Goal: Information Seeking & Learning: Learn about a topic

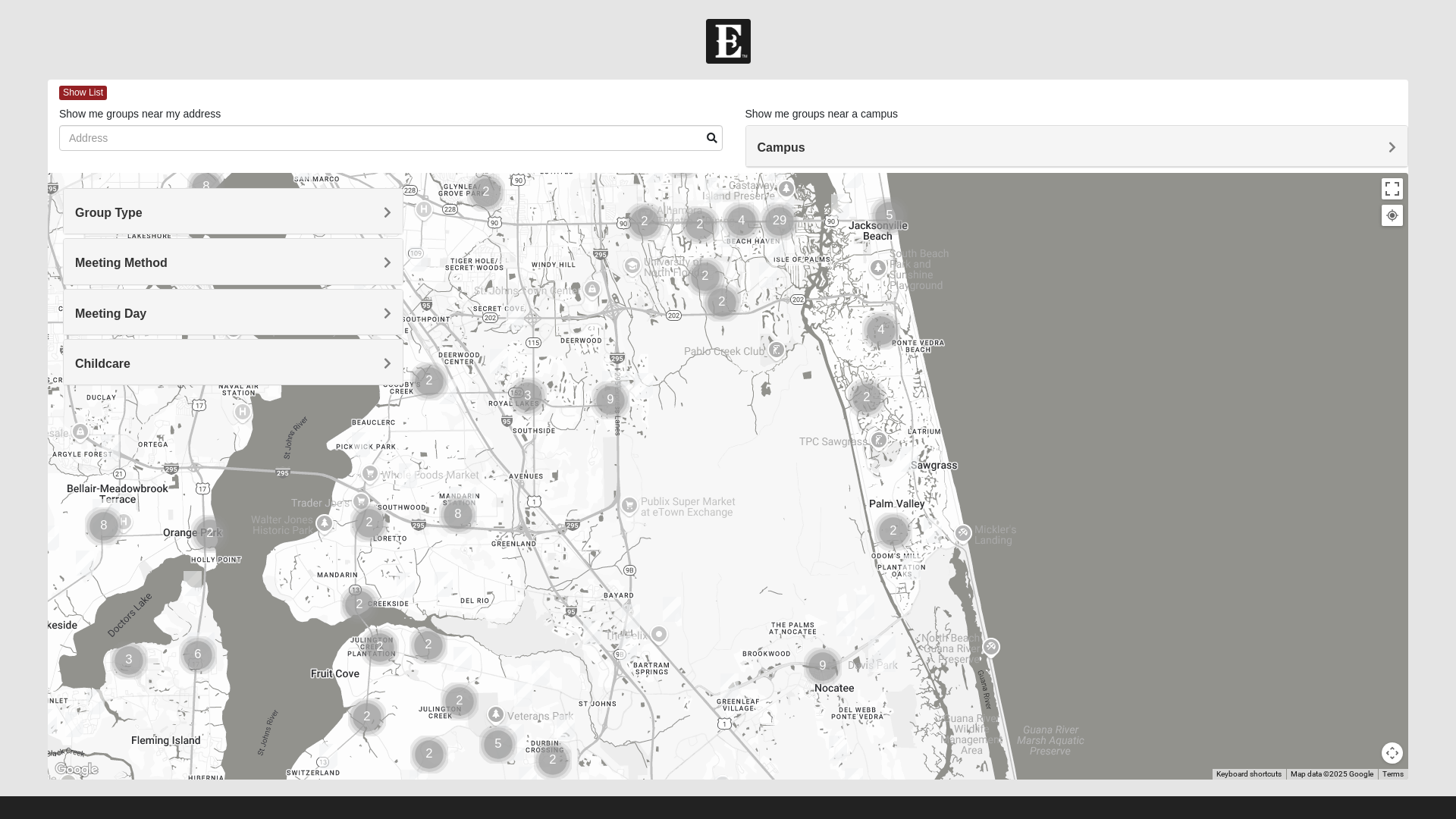
click at [465, 501] on img "Cluster of 8 groups" at bounding box center [458, 515] width 50 height 50
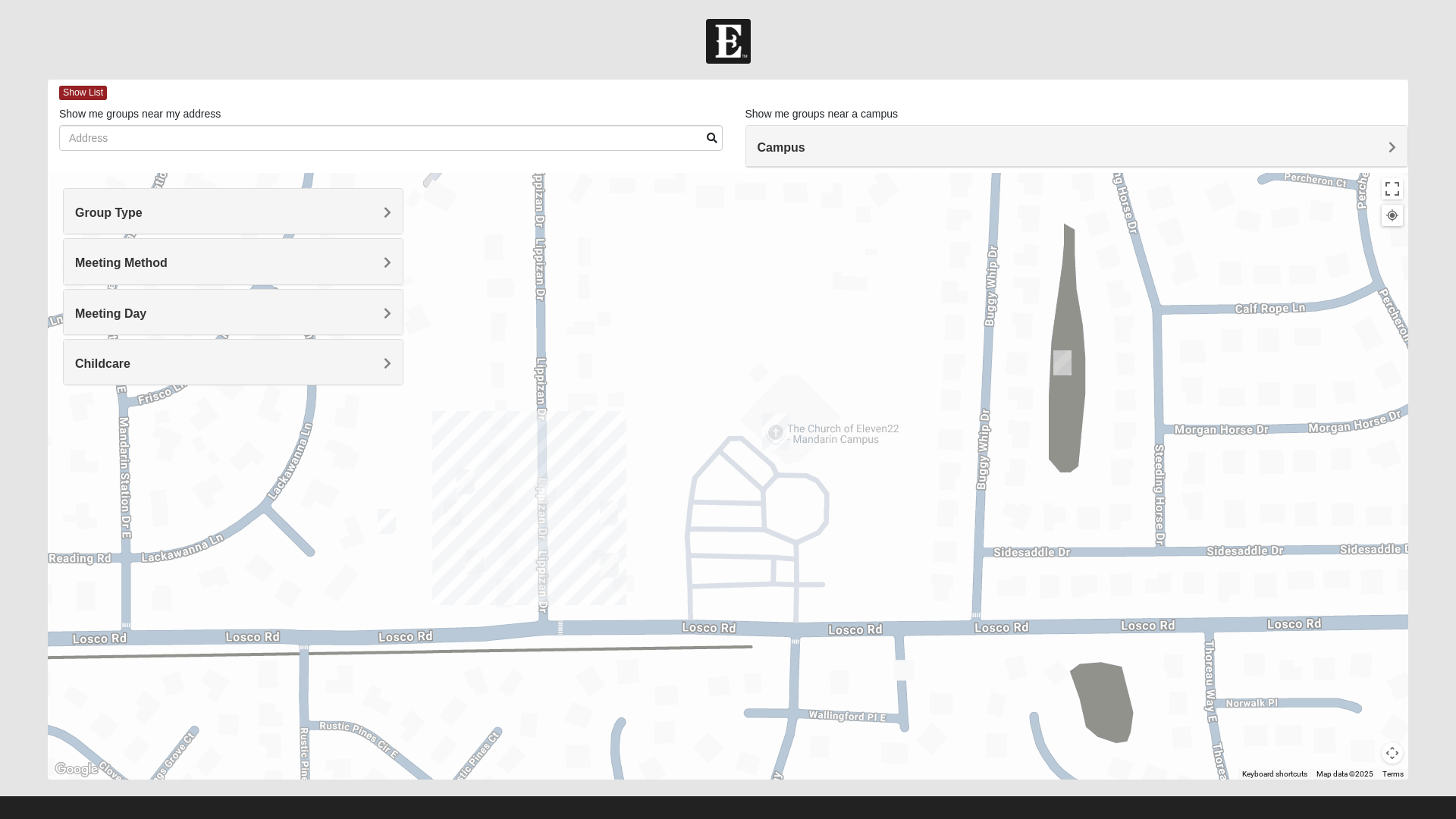
click at [928, 128] on div "Campus" at bounding box center [1077, 146] width 662 height 41
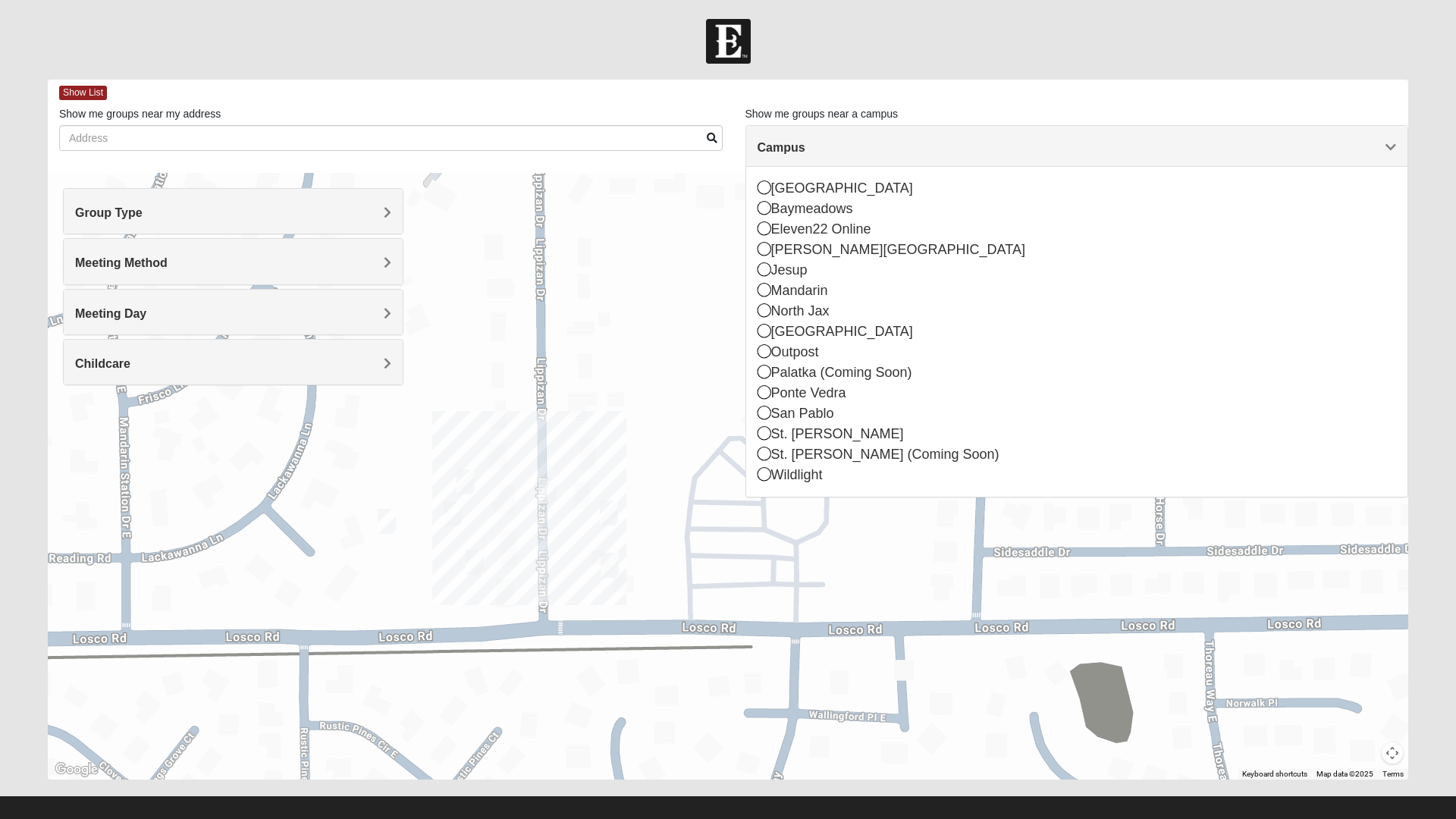
click at [766, 305] on icon at bounding box center [764, 310] width 14 height 14
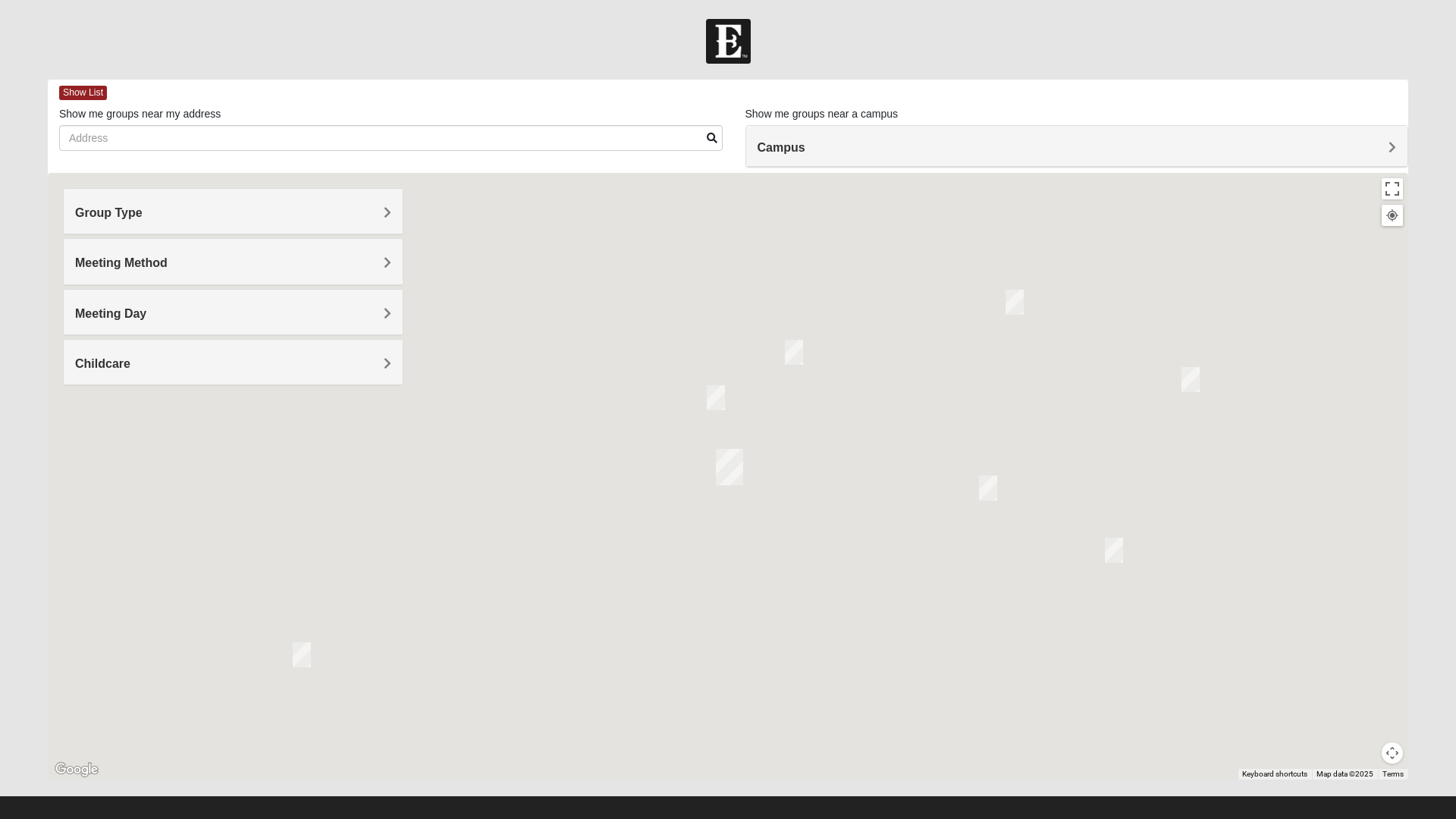
click at [800, 144] on span "Campus" at bounding box center [781, 148] width 48 height 13
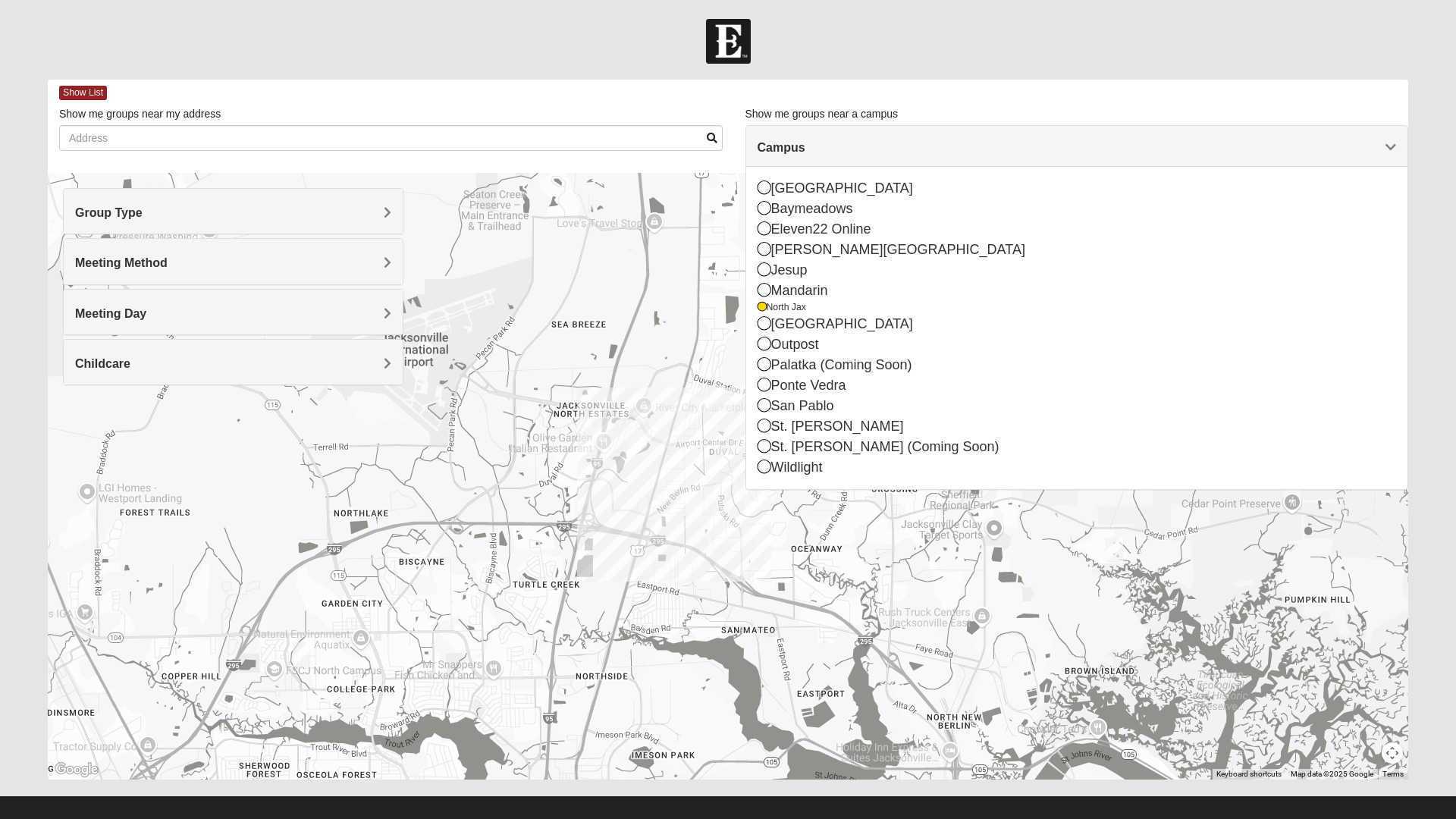
click at [775, 290] on div "Mandarin" at bounding box center [1077, 290] width 639 height 20
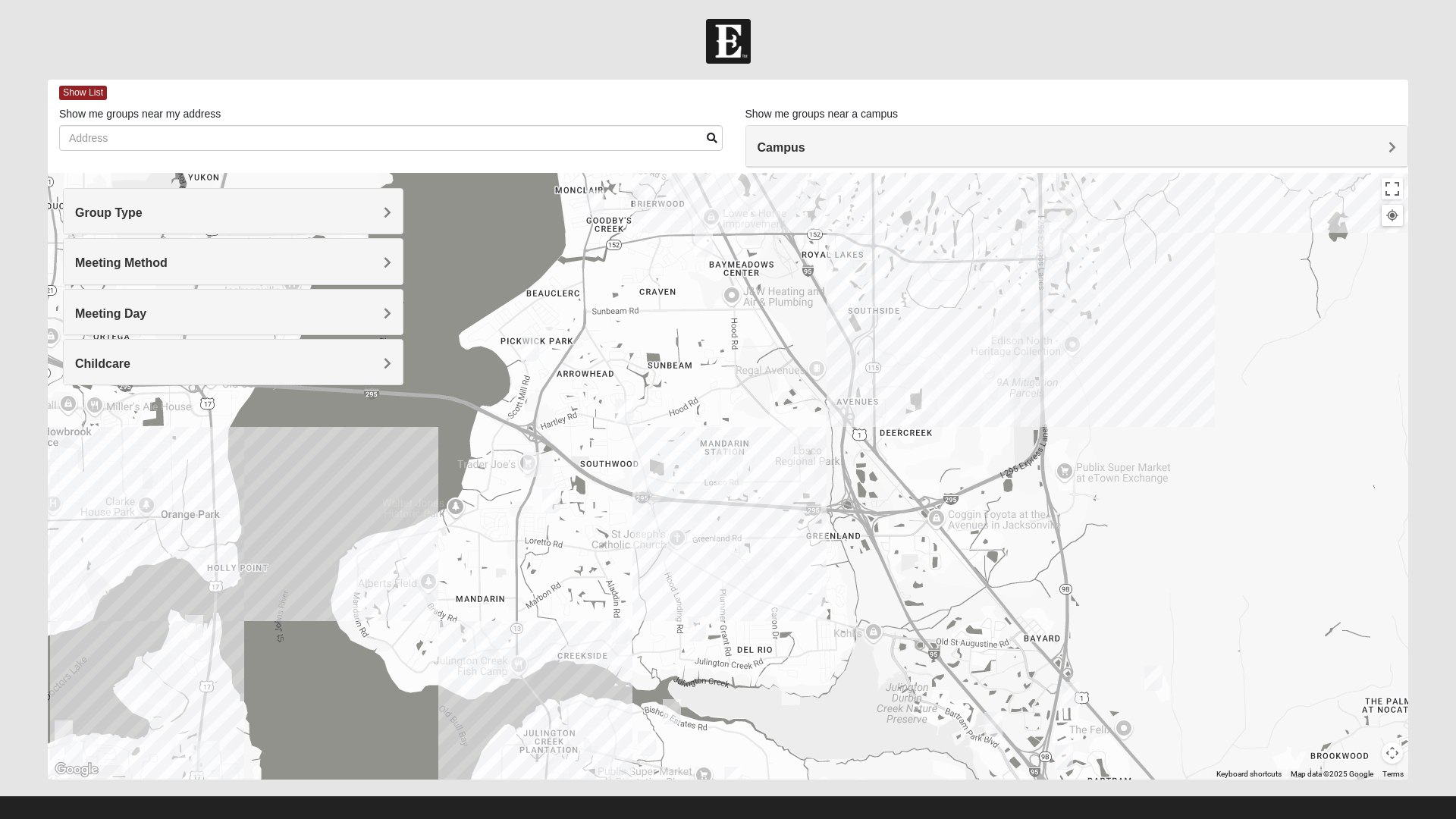
click at [793, 153] on span "Campus" at bounding box center [781, 148] width 48 height 13
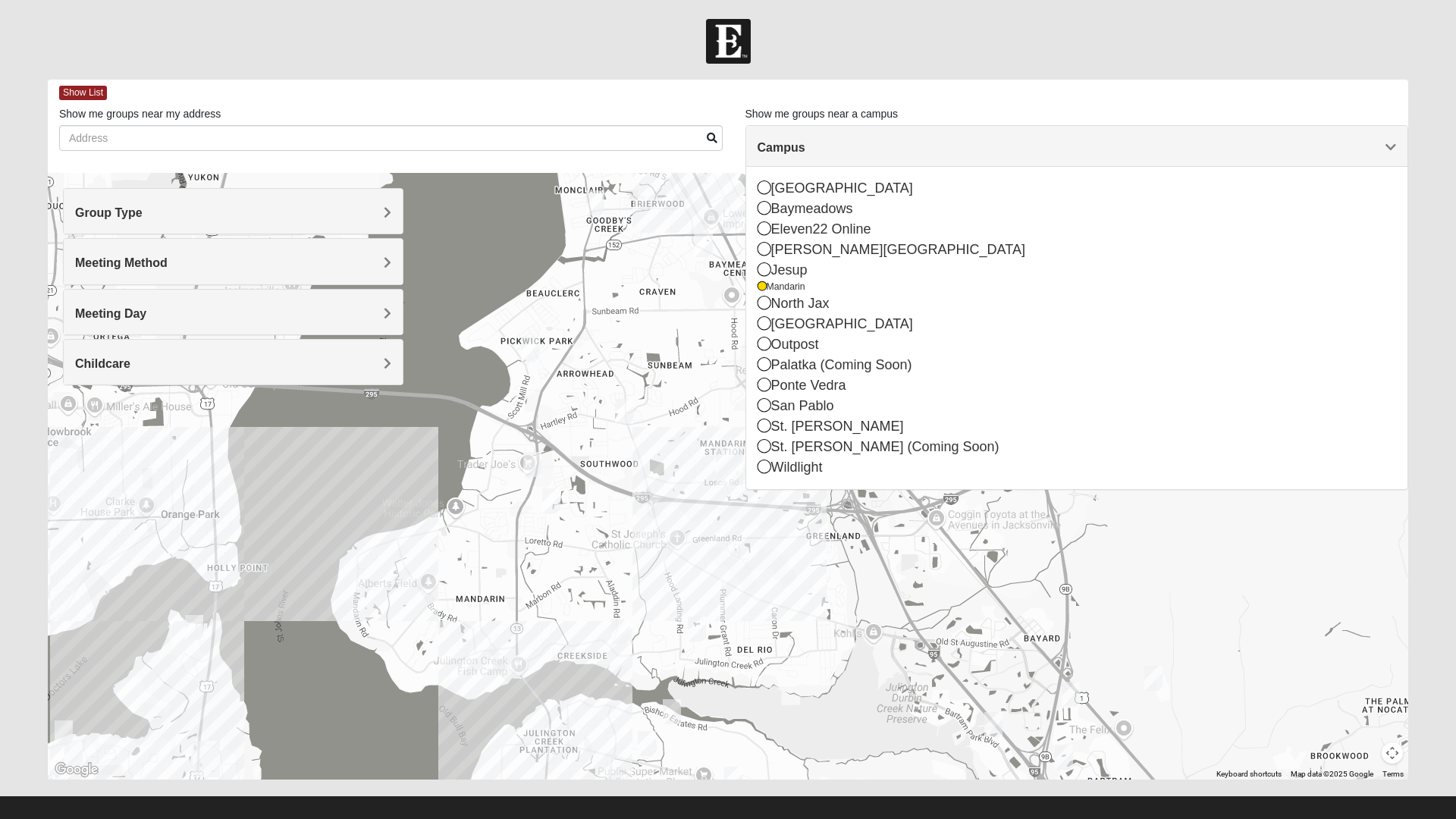
click at [788, 139] on div "Campus" at bounding box center [1077, 146] width 662 height 41
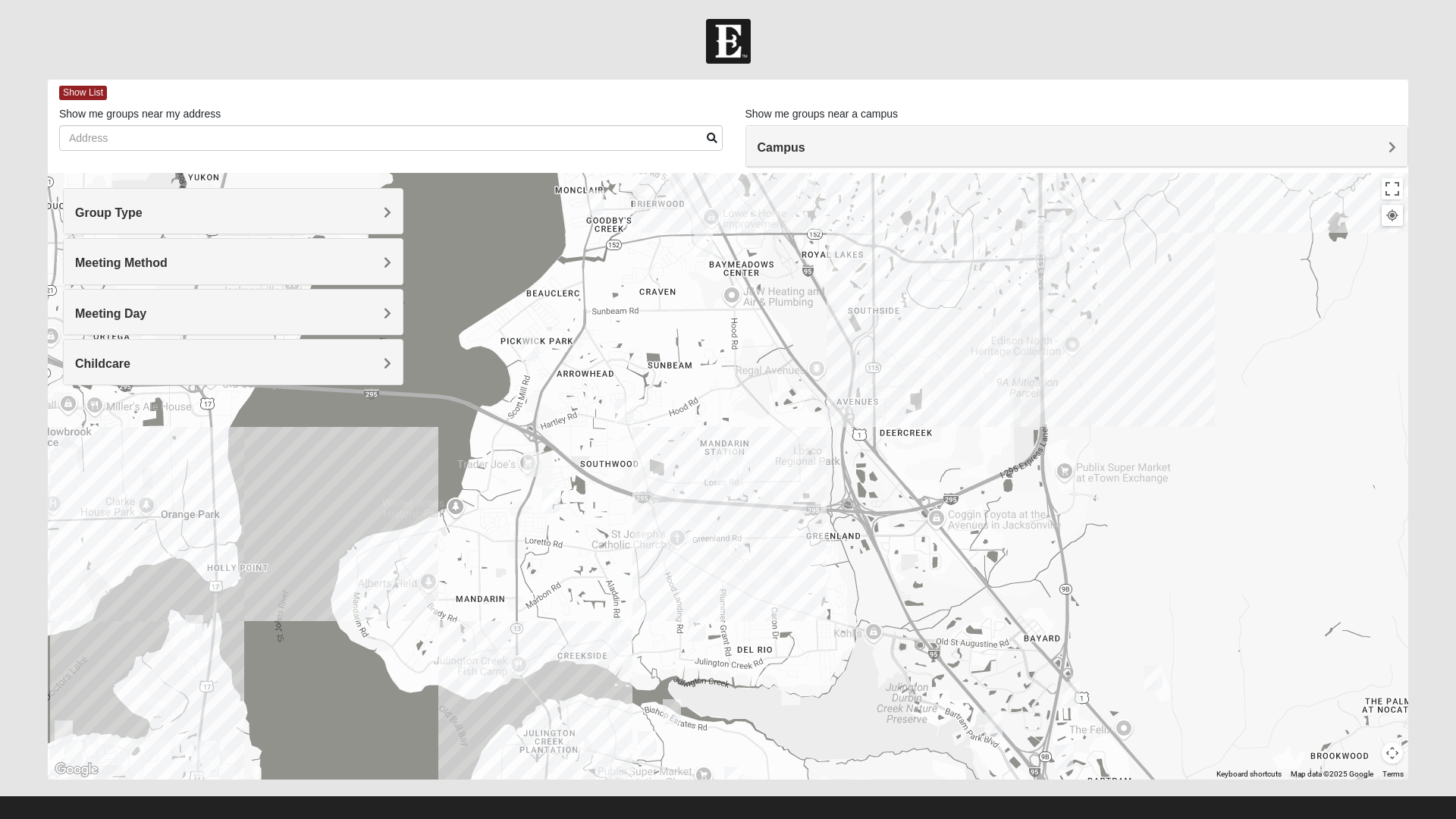
click at [165, 209] on h4 "Group Type" at bounding box center [234, 212] width 316 height 15
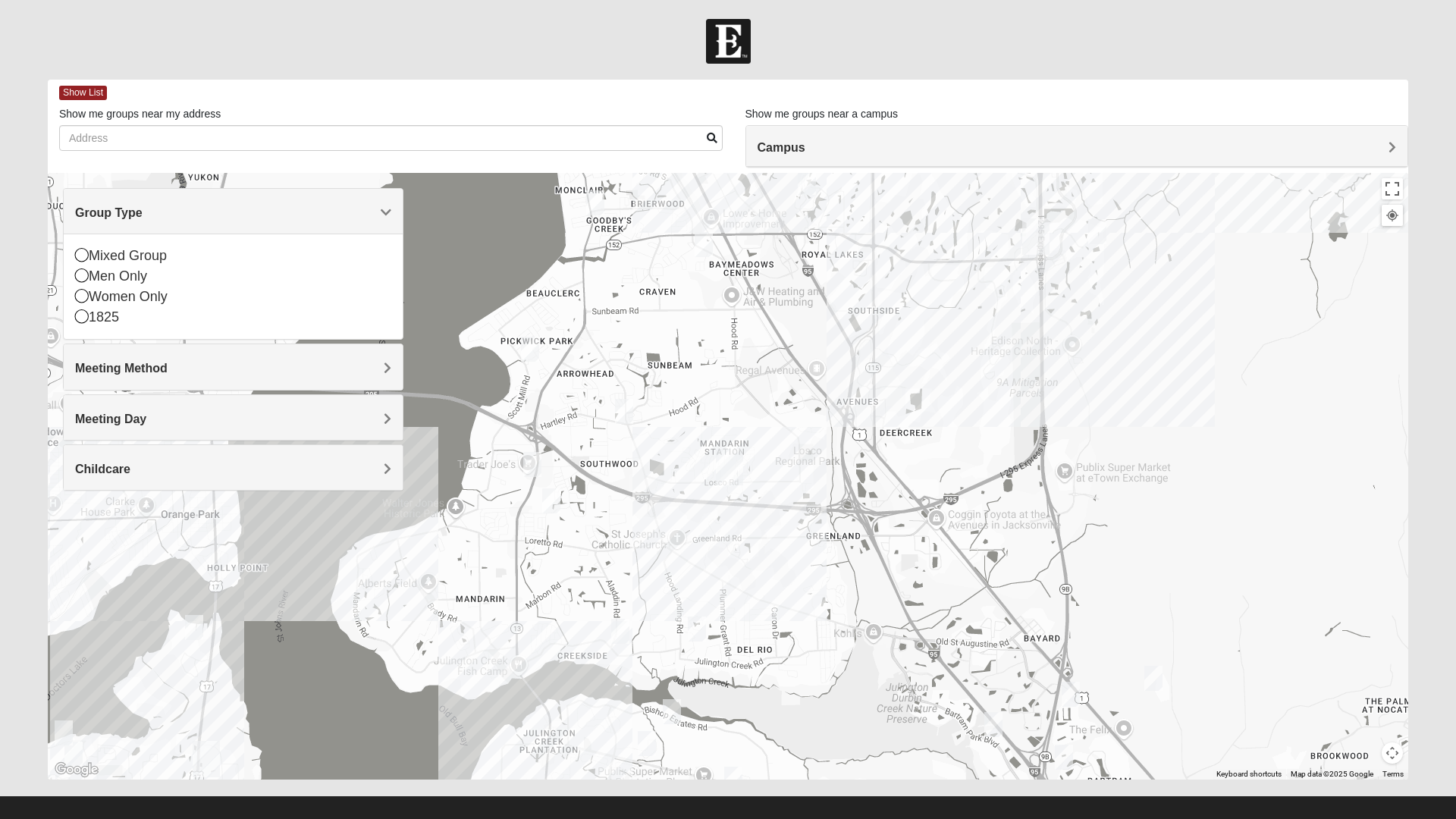
click at [67, 257] on div "Mixed Group Men Only Women Only 1825" at bounding box center [234, 286] width 339 height 105
click at [88, 254] on icon at bounding box center [82, 255] width 14 height 14
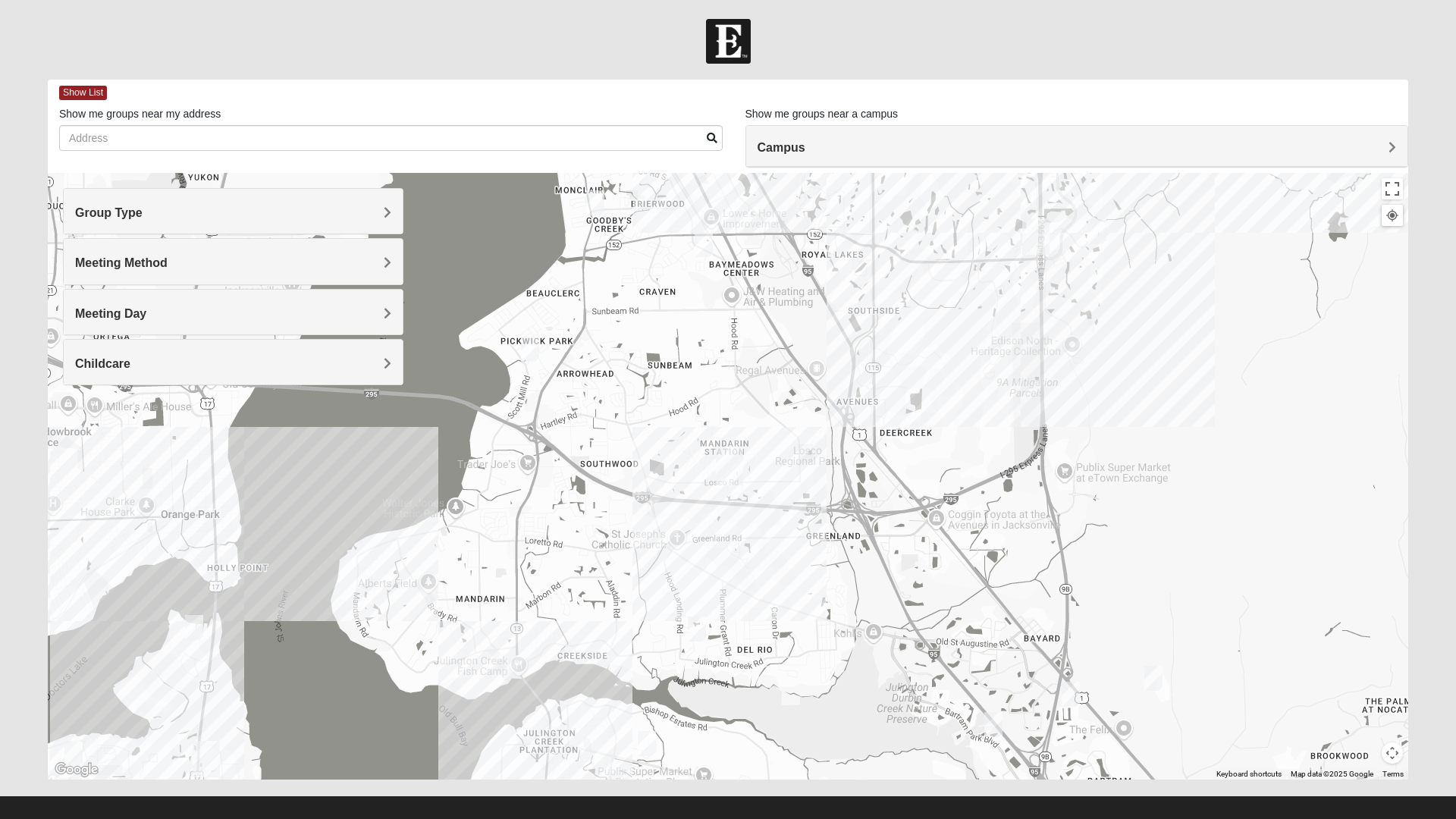
click at [378, 215] on h4 "Group Type" at bounding box center [234, 212] width 316 height 15
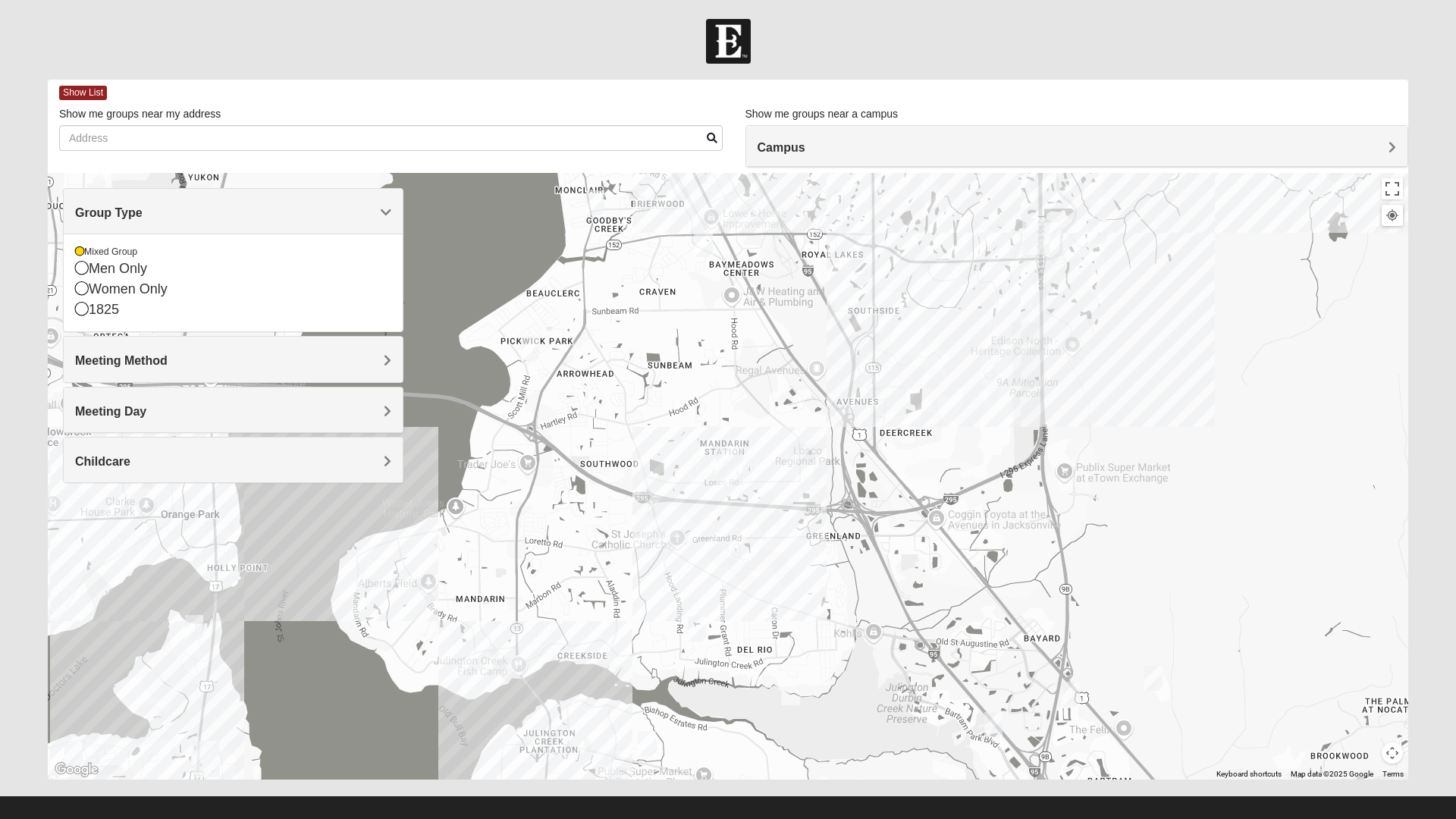
click at [118, 361] on span "Meeting Method" at bounding box center [122, 361] width 92 height 13
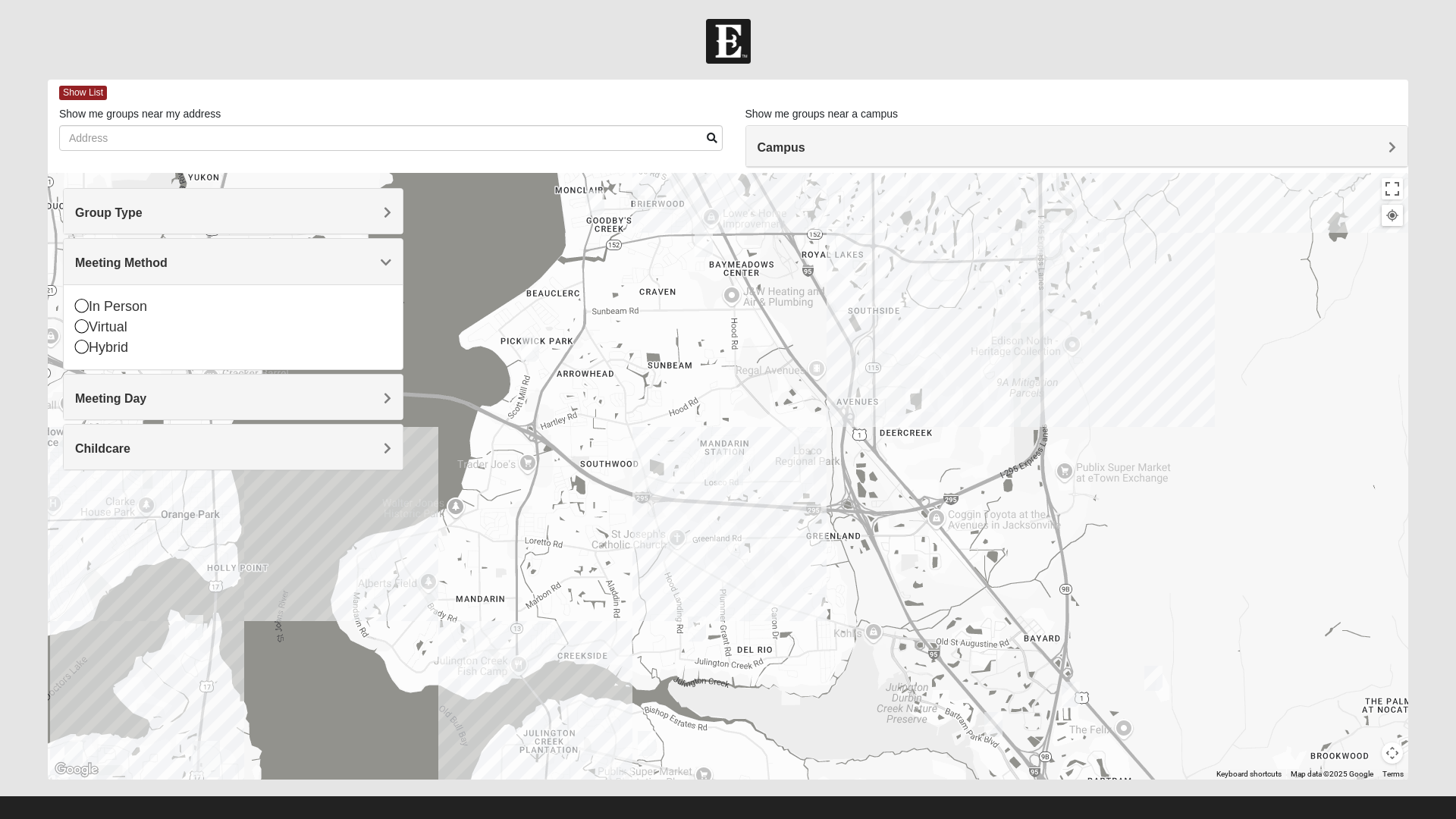
click at [81, 309] on icon at bounding box center [82, 305] width 14 height 14
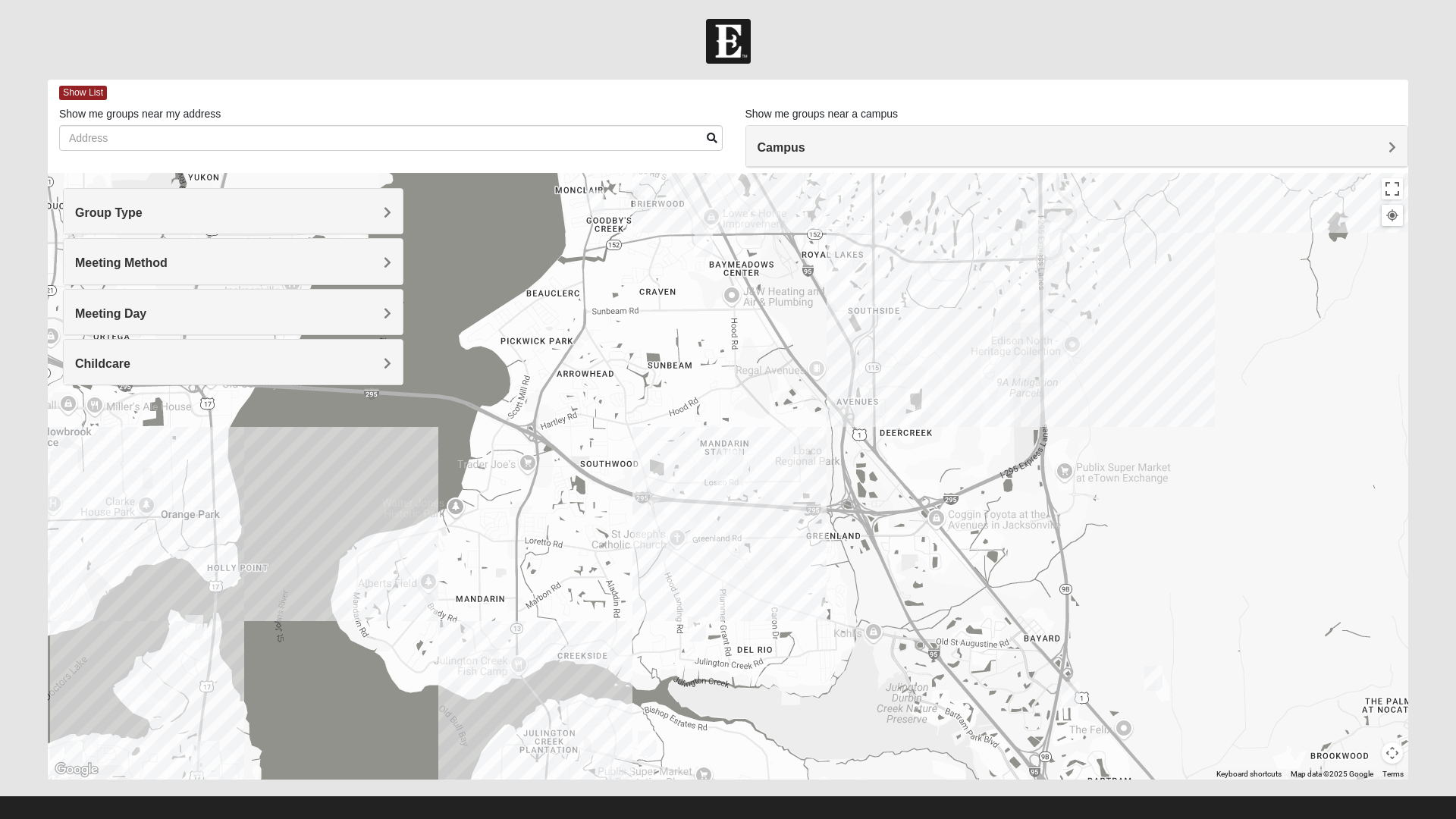
scroll to position [16, 0]
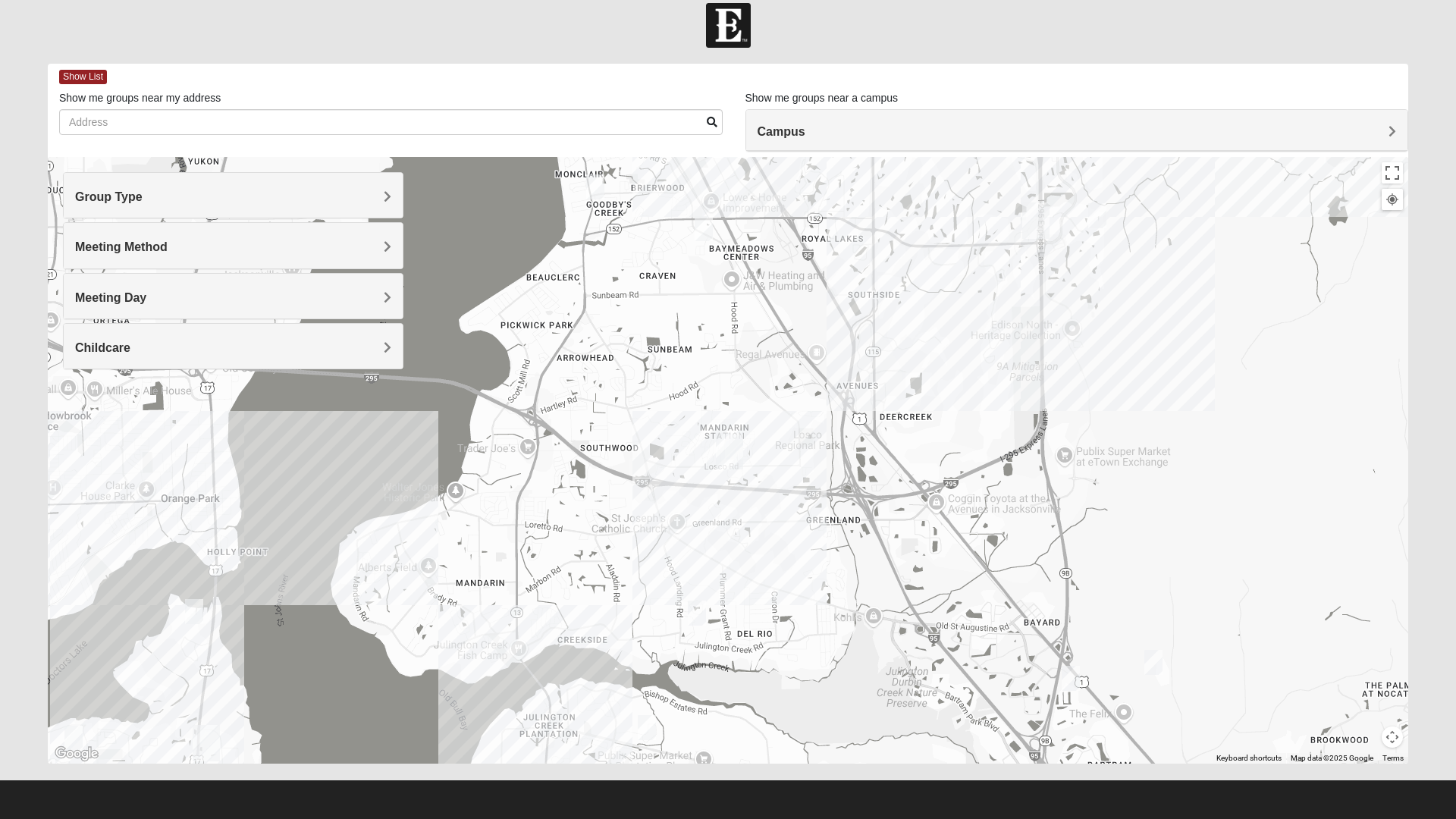
click at [726, 24] on img at bounding box center [728, 25] width 45 height 45
click at [247, 199] on h4 "Group Type" at bounding box center [234, 197] width 316 height 15
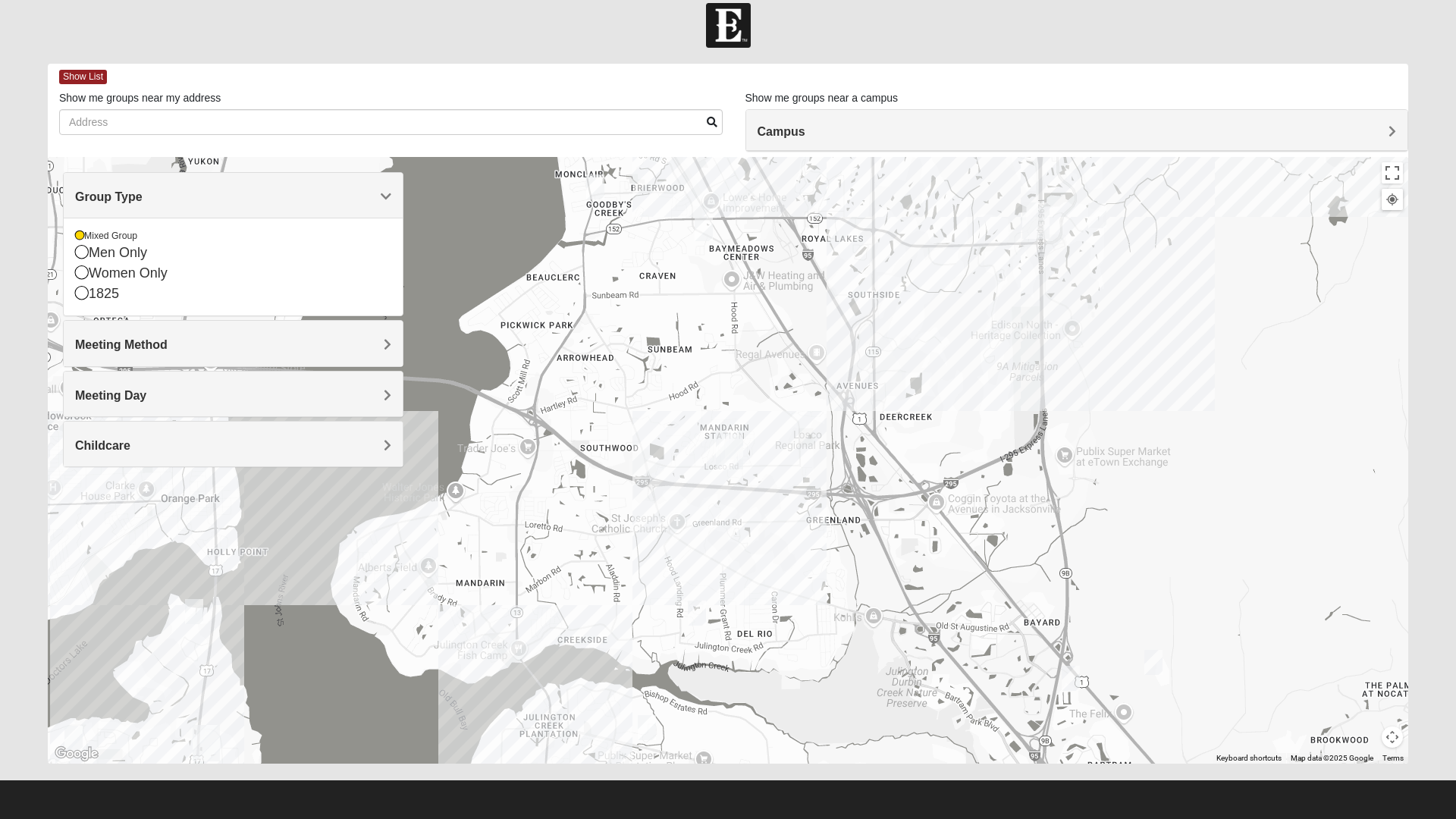
click at [143, 194] on span "Group Type" at bounding box center [109, 197] width 67 height 13
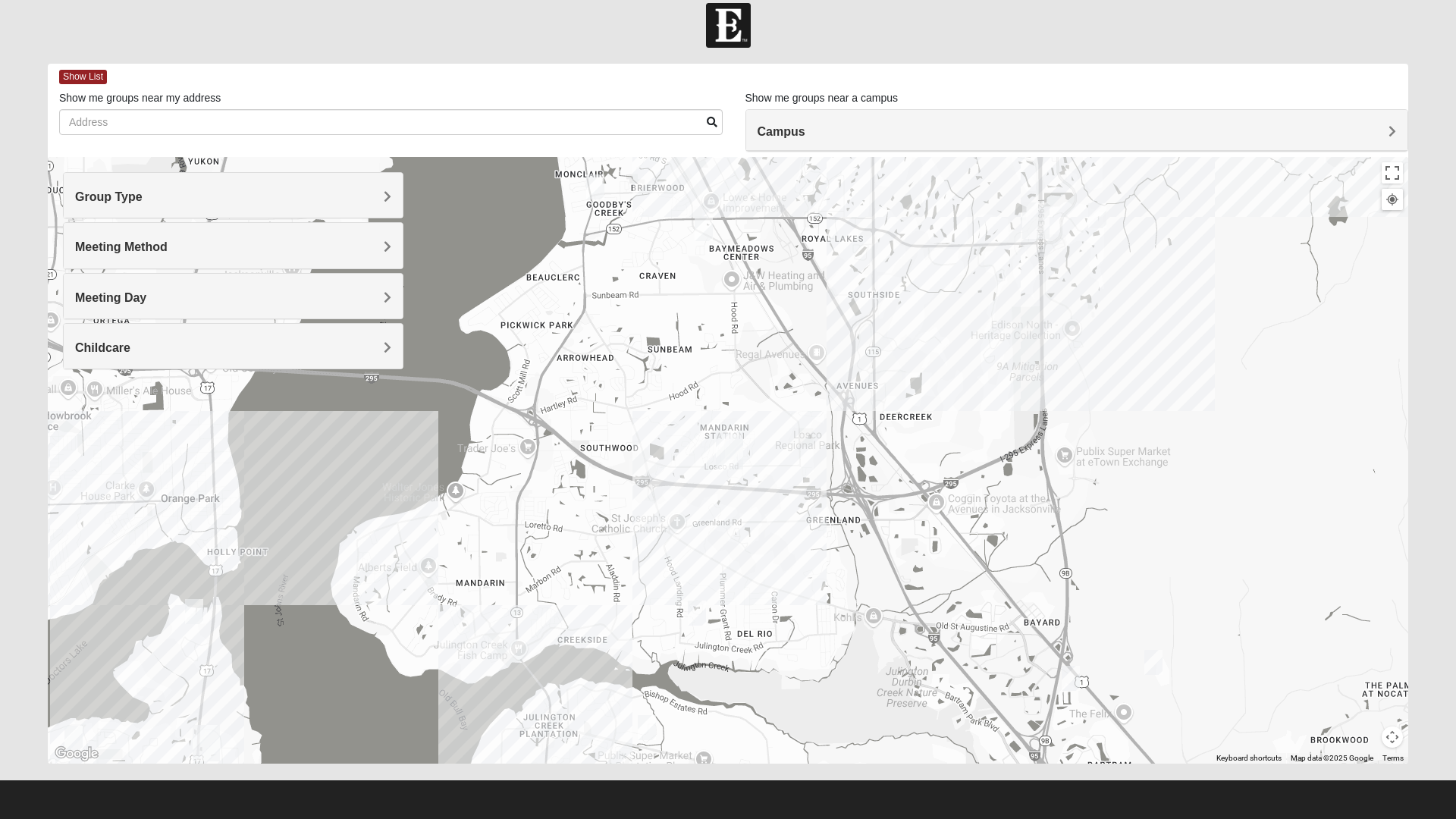
click at [168, 245] on span "Meeting Method" at bounding box center [122, 247] width 92 height 13
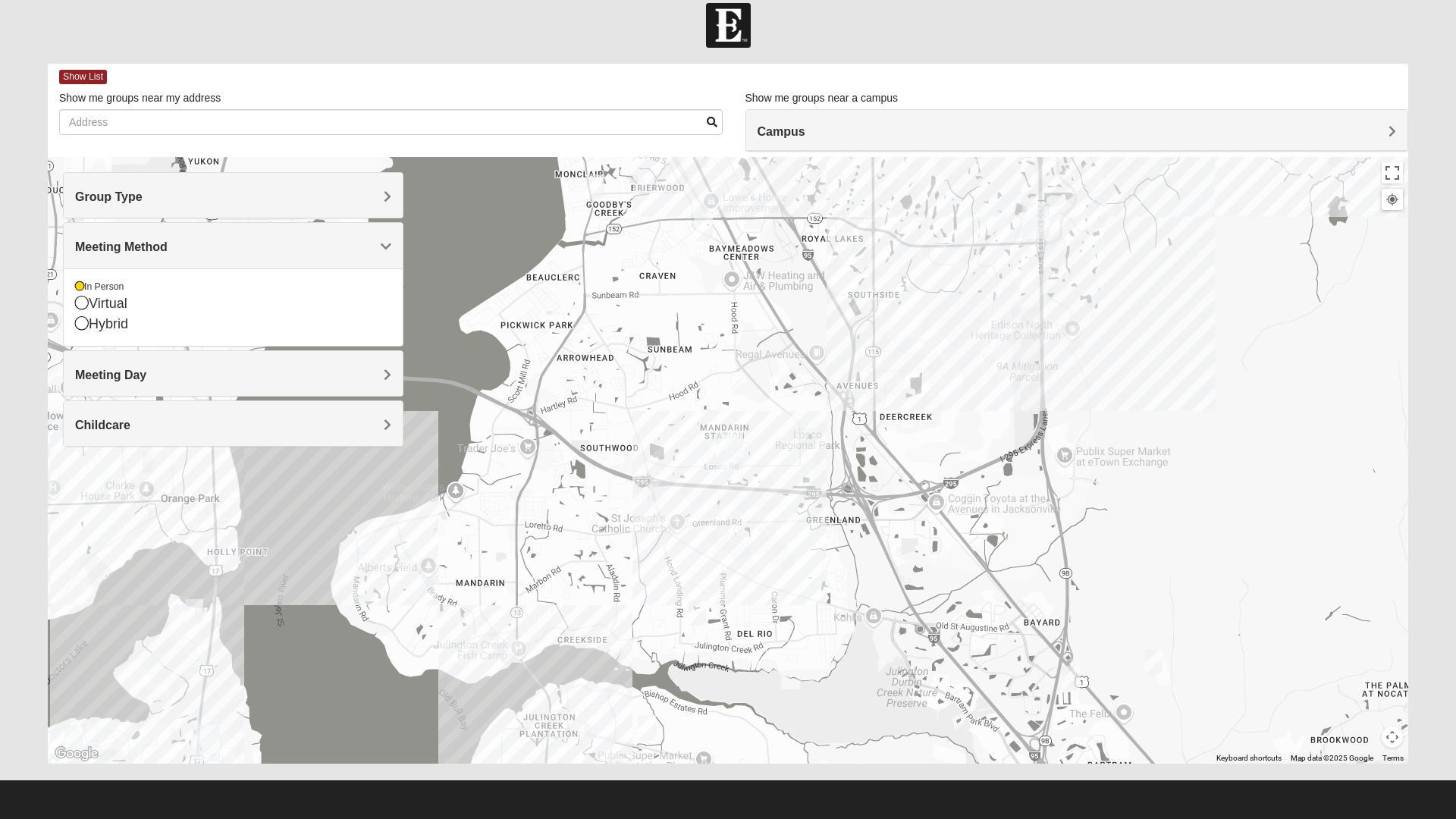
click at [400, 239] on div "Meeting Method" at bounding box center [234, 245] width 339 height 45
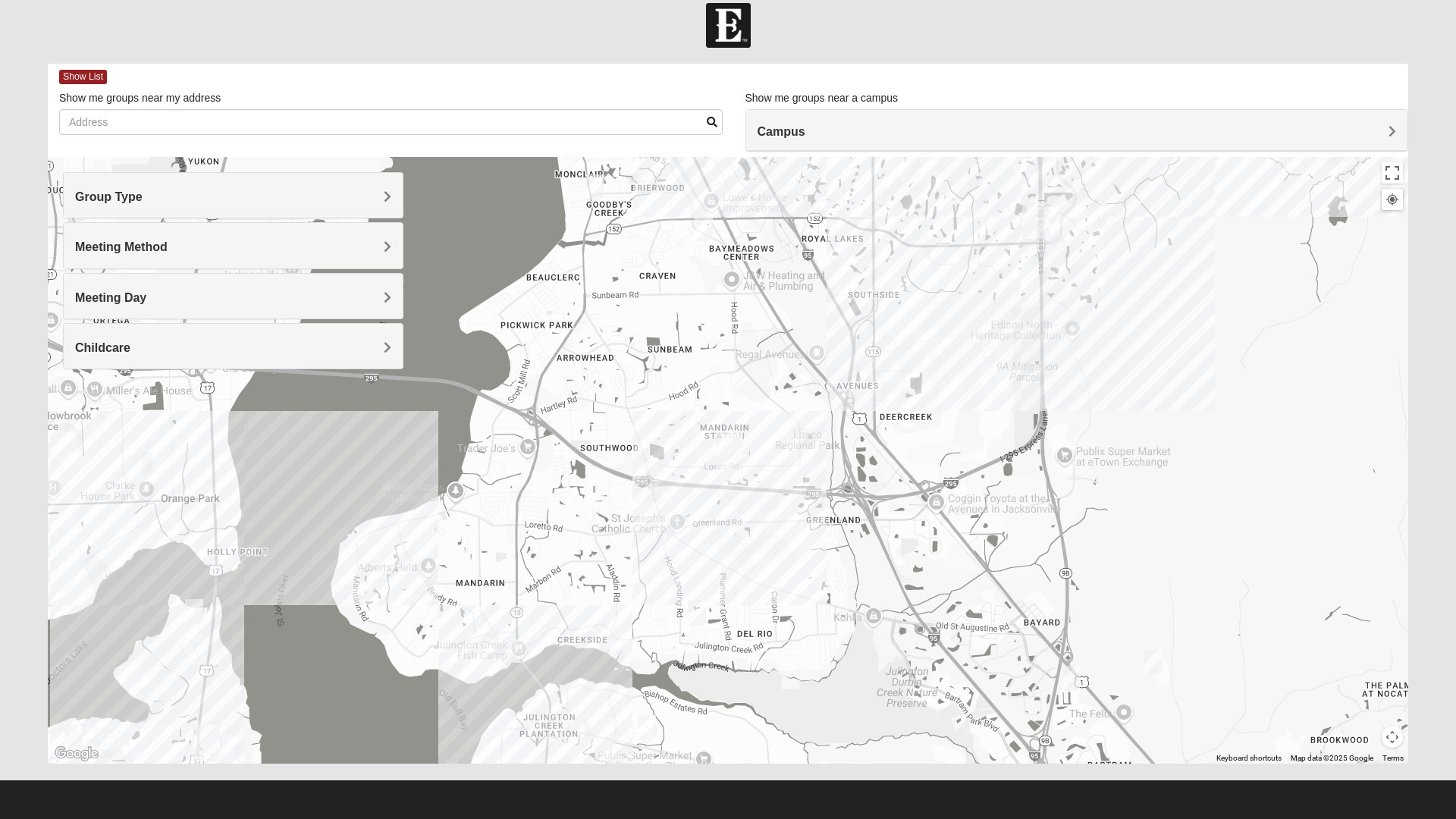
click at [146, 302] on span "Meeting Day" at bounding box center [111, 298] width 71 height 13
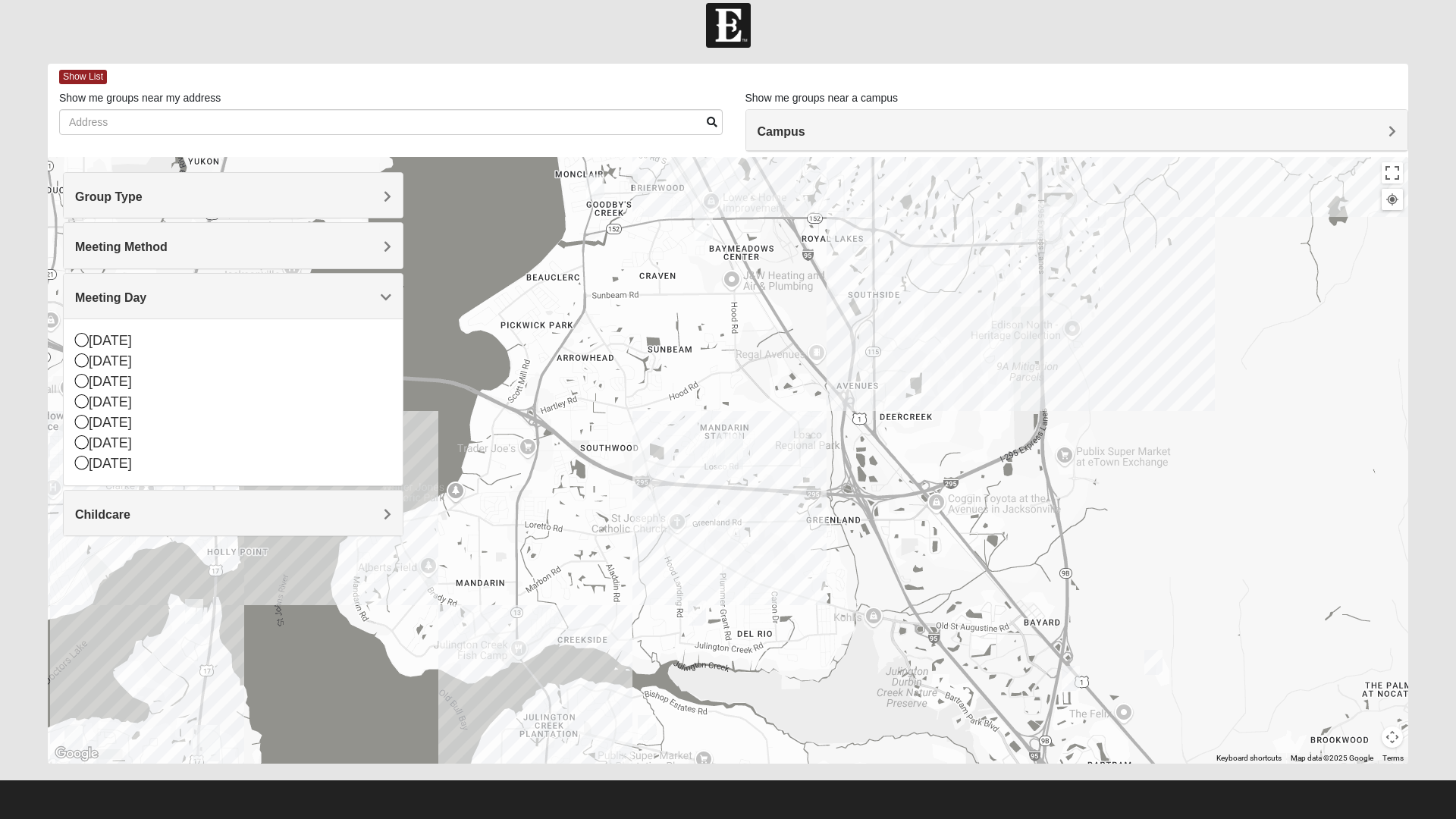
click at [146, 291] on span "Meeting Day" at bounding box center [111, 298] width 71 height 13
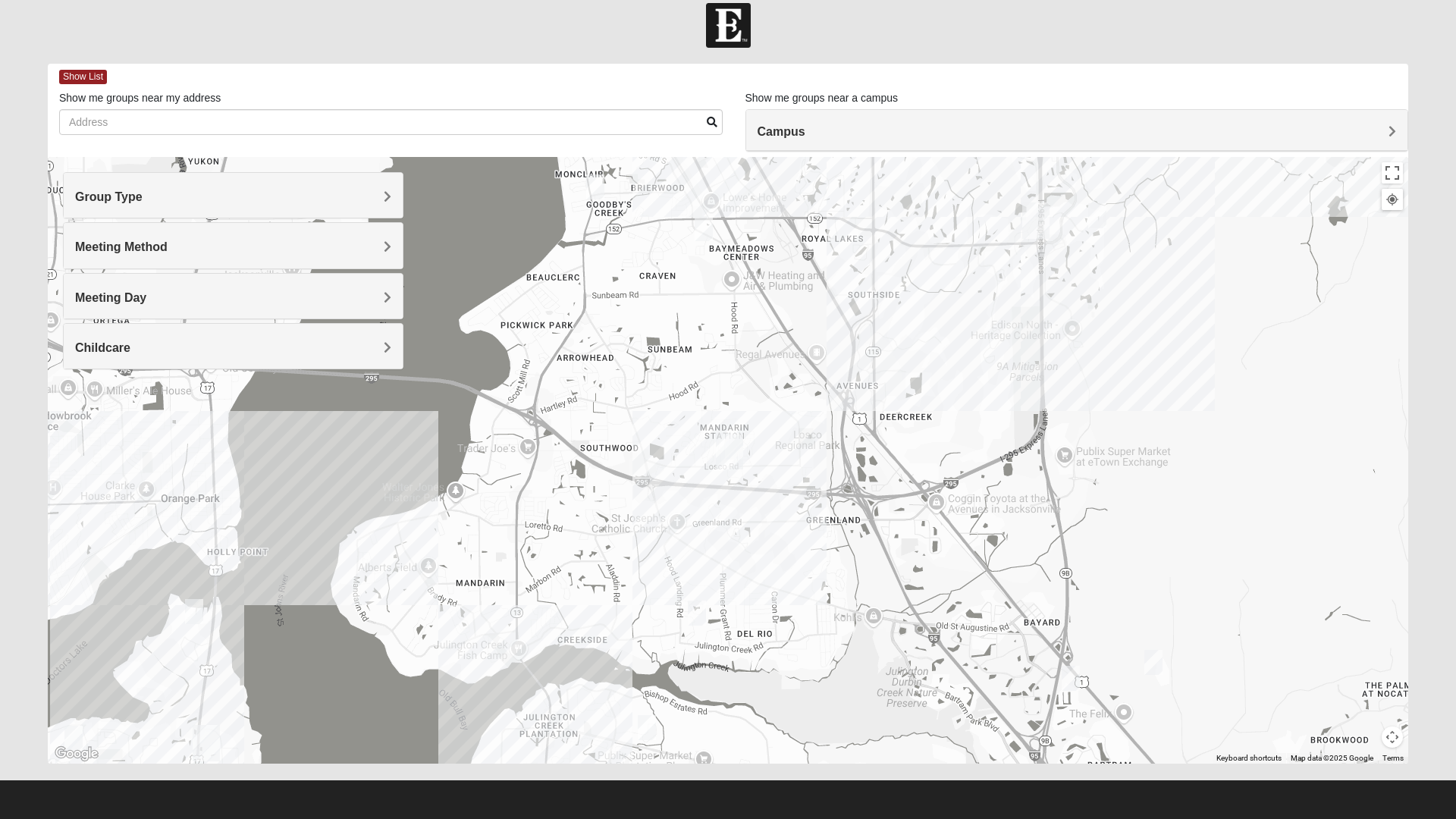
click at [131, 352] on span "Childcare" at bounding box center [103, 348] width 55 height 13
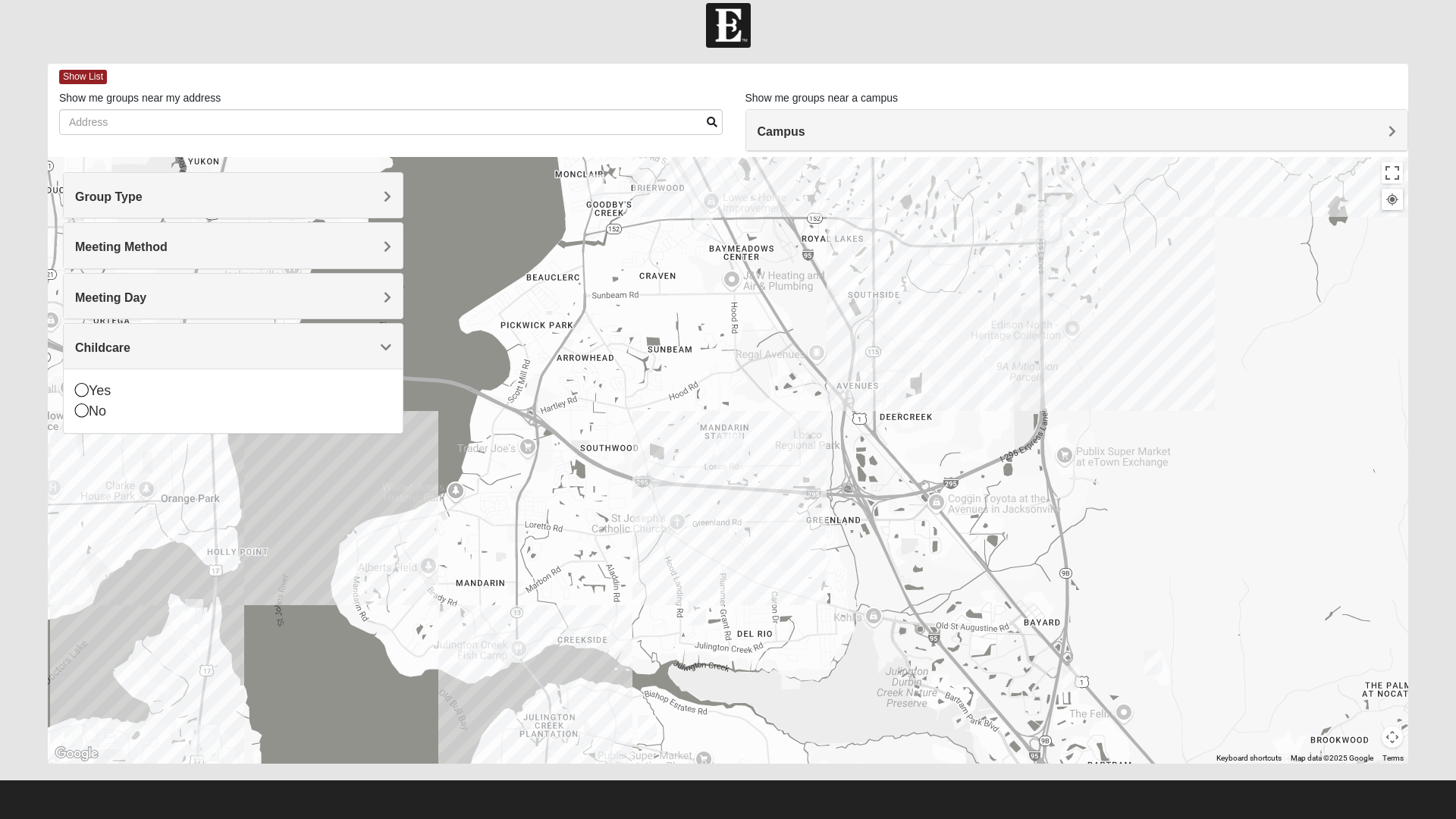
click at [85, 390] on icon at bounding box center [82, 389] width 14 height 14
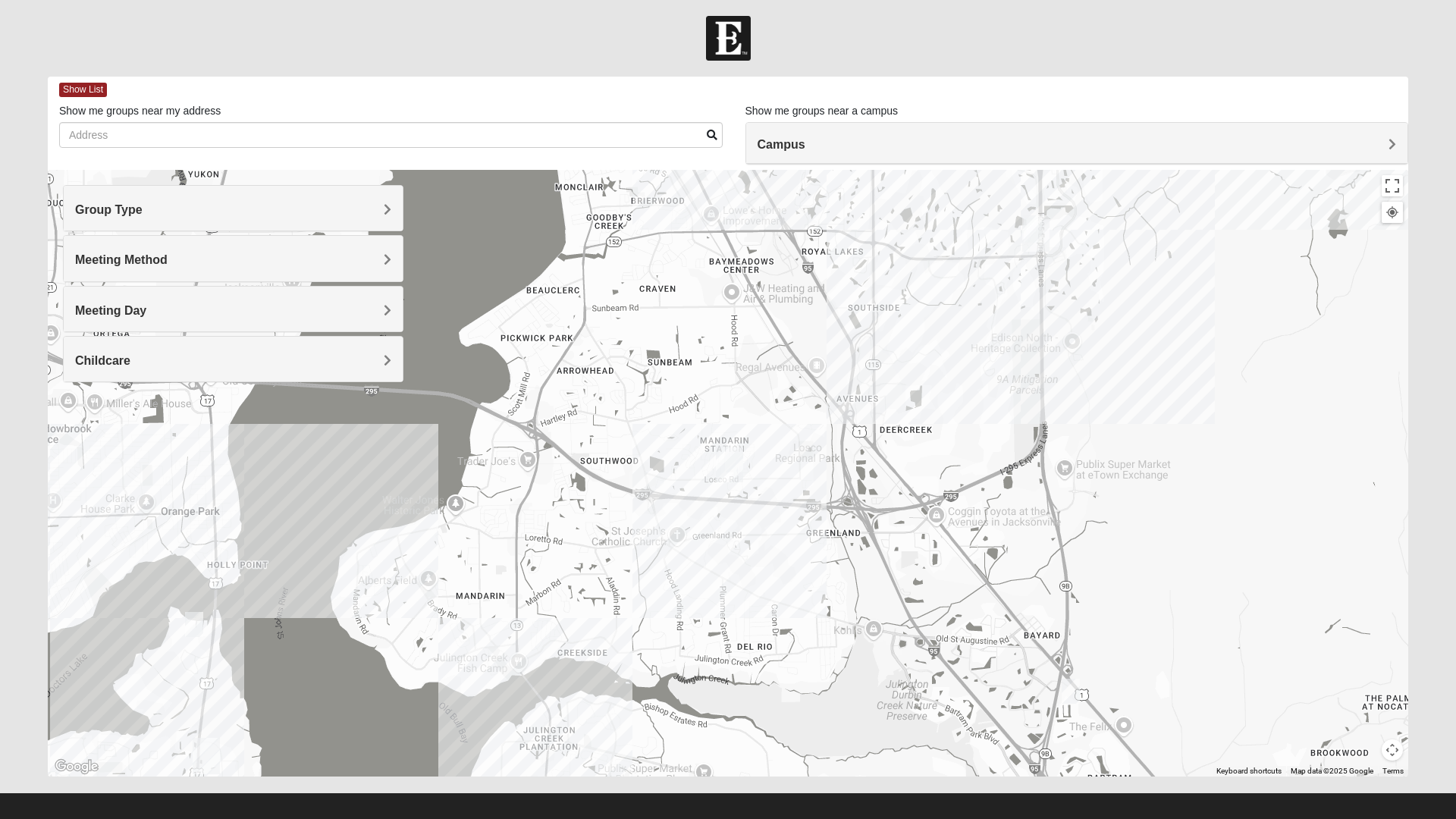
scroll to position [0, 0]
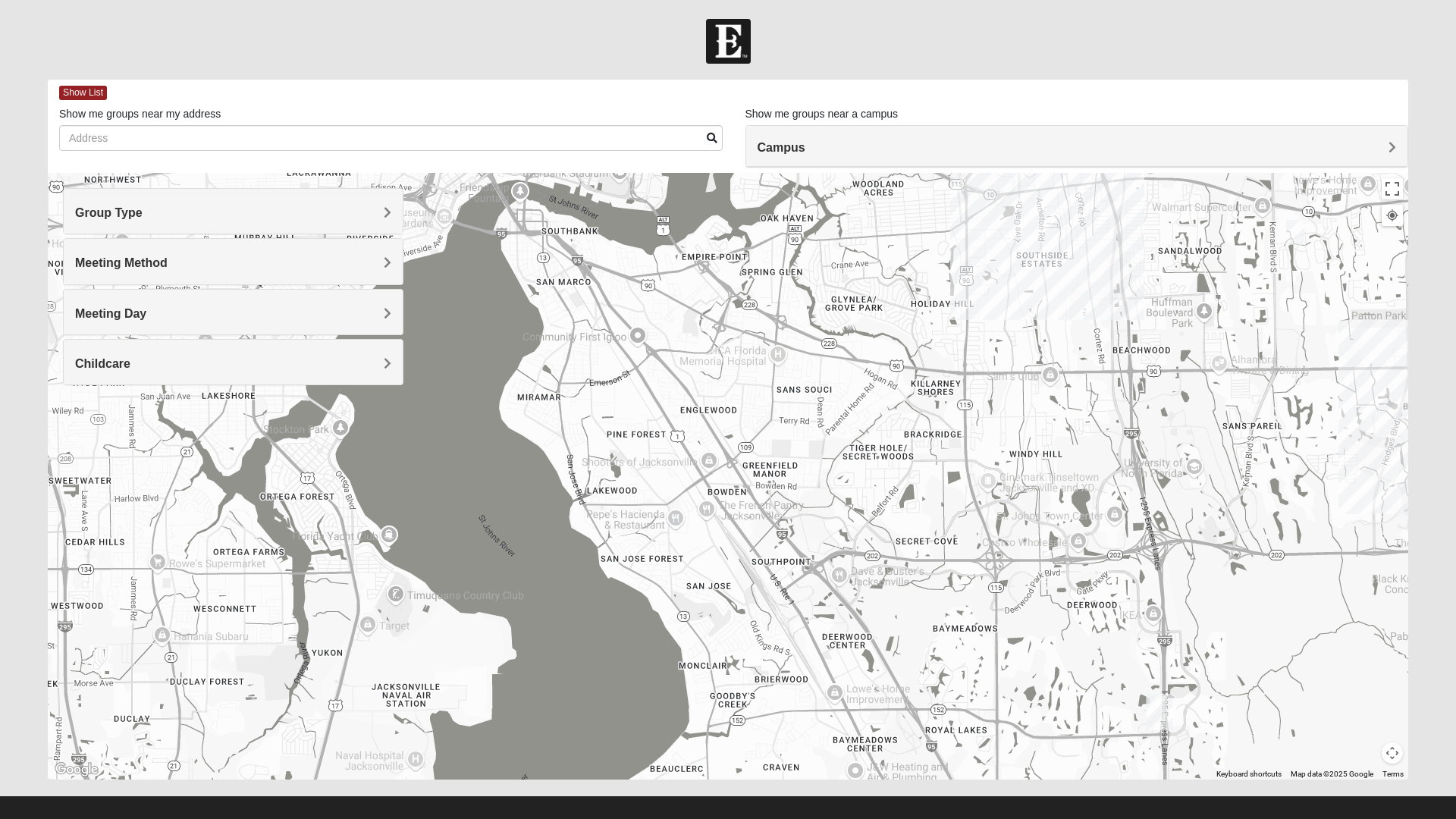
click at [143, 217] on span "Group Type" at bounding box center [109, 212] width 67 height 13
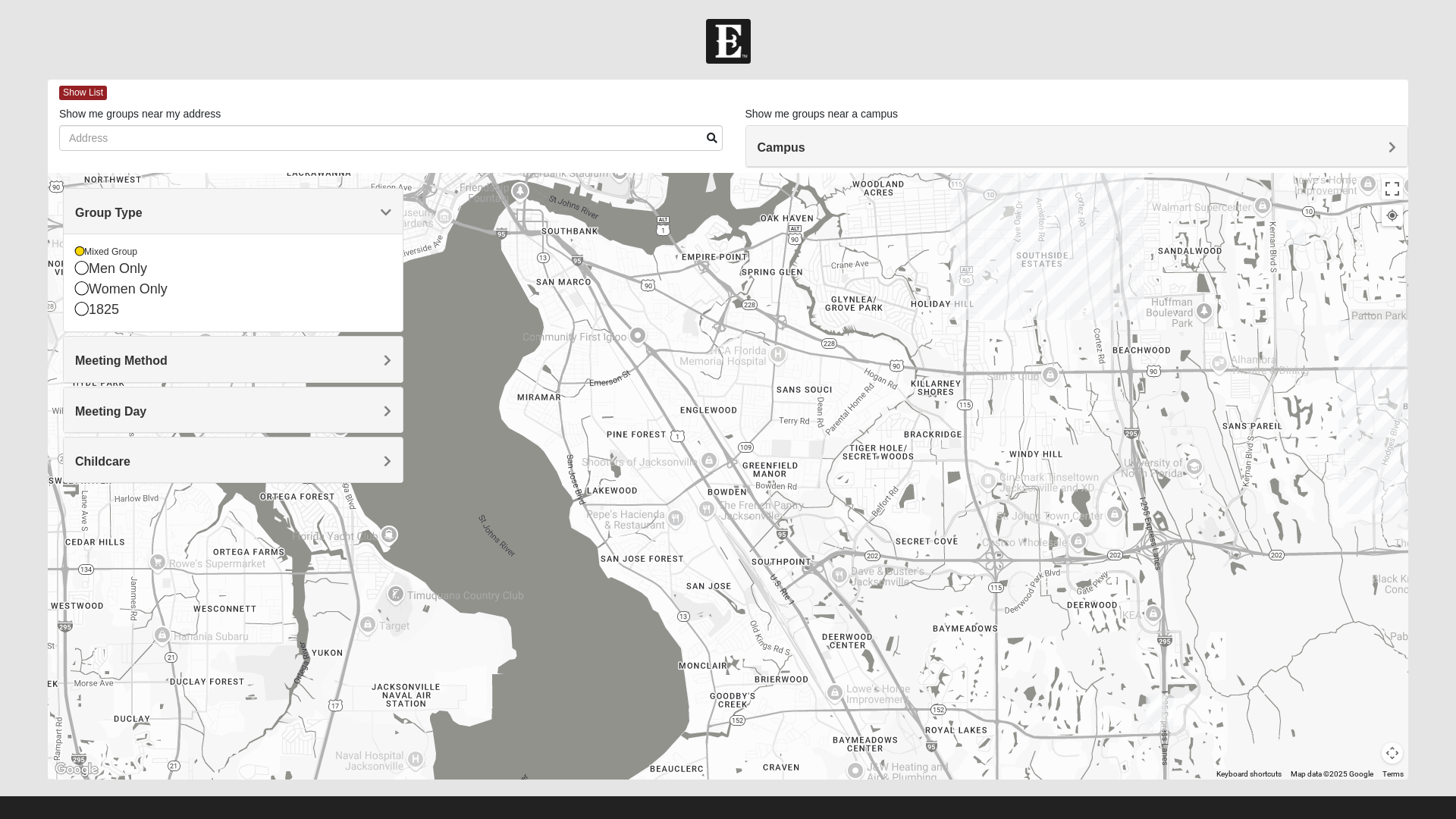
click at [143, 216] on span "Group Type" at bounding box center [109, 212] width 67 height 13
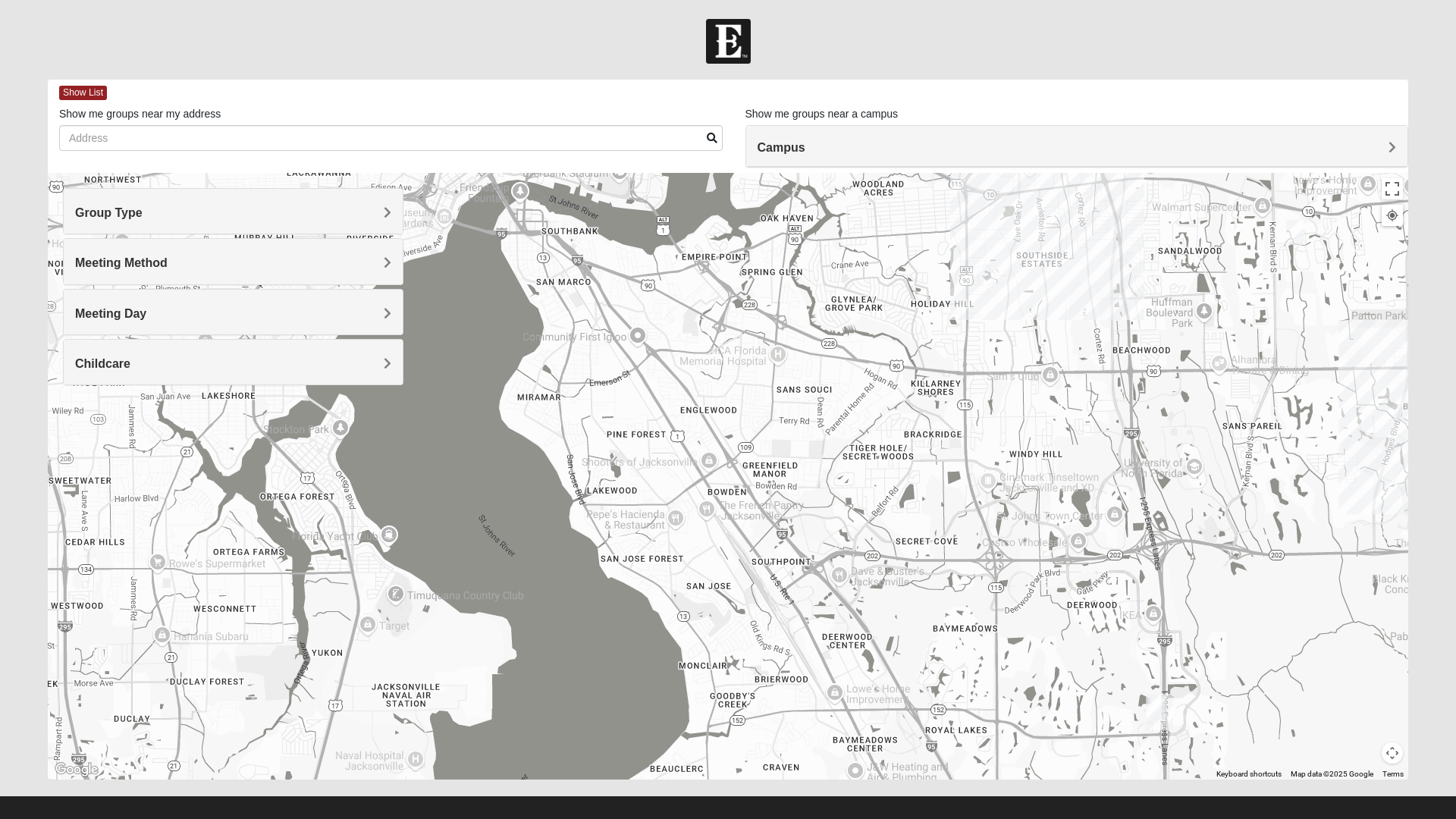
click at [393, 272] on div "Meeting Method" at bounding box center [234, 261] width 339 height 45
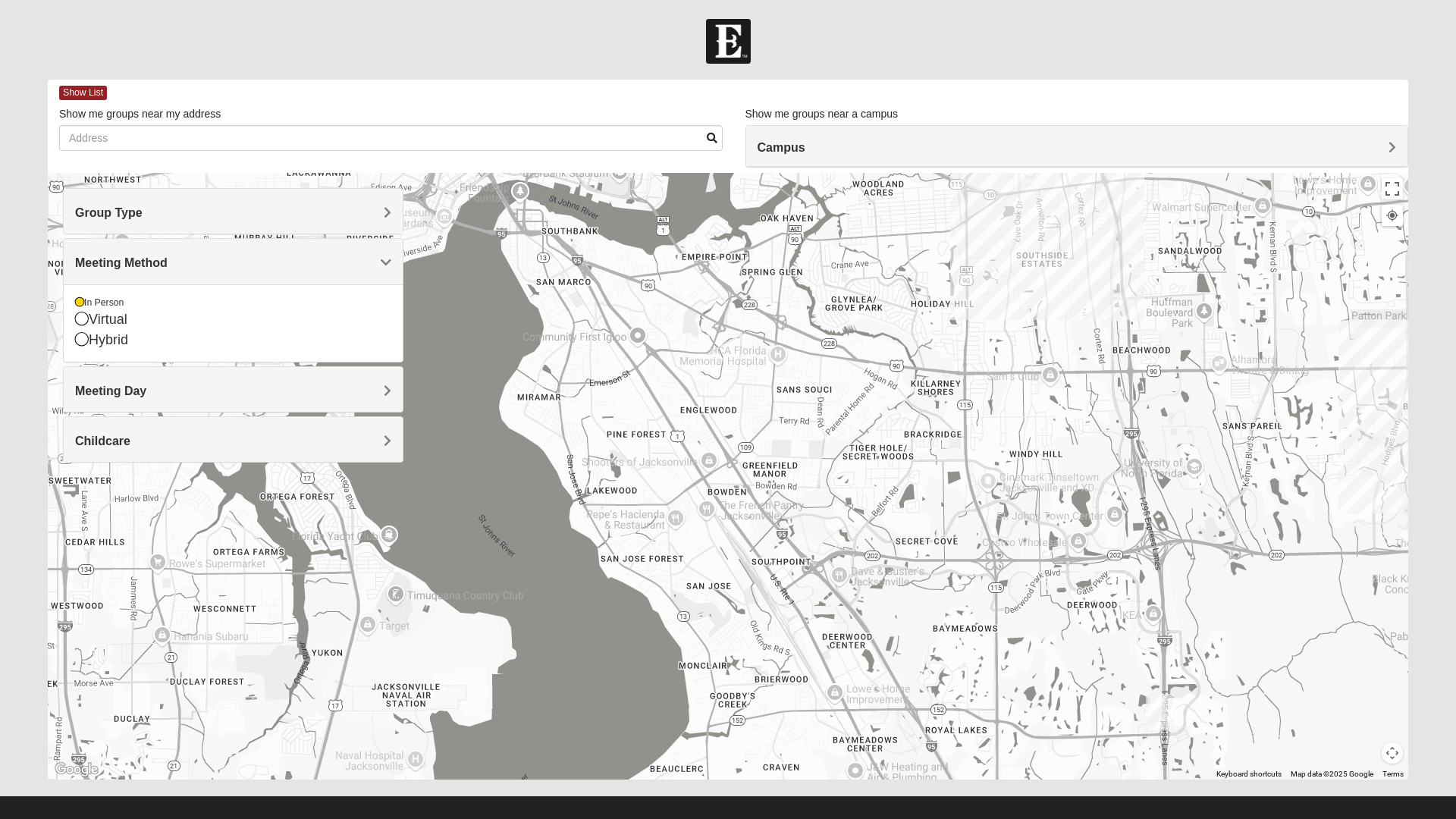
click at [168, 260] on span "Meeting Method" at bounding box center [122, 263] width 92 height 13
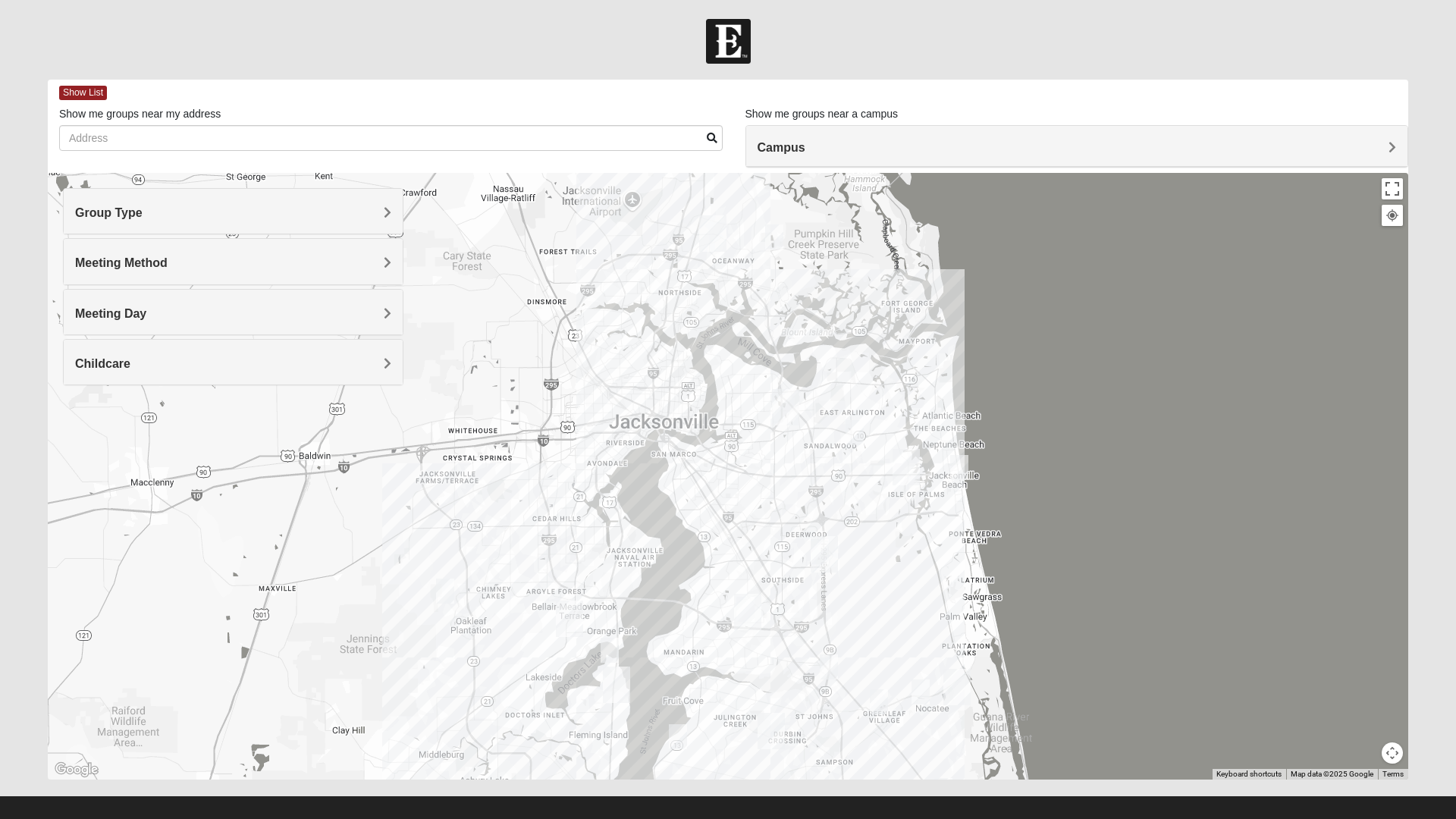
click at [389, 301] on div "Meeting Day" at bounding box center [234, 311] width 339 height 45
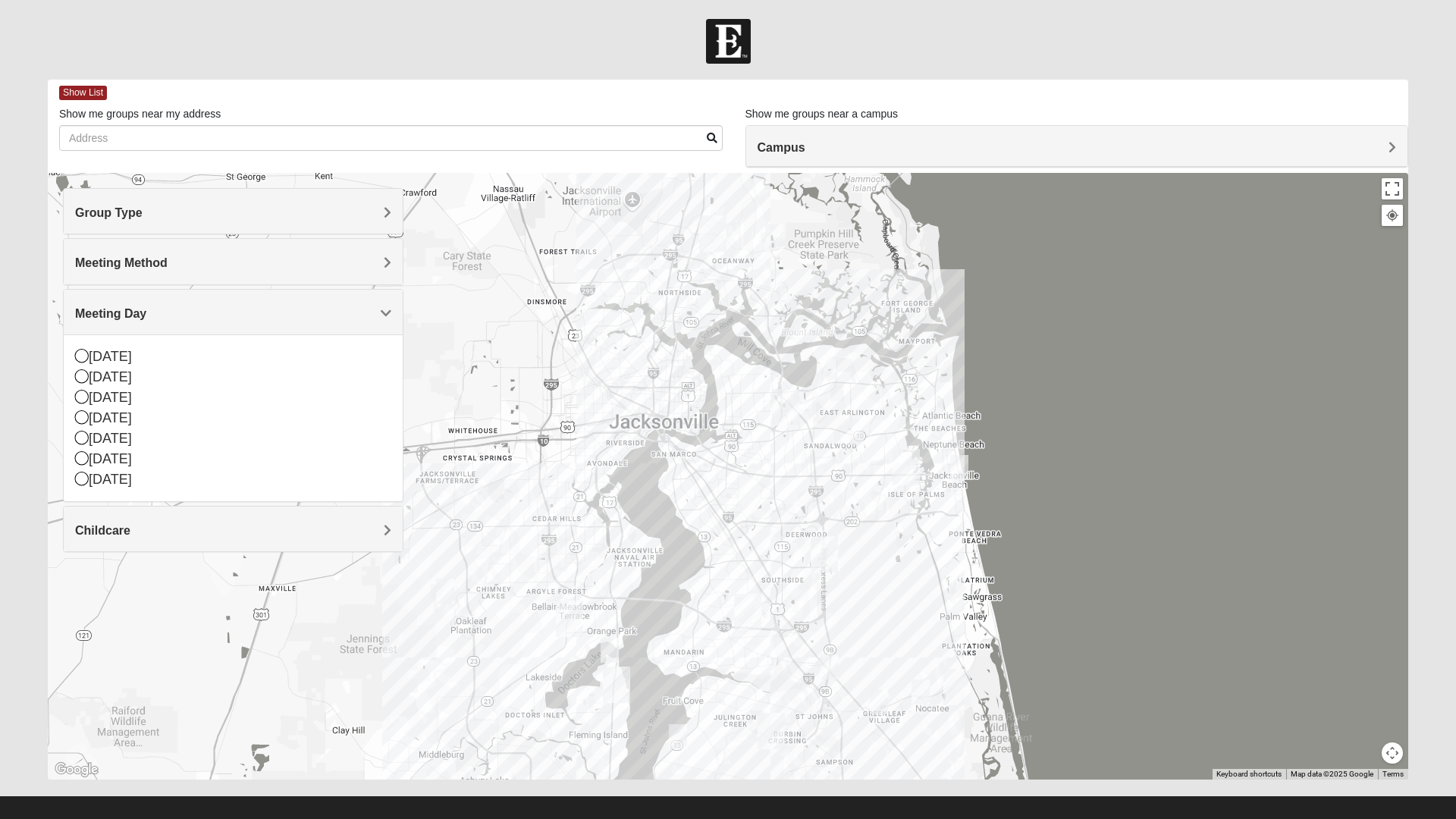
click at [88, 359] on icon at bounding box center [82, 355] width 14 height 14
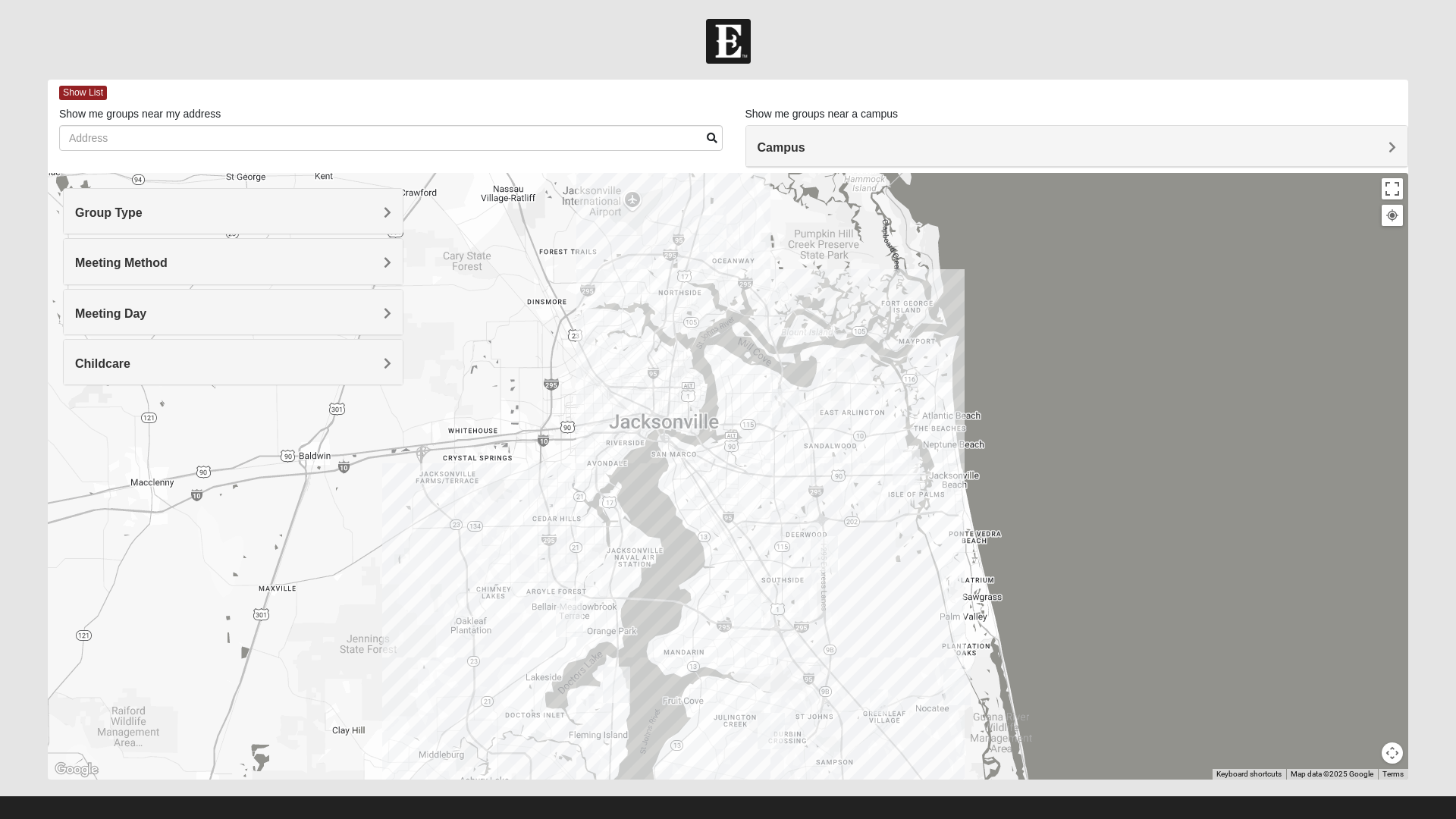
click at [131, 367] on span "Childcare" at bounding box center [103, 363] width 55 height 13
click at [375, 220] on h4 "Group Type" at bounding box center [234, 212] width 316 height 15
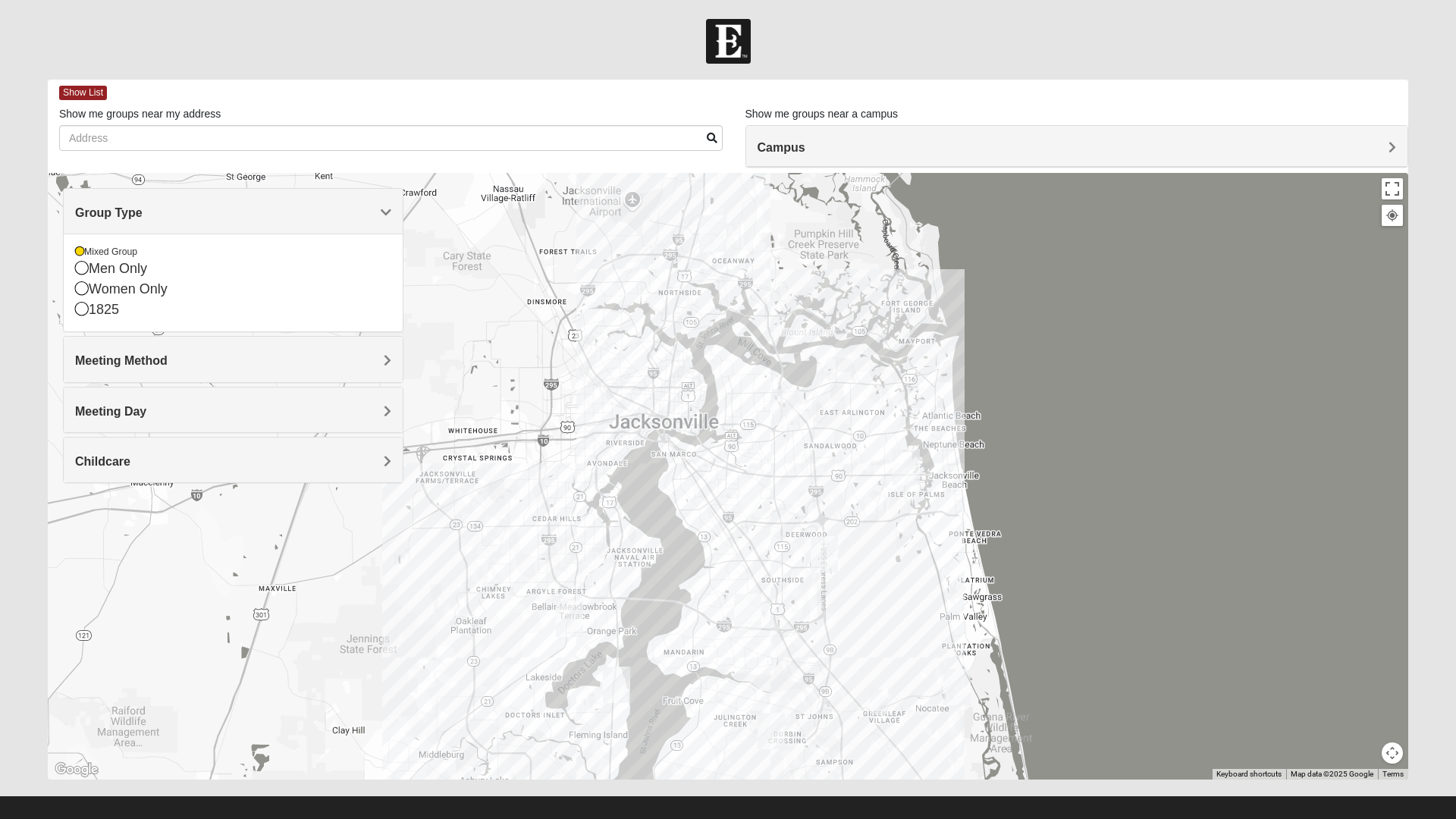
click at [135, 274] on div "Men Only" at bounding box center [234, 268] width 316 height 20
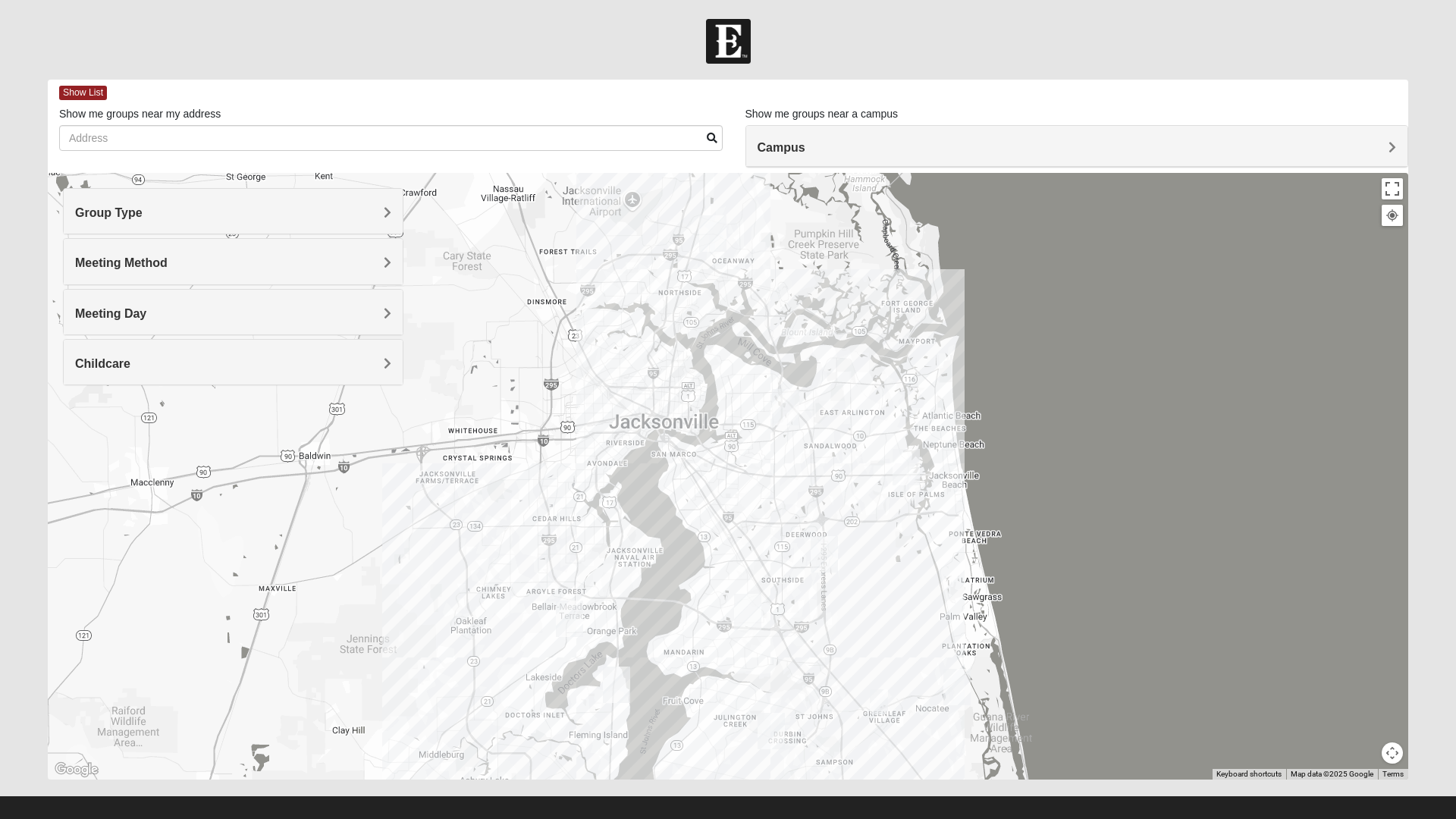
click at [377, 221] on div "Group Type" at bounding box center [234, 211] width 339 height 45
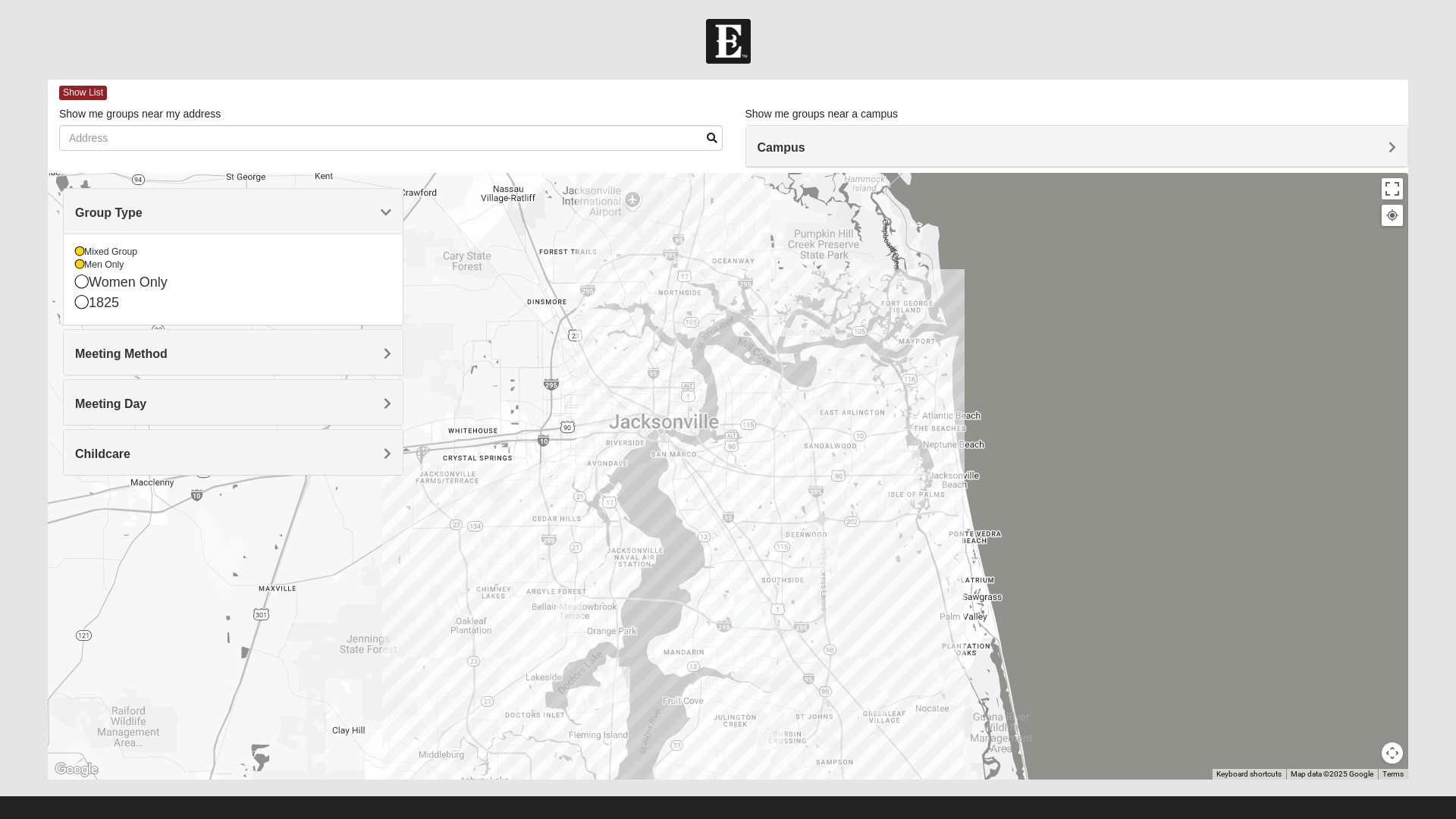
click at [143, 211] on span "Group Type" at bounding box center [109, 212] width 67 height 13
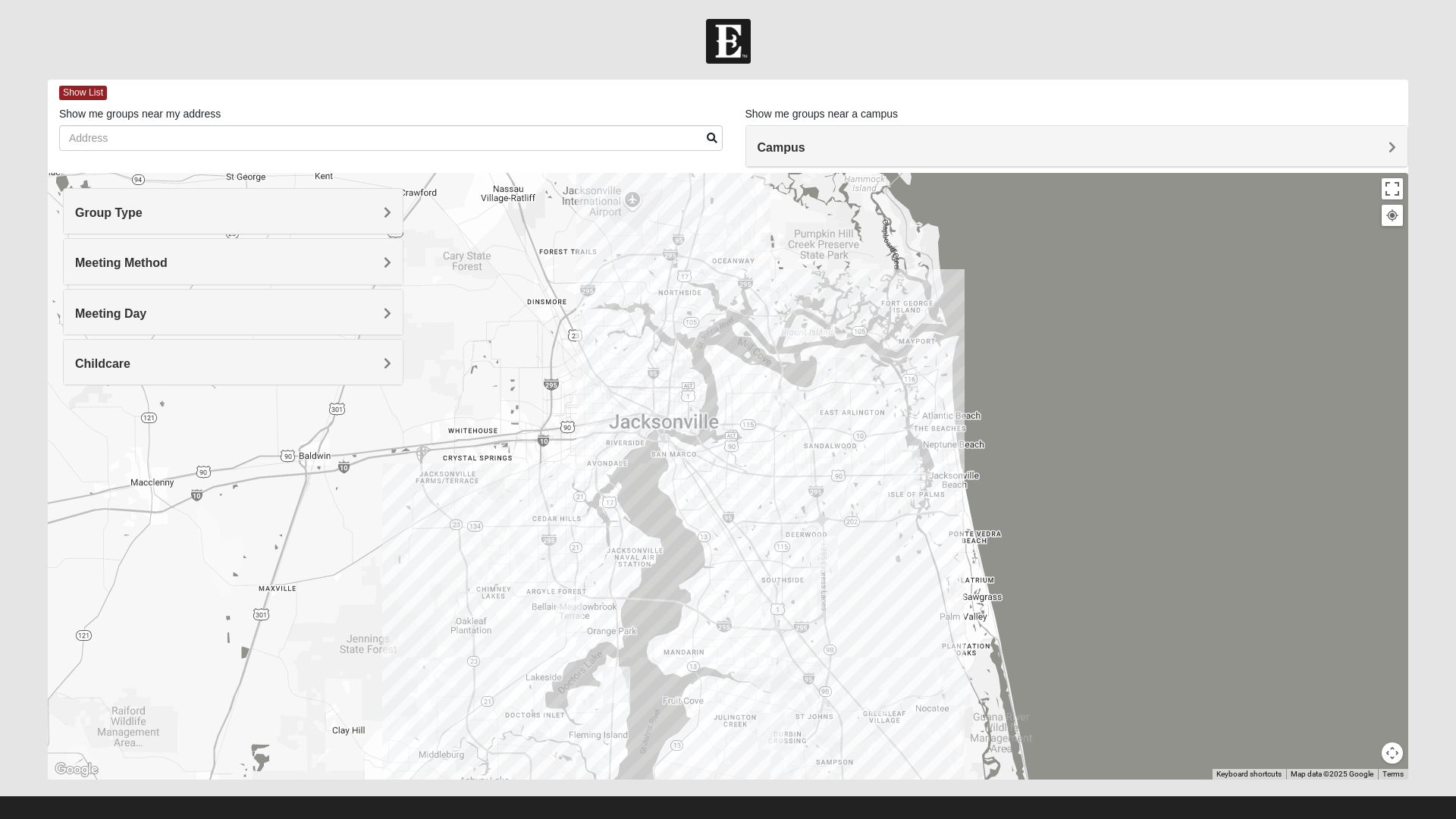
click at [168, 267] on span "Meeting Method" at bounding box center [122, 263] width 92 height 13
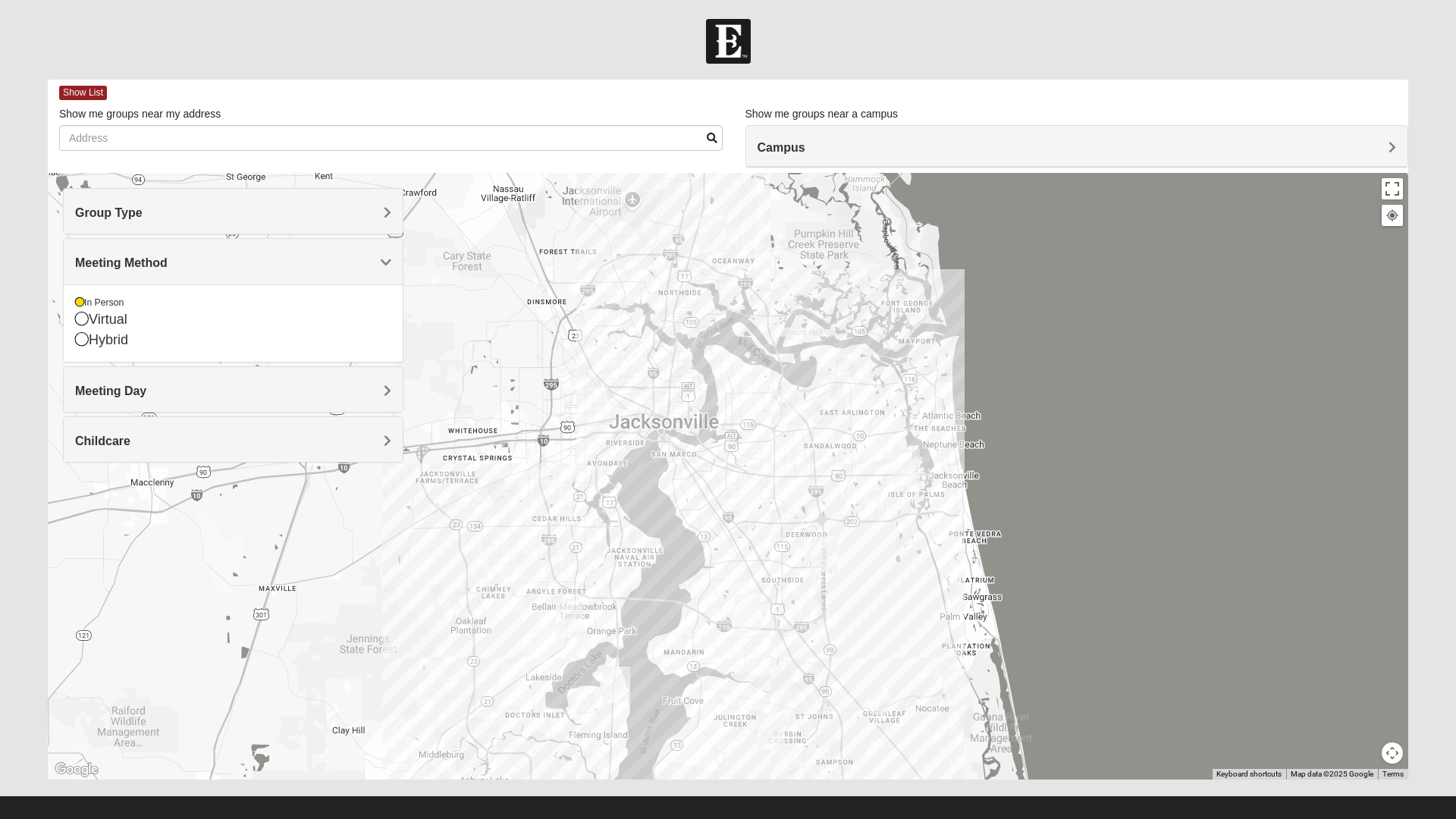
click at [146, 397] on span "Meeting Day" at bounding box center [111, 391] width 71 height 13
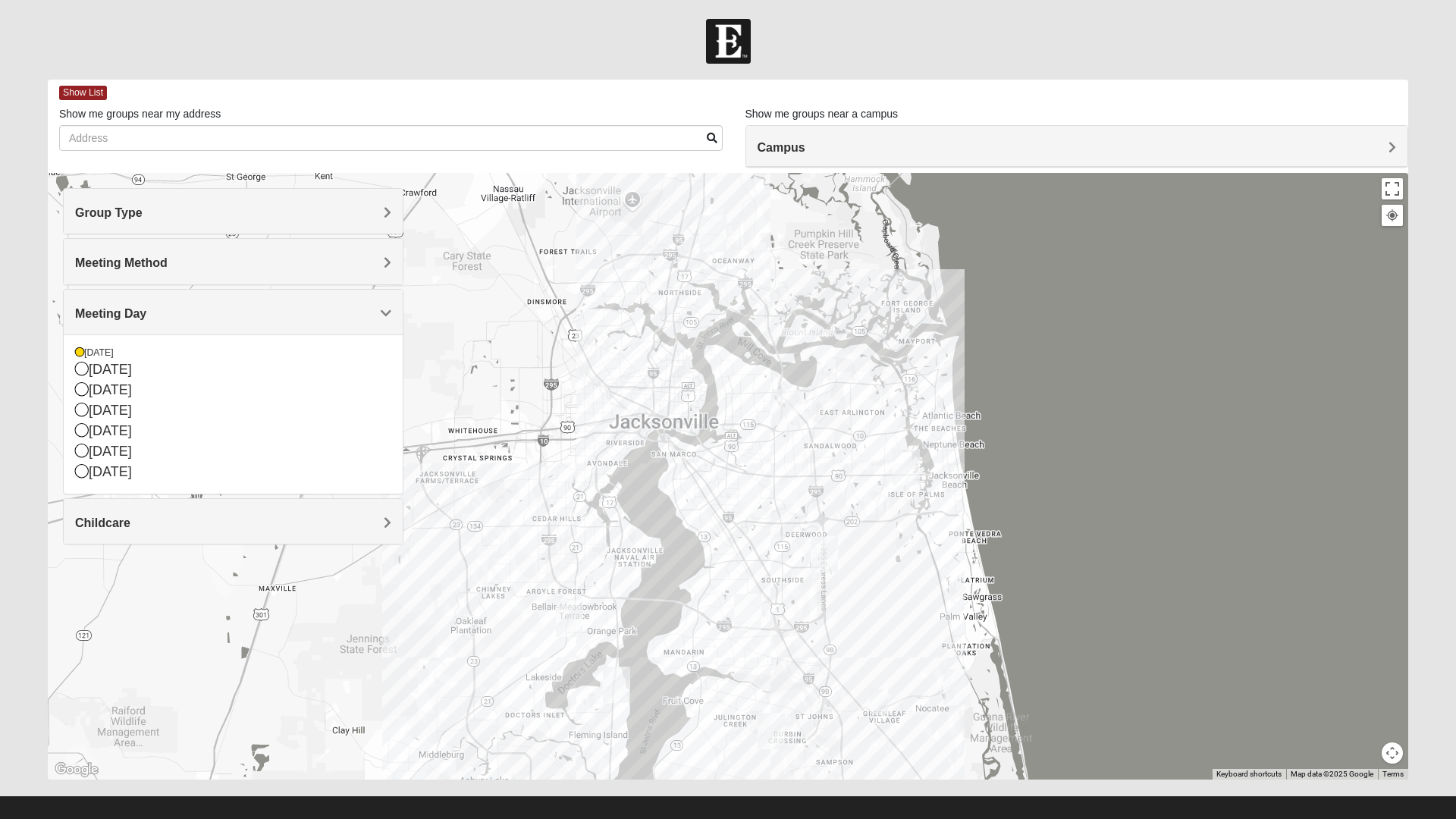
click at [79, 353] on icon at bounding box center [79, 352] width 9 height 9
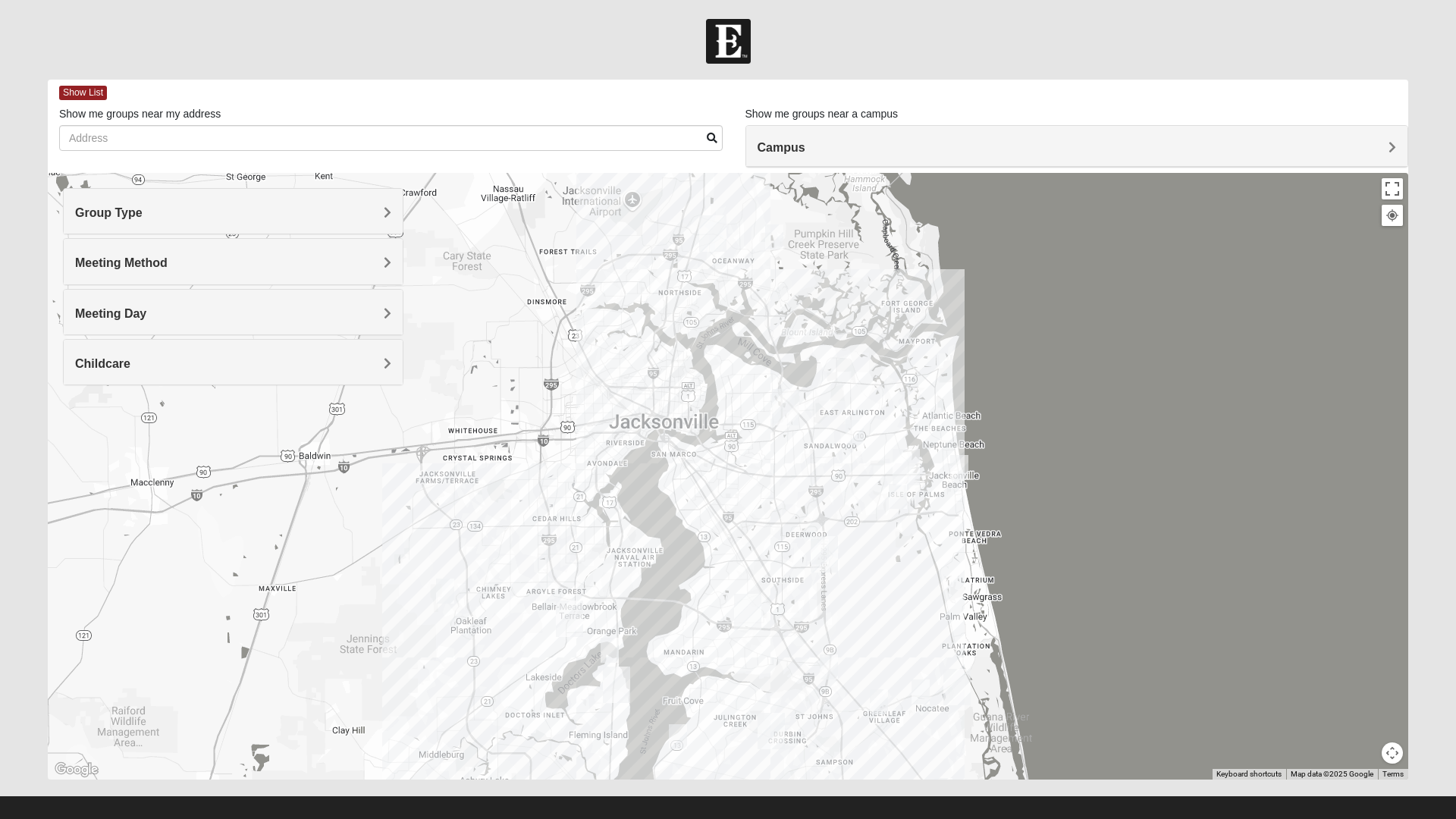
click at [382, 359] on h4 "Childcare" at bounding box center [234, 363] width 316 height 15
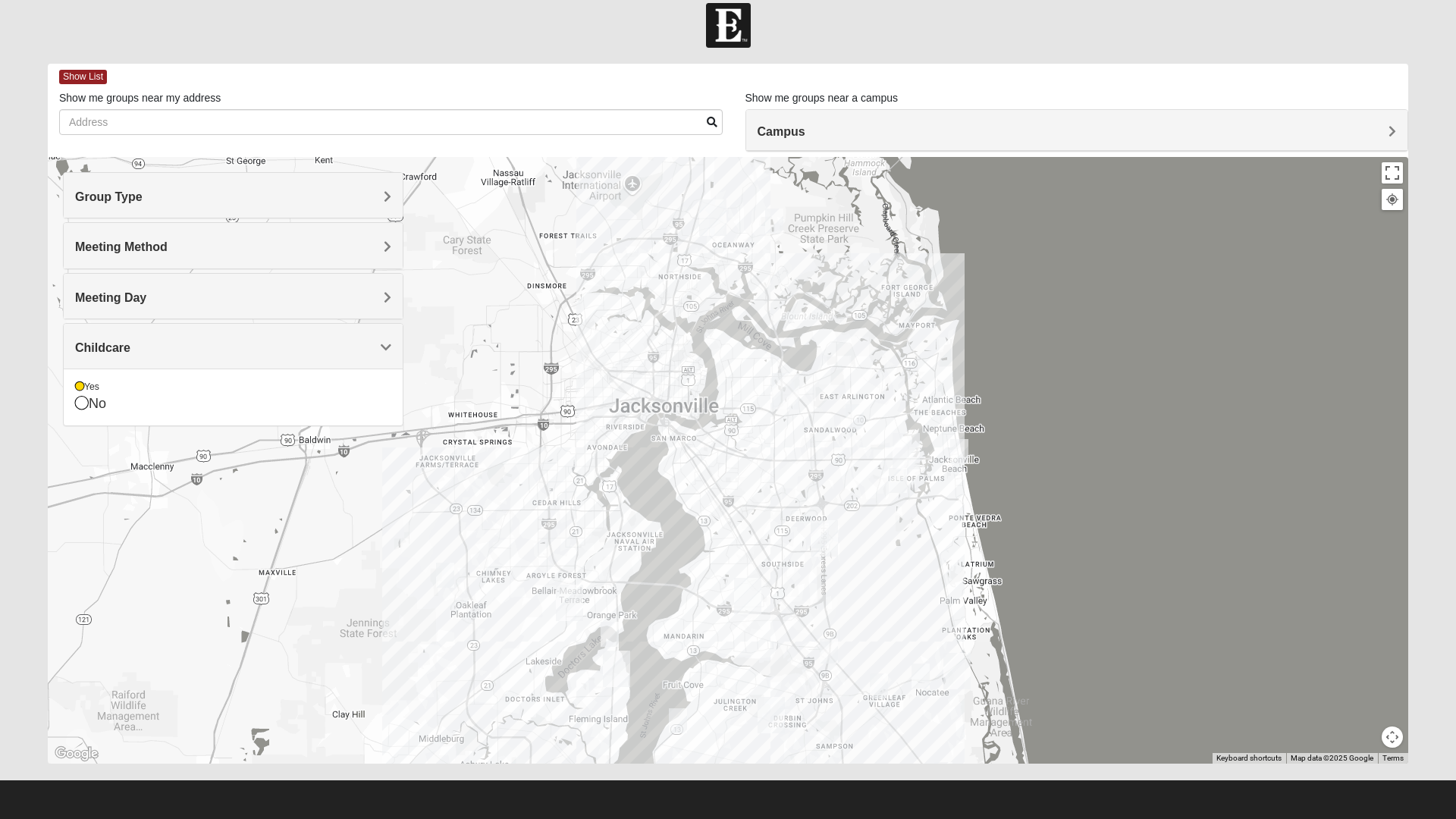
click at [905, 456] on img "San Pablo" at bounding box center [906, 451] width 40 height 49
click at [961, 665] on img "Ponte Vedra" at bounding box center [957, 671] width 40 height 49
click at [959, 675] on img "Ponte Vedra" at bounding box center [957, 671] width 40 height 49
click at [771, 400] on img "Arlington" at bounding box center [785, 392] width 40 height 49
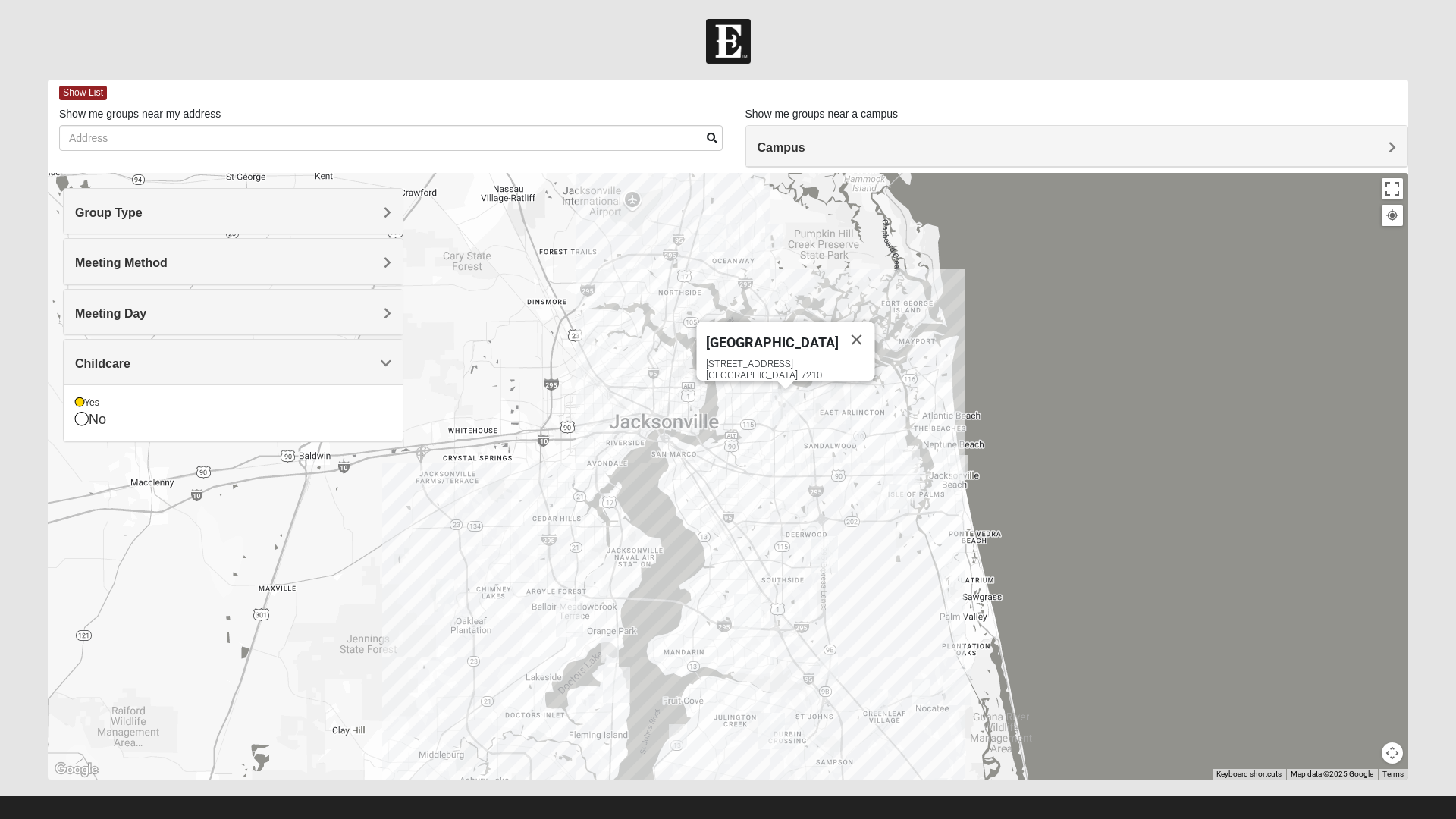
click at [371, 217] on h4 "Group Type" at bounding box center [234, 212] width 316 height 15
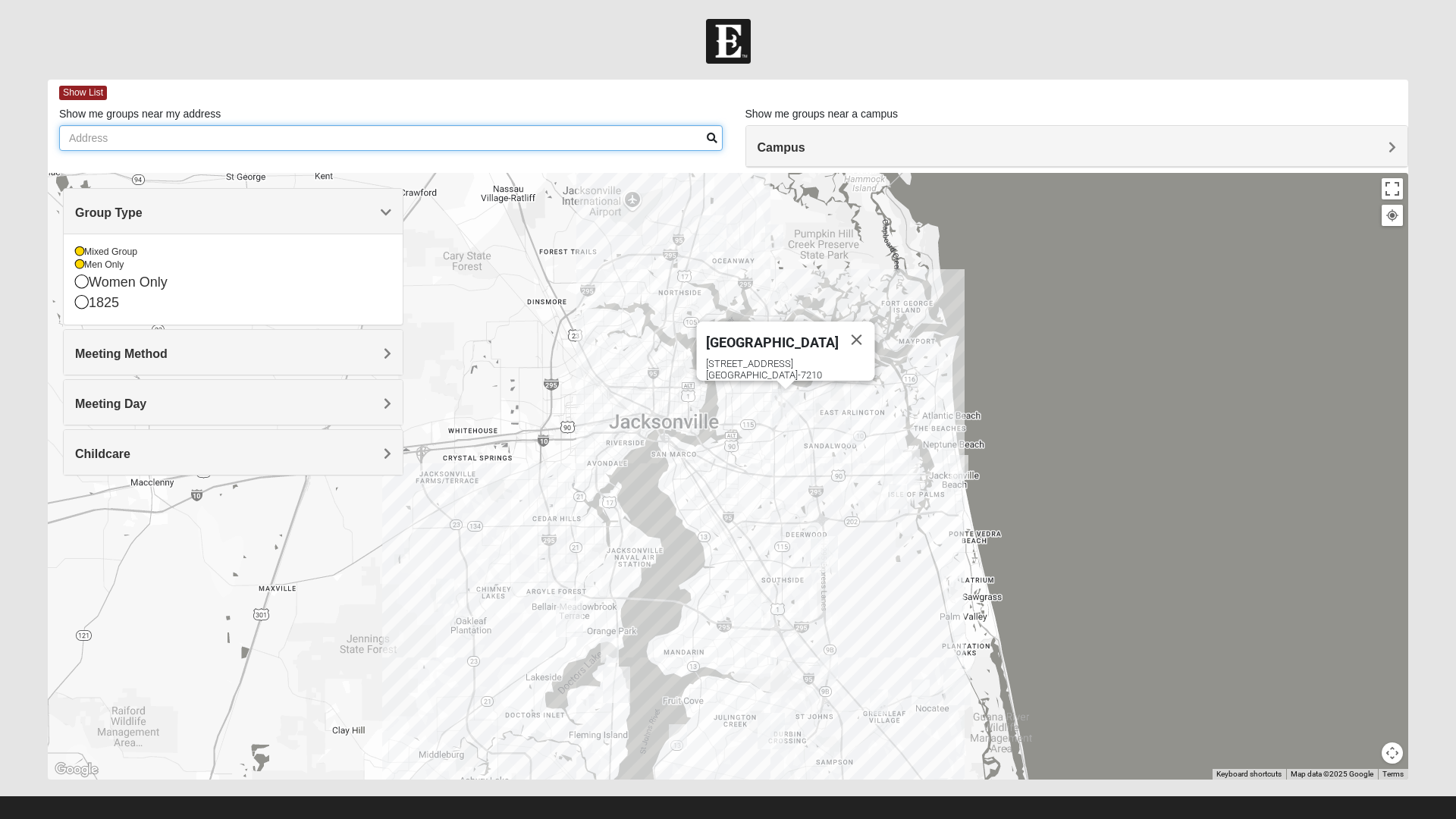
click at [388, 135] on input "Show me groups near my address" at bounding box center [391, 138] width 664 height 26
click at [820, 152] on h4 "Campus" at bounding box center [1077, 148] width 639 height 15
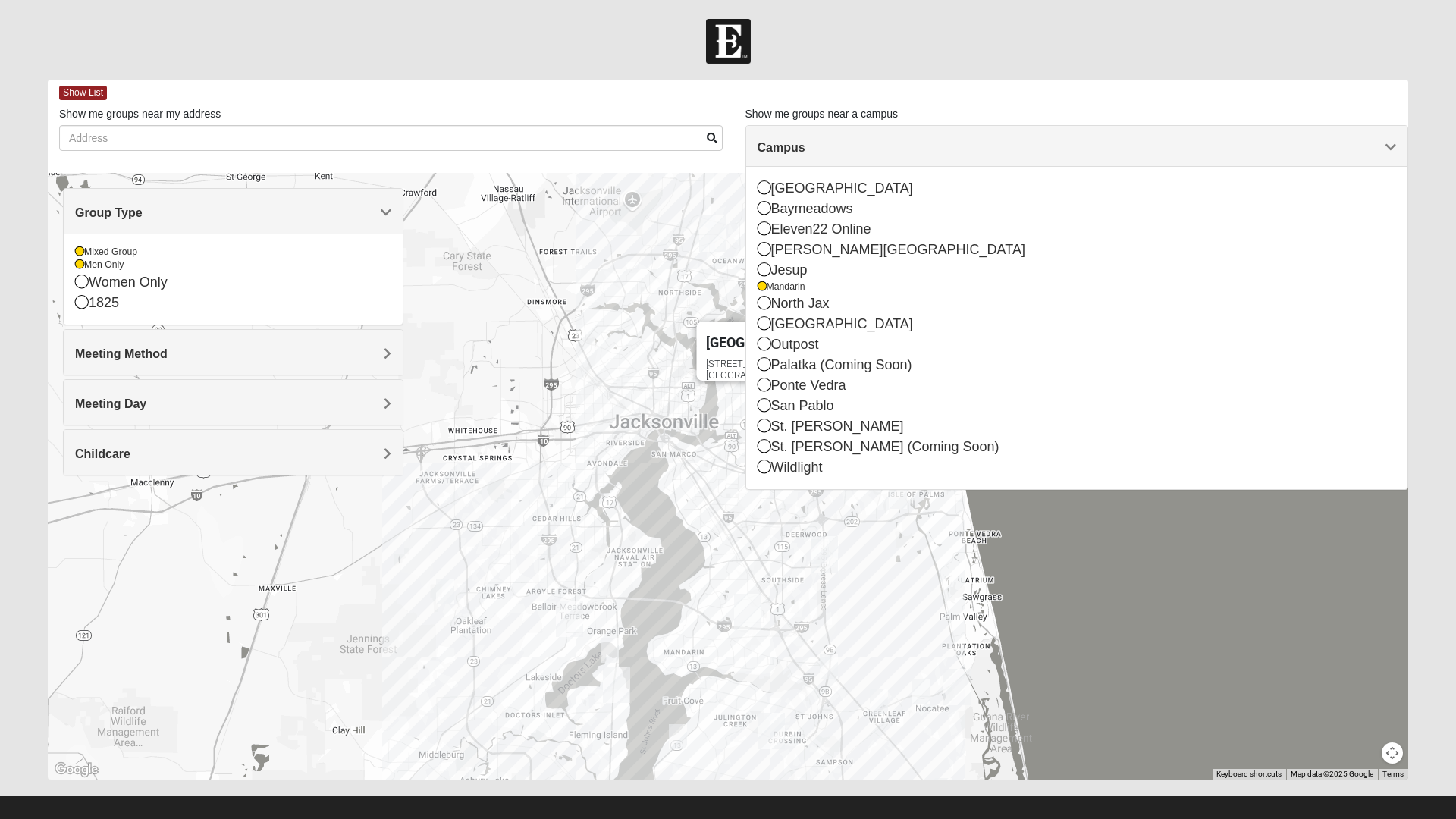
click at [959, 142] on h4 "Campus" at bounding box center [1077, 148] width 639 height 15
click at [822, 405] on div "San Pablo" at bounding box center [1077, 405] width 639 height 20
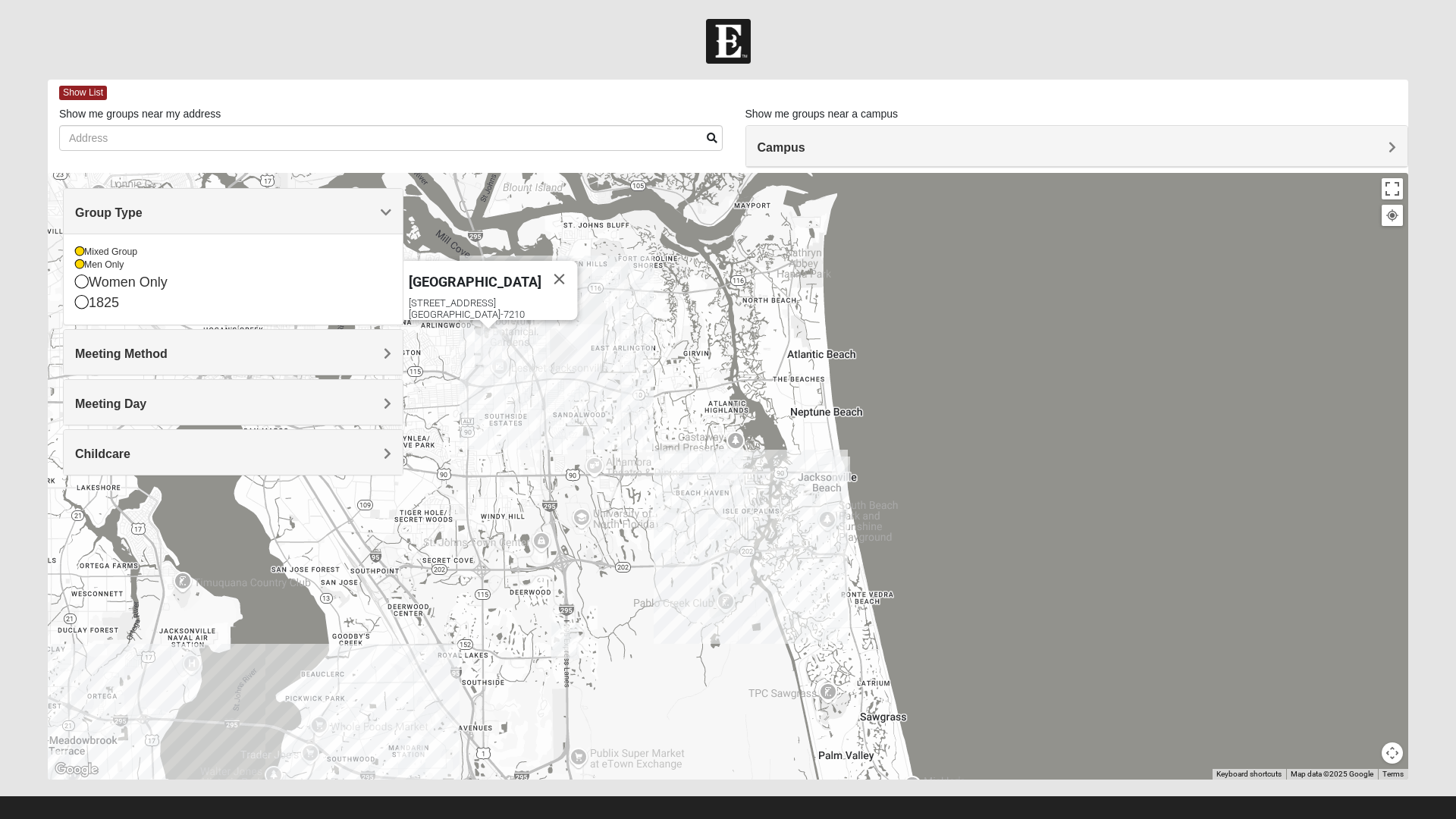
click at [80, 247] on icon at bounding box center [79, 251] width 9 height 9
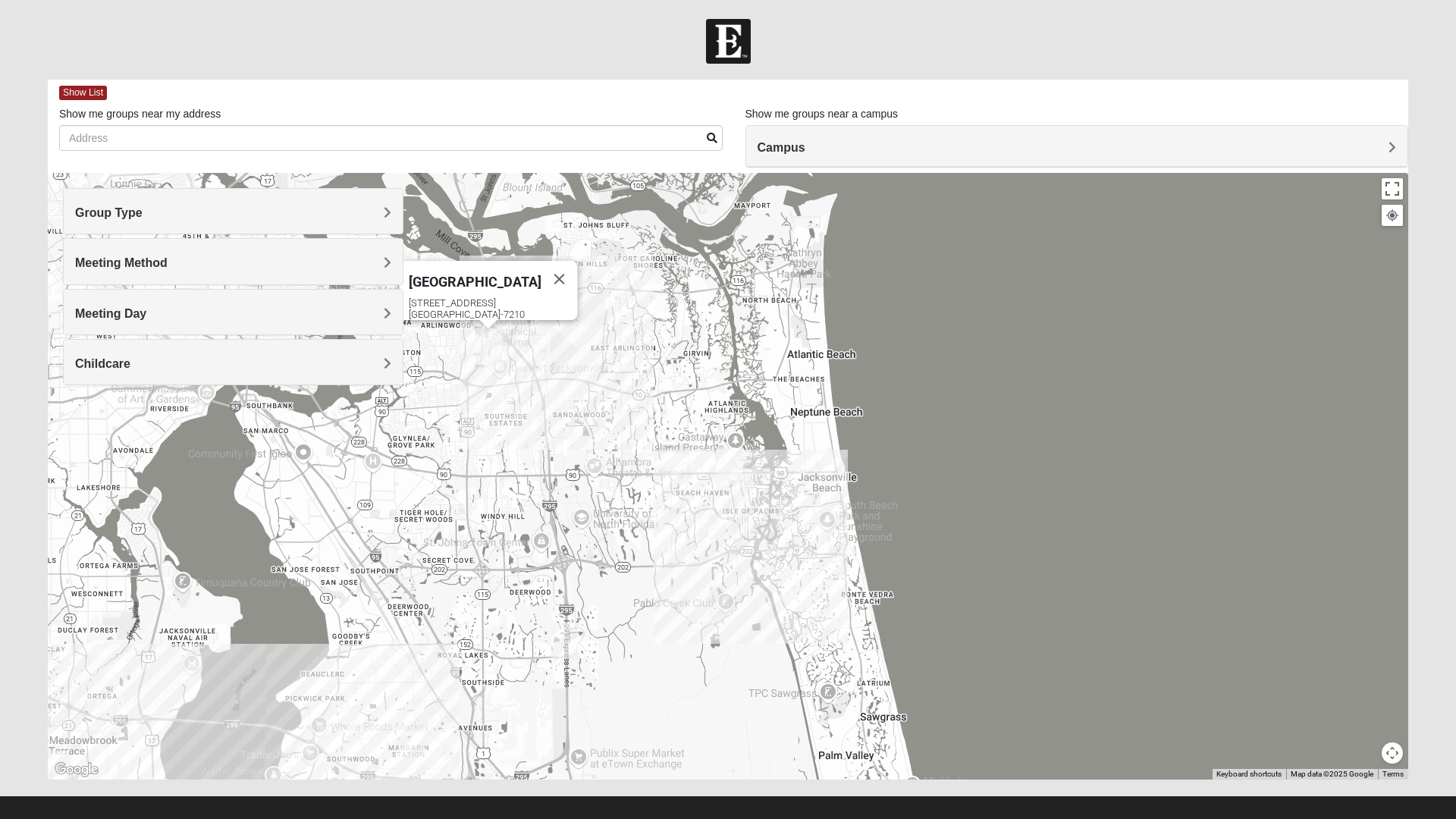
click at [200, 218] on h4 "Group Type" at bounding box center [234, 212] width 316 height 15
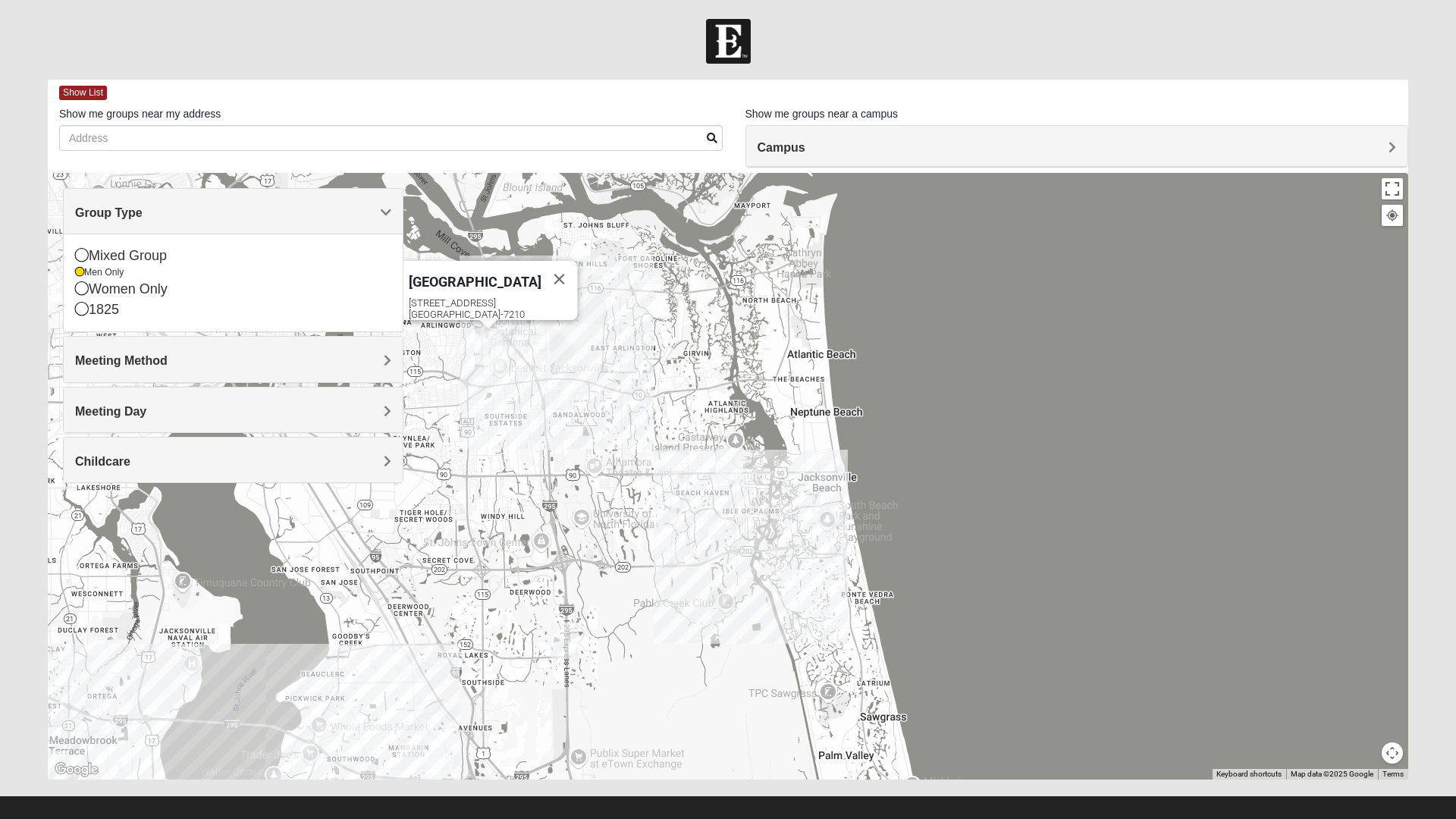
click at [77, 252] on icon at bounding box center [82, 255] width 14 height 14
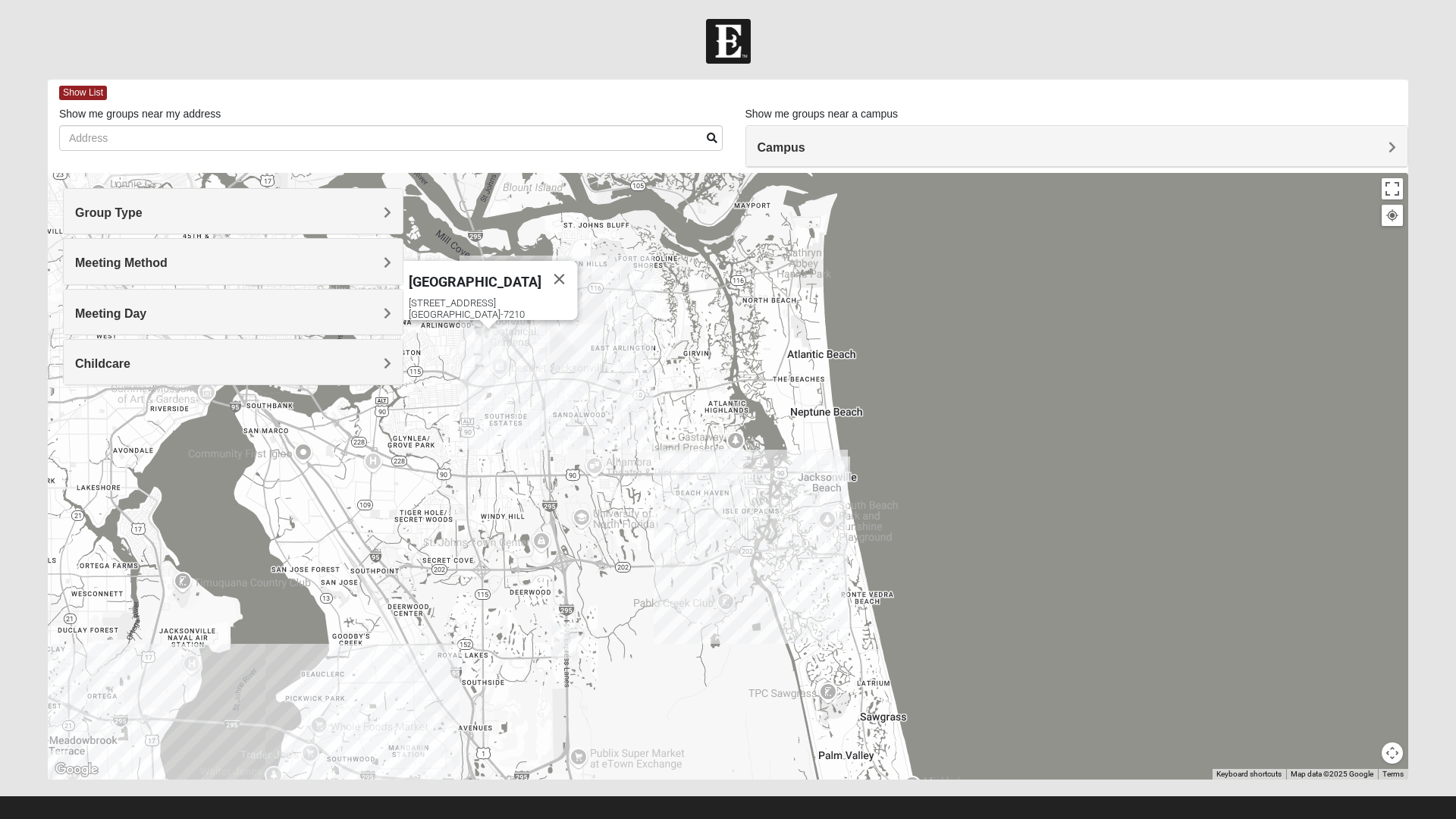
click at [277, 253] on div "Meeting Method" at bounding box center [234, 261] width 339 height 45
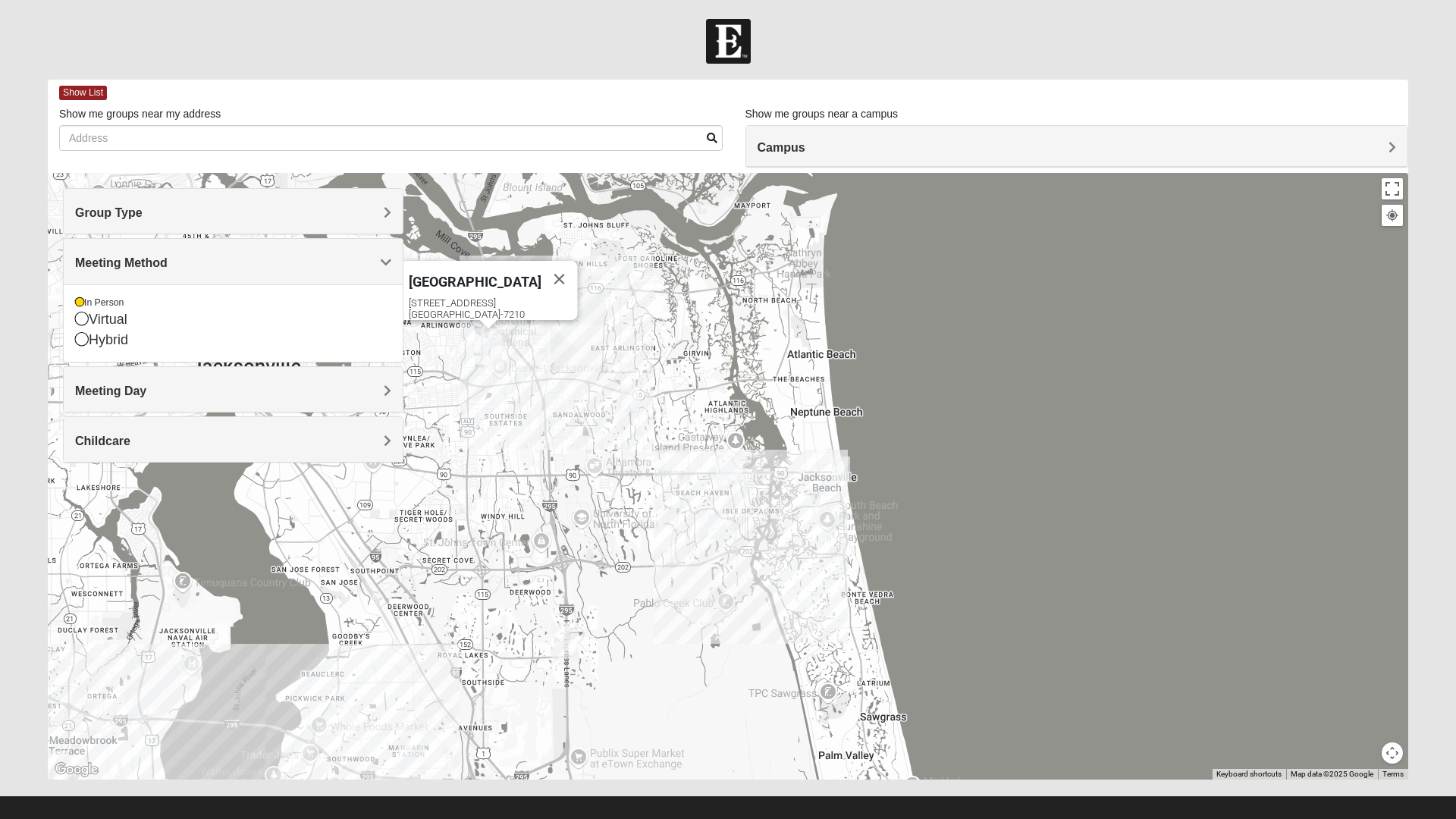
click at [274, 397] on h4 "Meeting Day" at bounding box center [234, 391] width 316 height 15
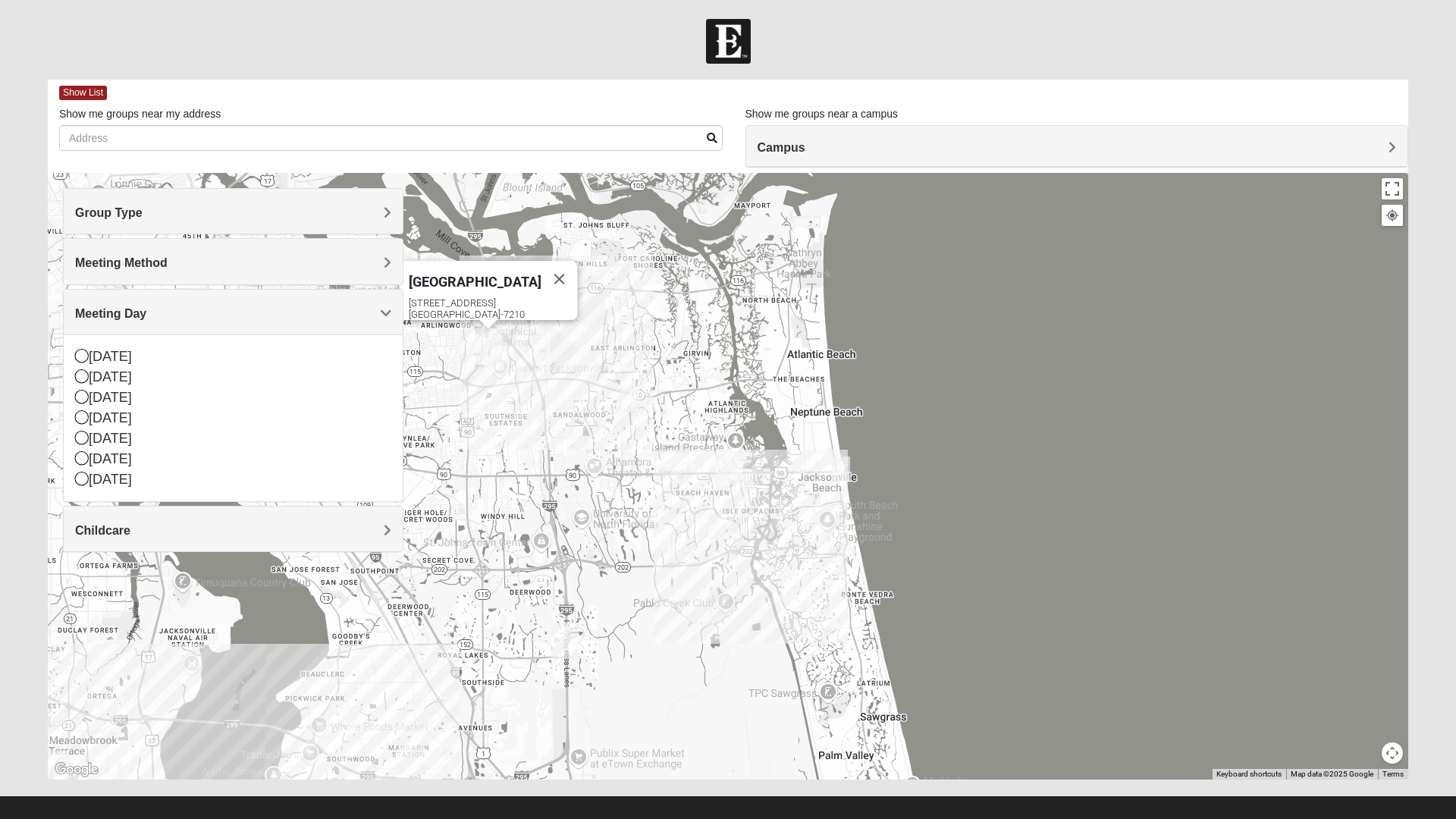
scroll to position [16, 0]
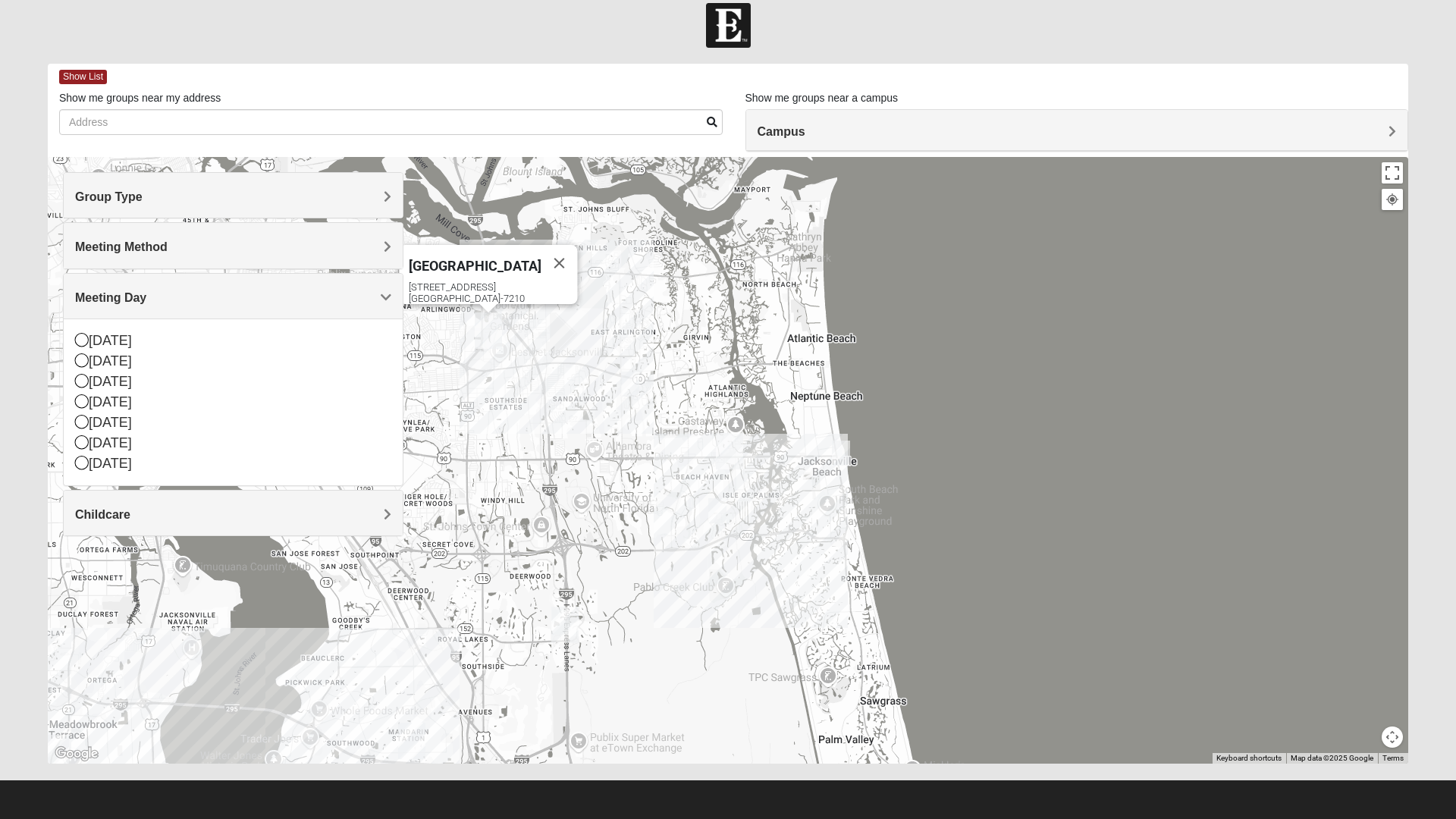
click at [79, 342] on icon at bounding box center [82, 339] width 14 height 14
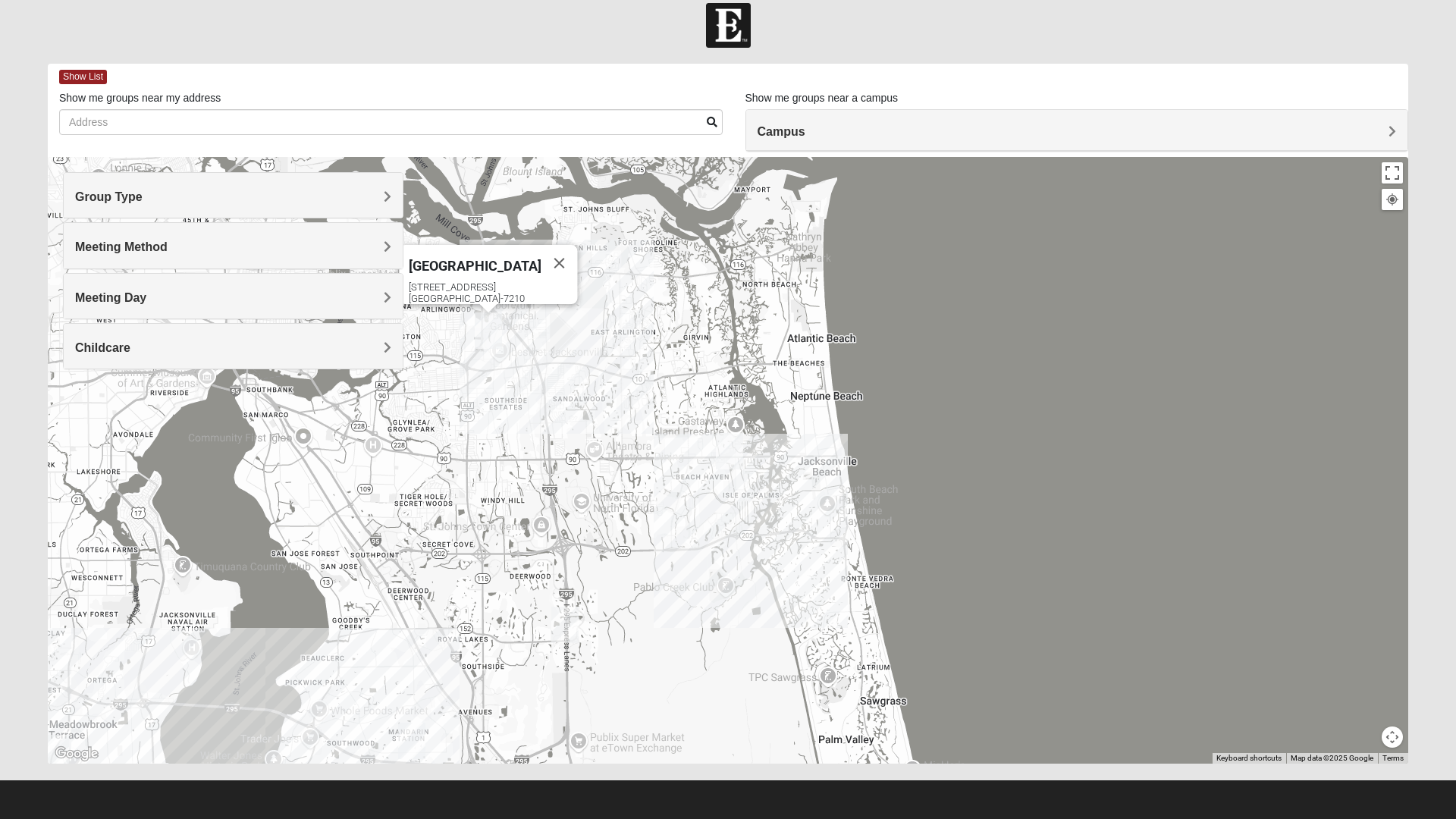
click at [82, 371] on icon at bounding box center [82, 373] width 14 height 14
click at [123, 289] on div "Meeting Day" at bounding box center [234, 296] width 339 height 45
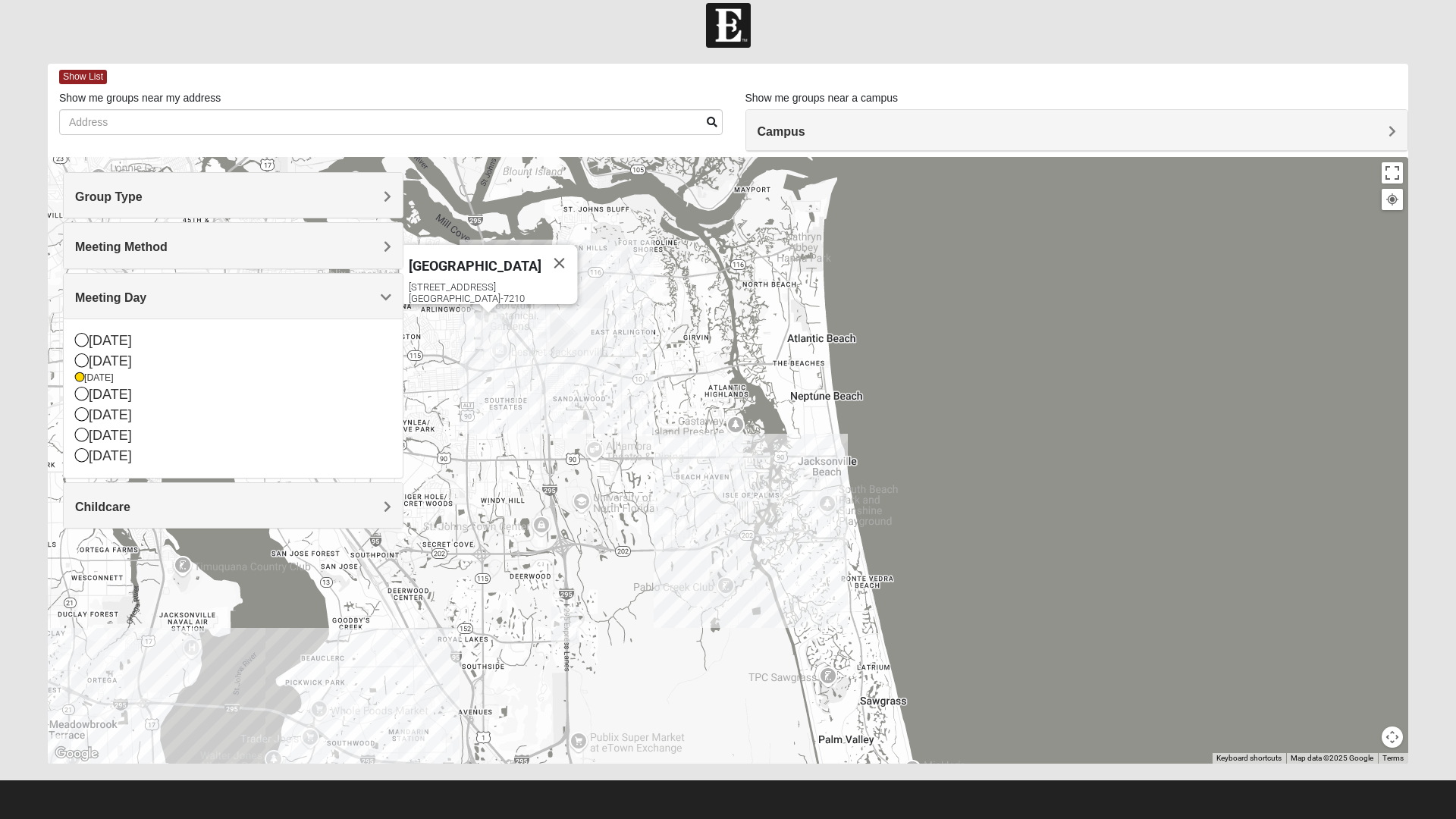
click at [87, 344] on icon at bounding box center [82, 339] width 14 height 14
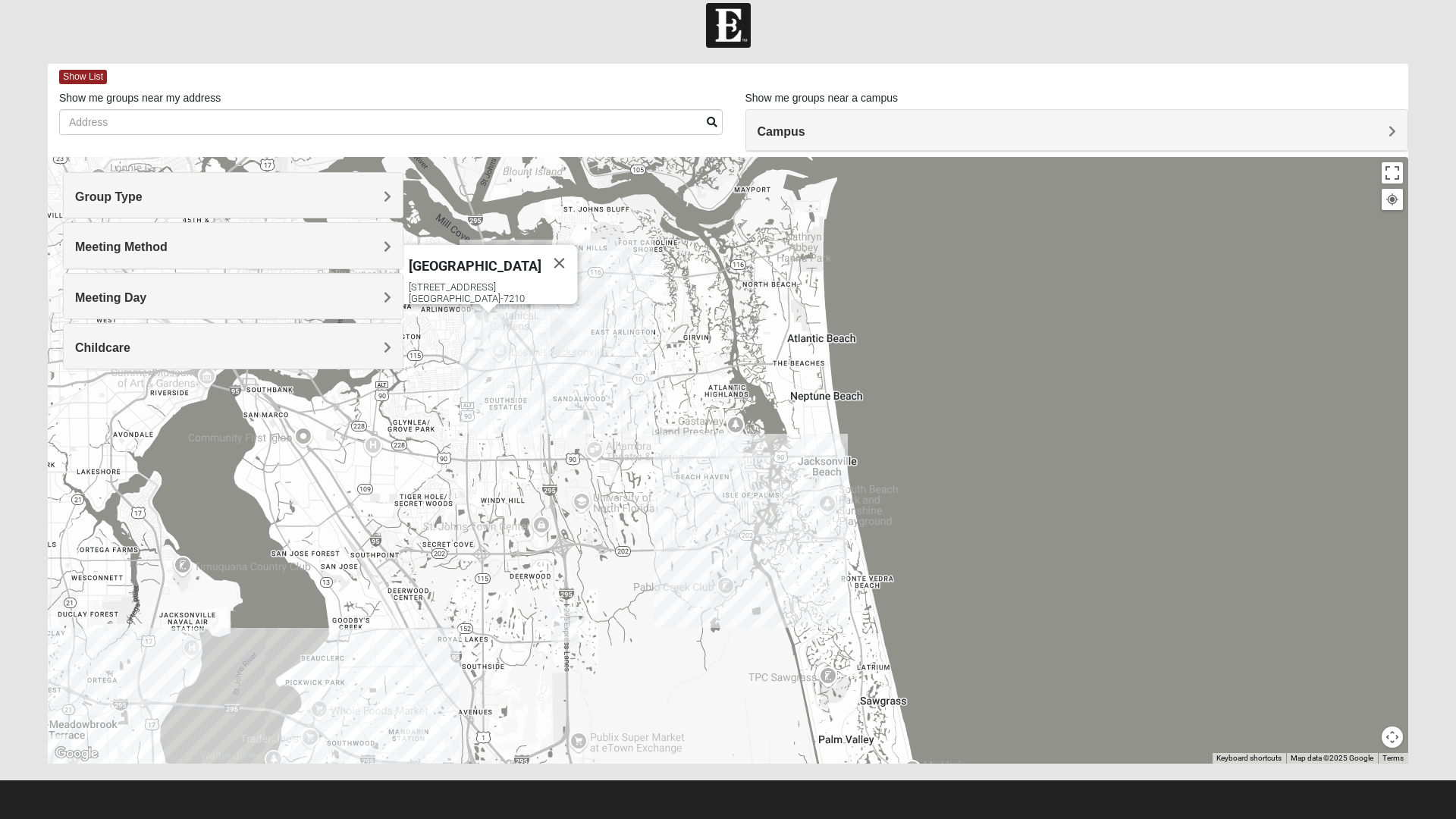
click at [110, 294] on span "Meeting Day" at bounding box center [111, 298] width 71 height 13
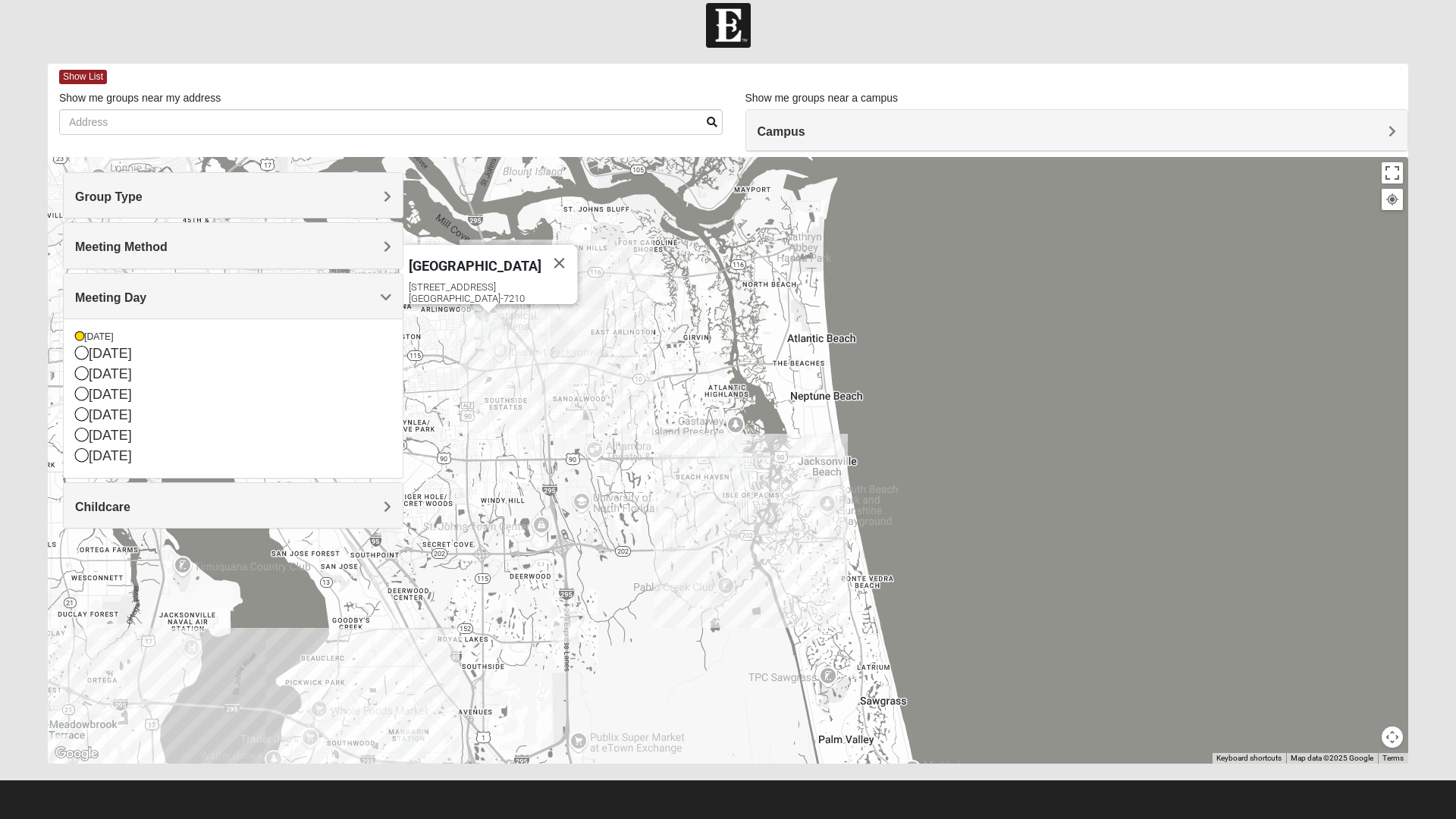
click at [114, 396] on div "[DATE]" at bounding box center [234, 394] width 316 height 20
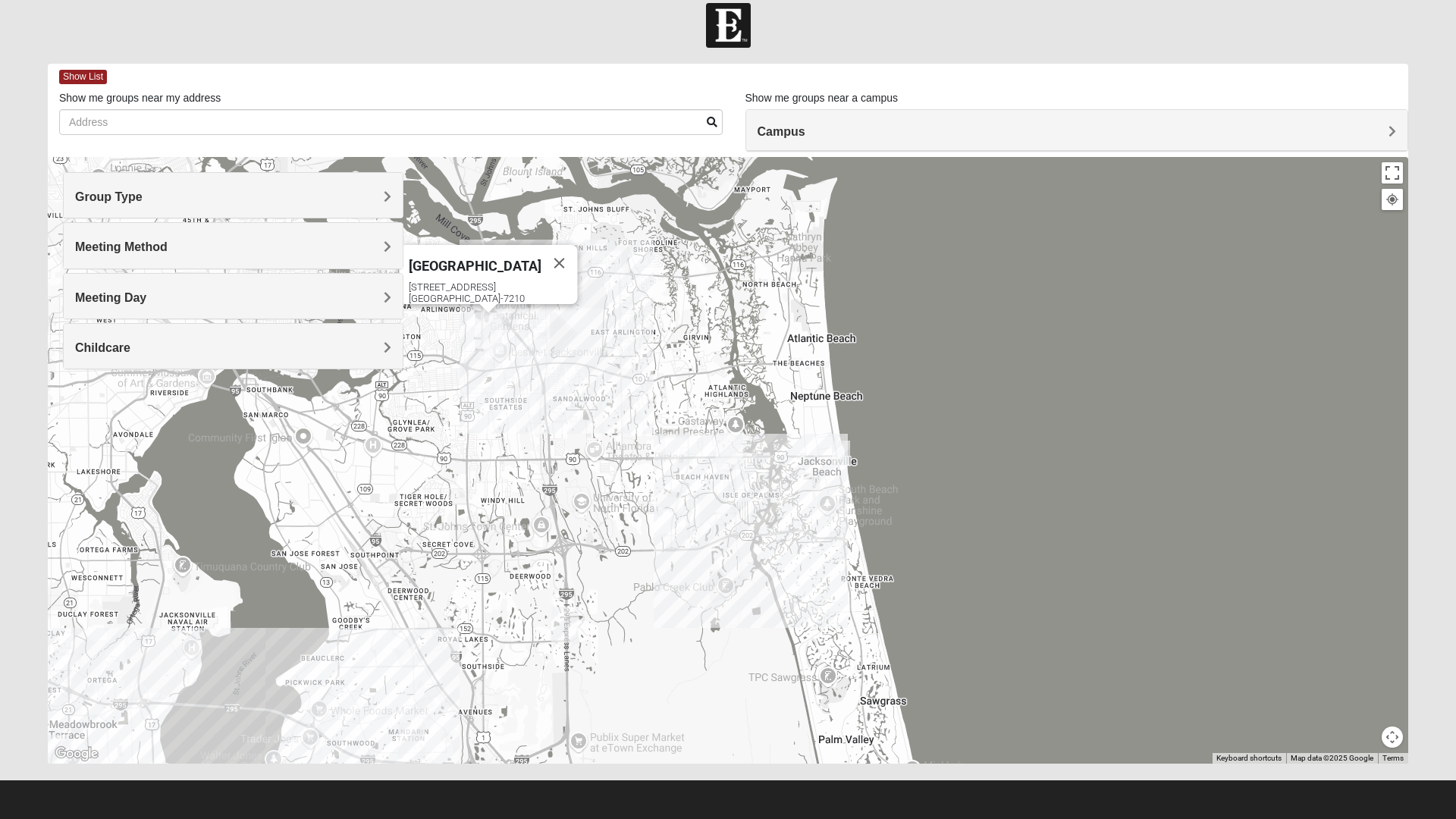
click at [274, 303] on h4 "Meeting Day" at bounding box center [234, 298] width 316 height 15
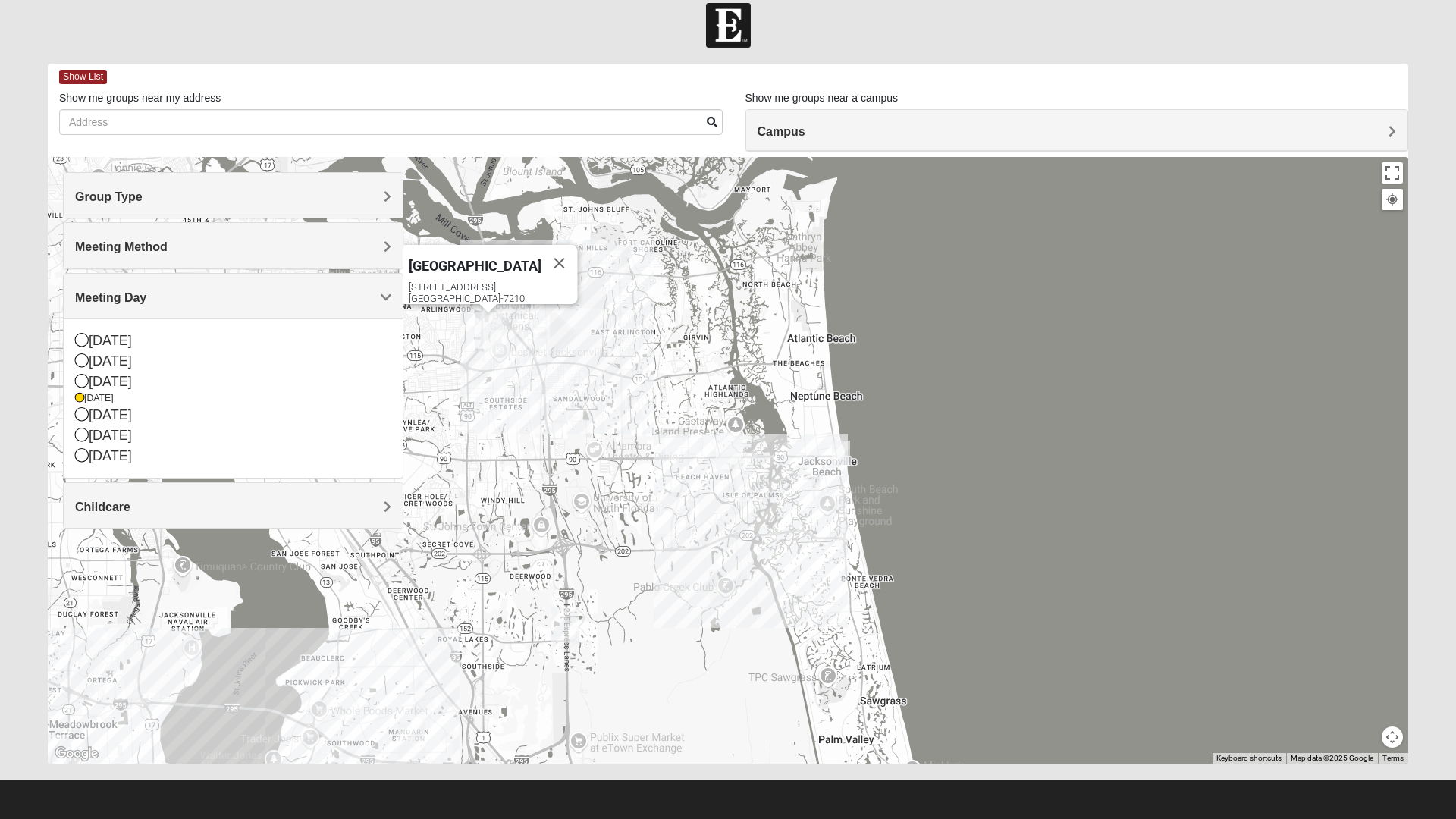
click at [79, 398] on icon at bounding box center [79, 397] width 9 height 9
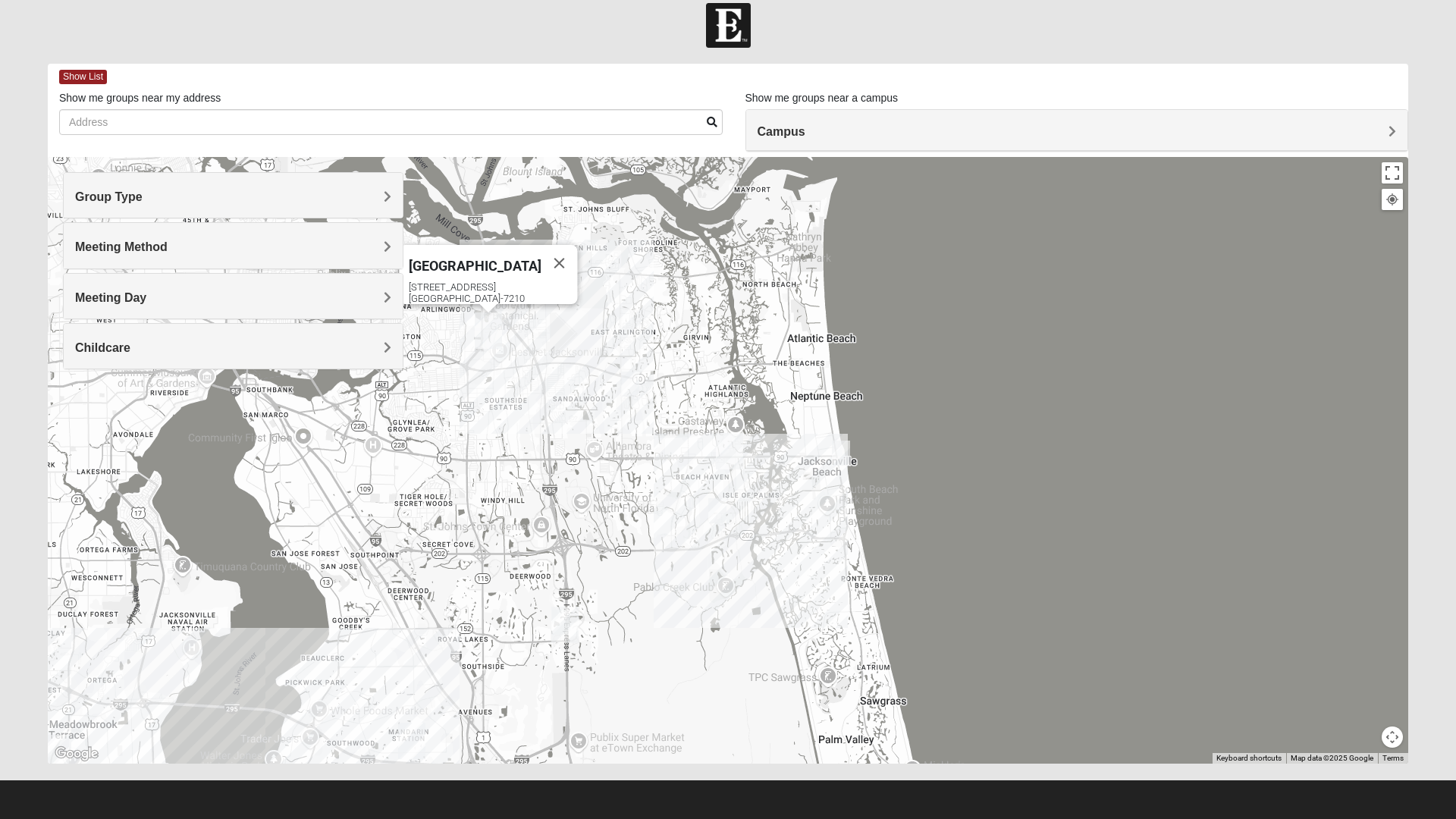
click at [105, 352] on span "Childcare" at bounding box center [103, 348] width 55 height 13
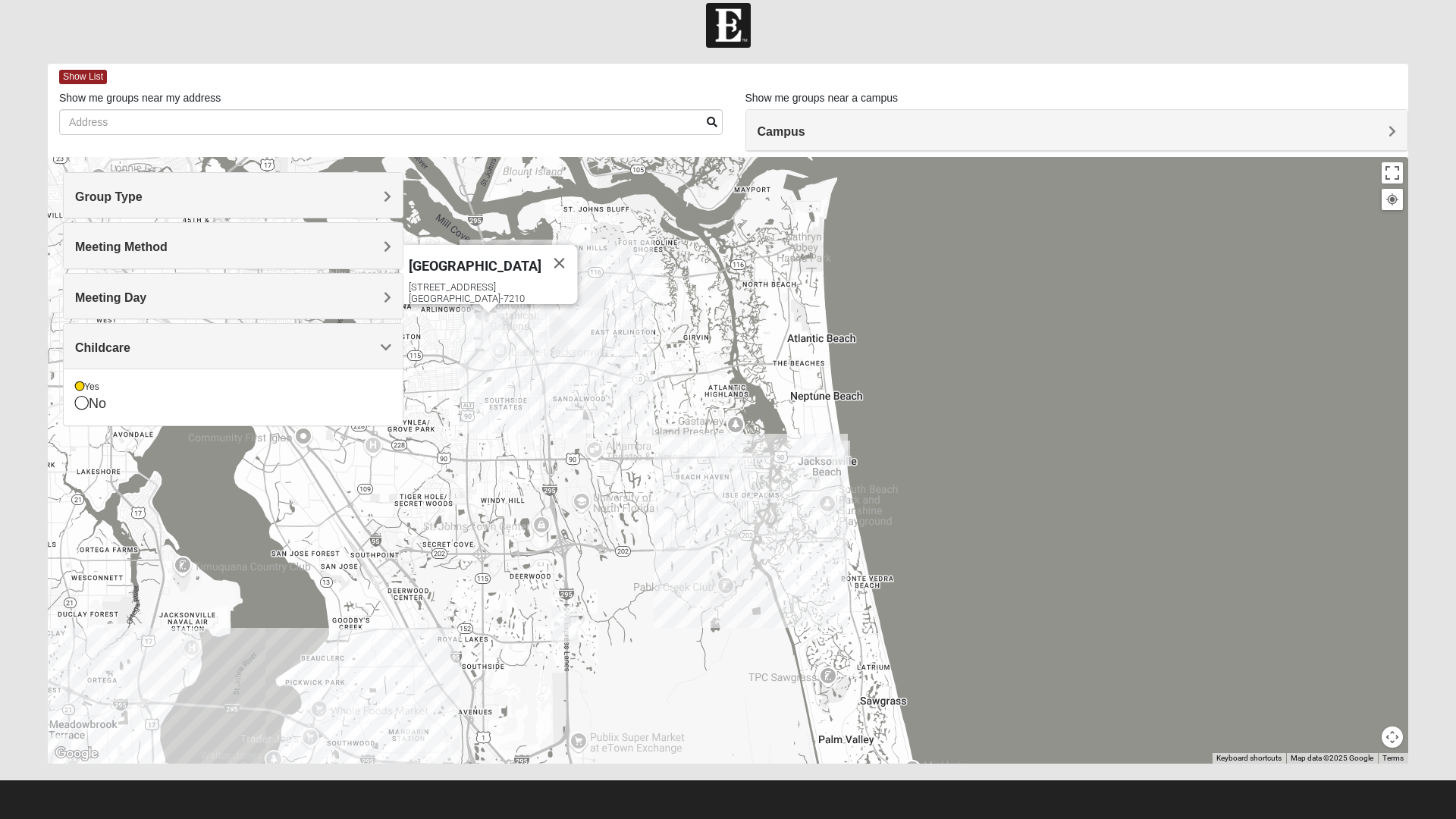
click at [88, 403] on icon at bounding box center [82, 402] width 14 height 14
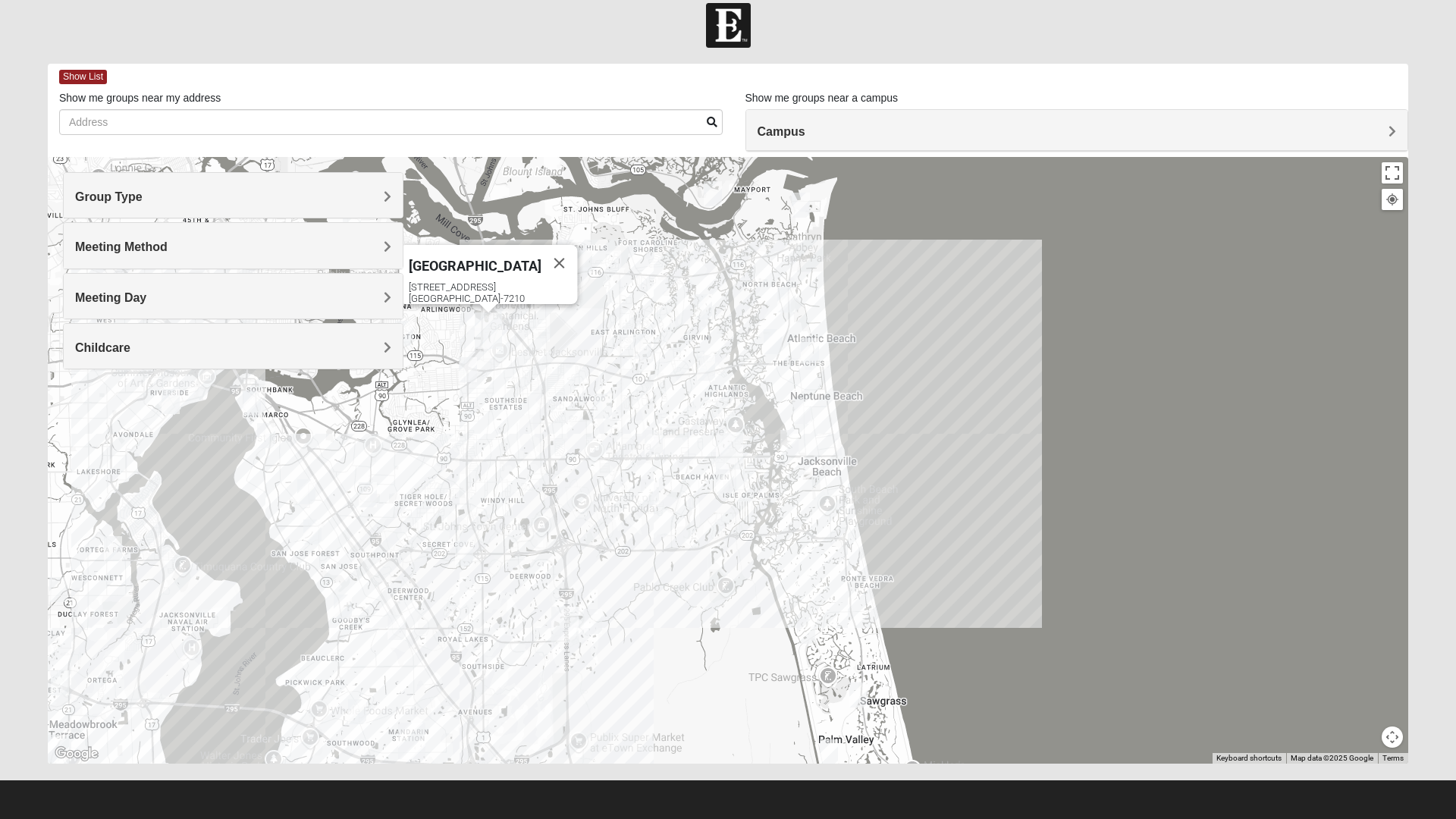
click at [263, 439] on img "Mens Enriquez 32207" at bounding box center [265, 435] width 30 height 37
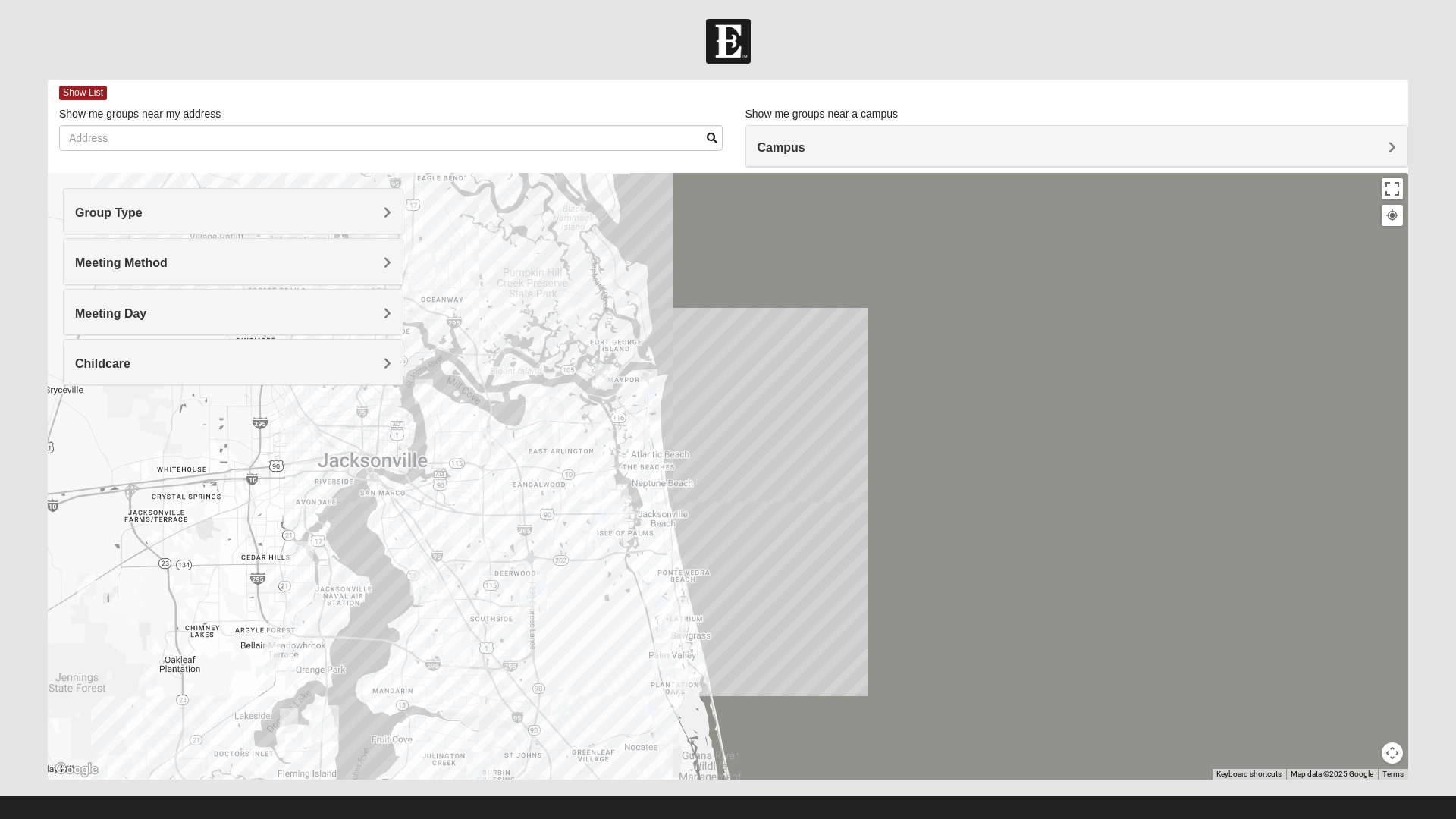
click at [383, 508] on div at bounding box center [728, 476] width 1360 height 607
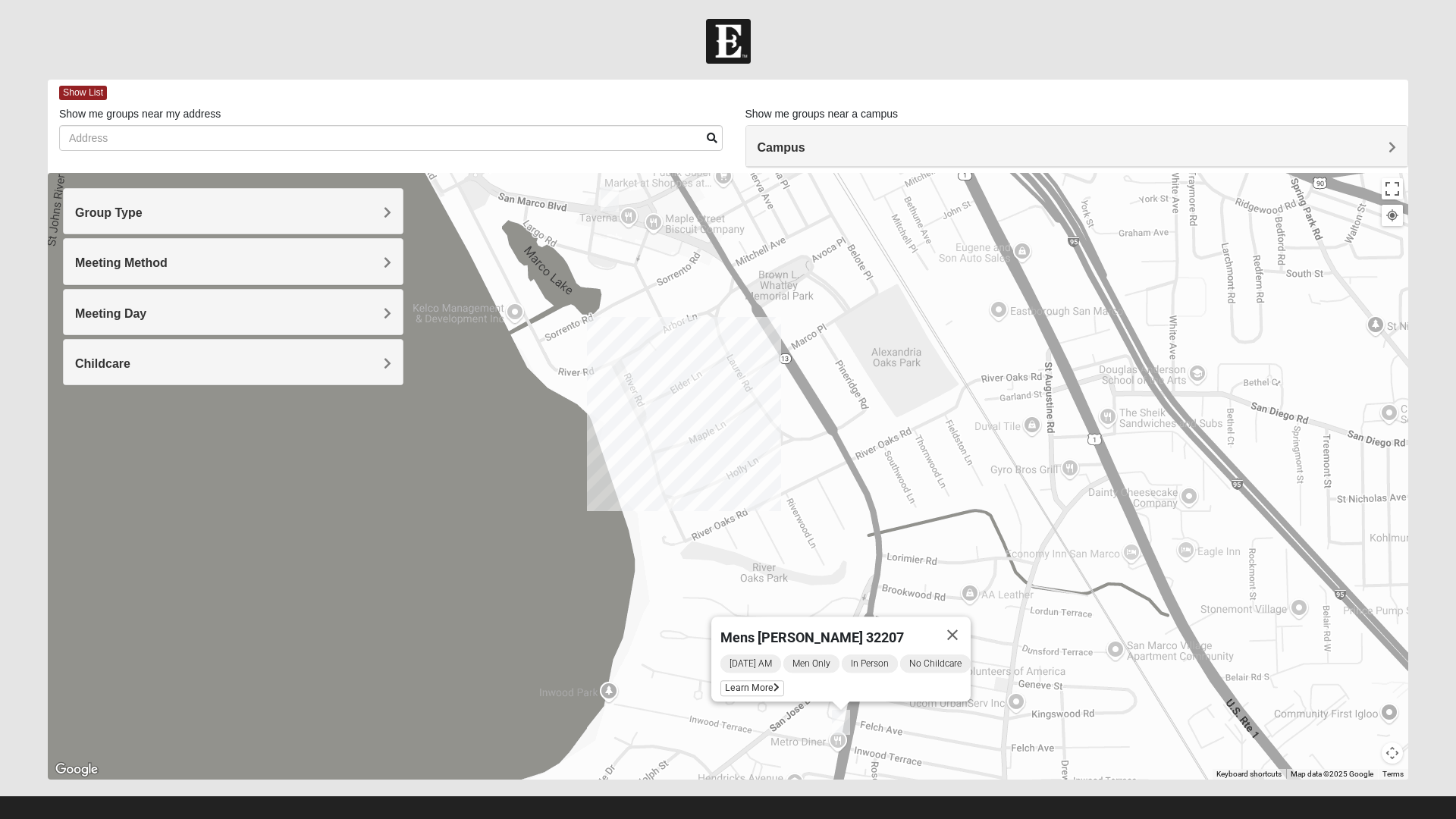
click at [162, 367] on h4 "Childcare" at bounding box center [234, 363] width 316 height 15
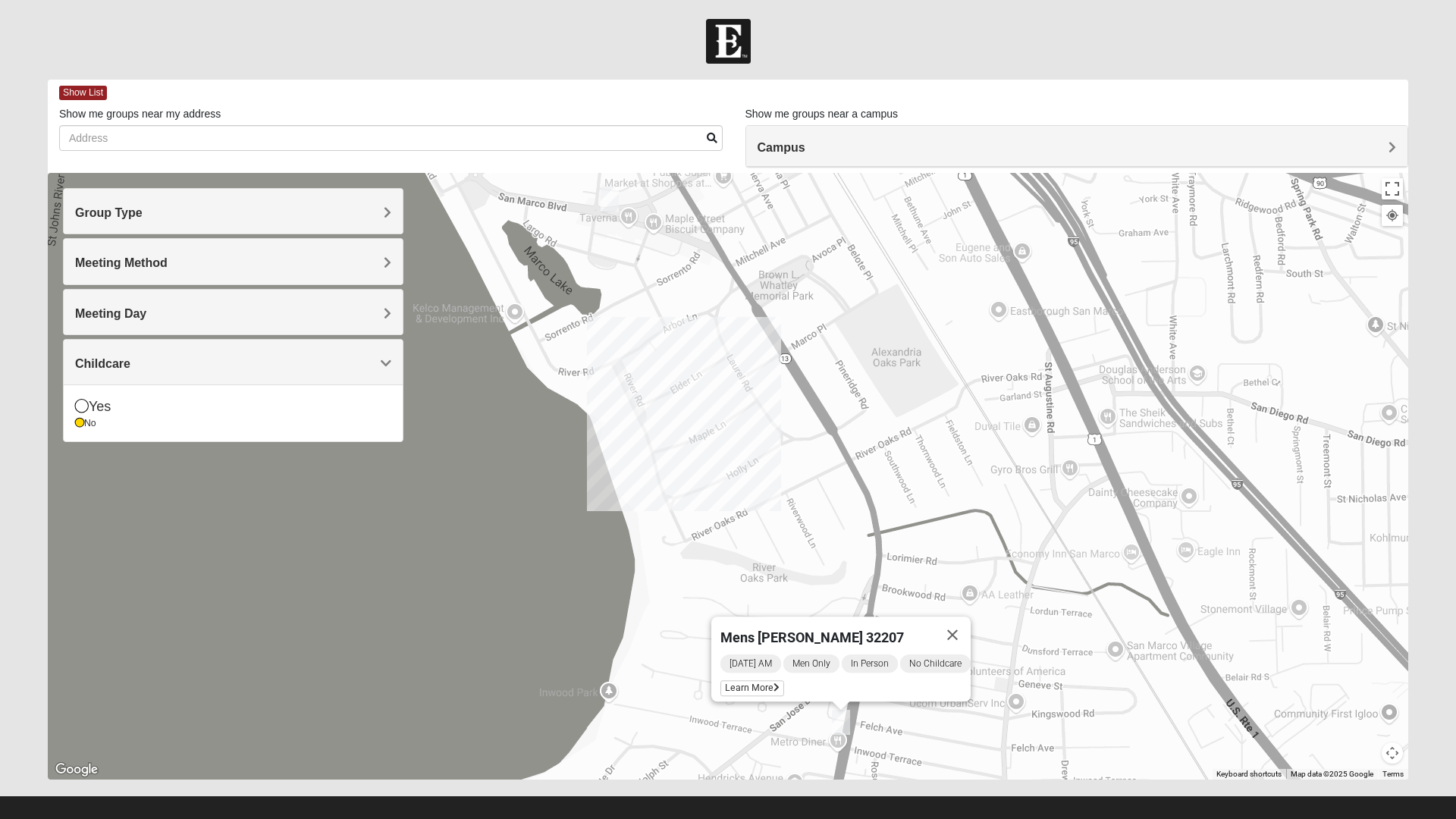
click at [109, 409] on div "Yes" at bounding box center [234, 406] width 316 height 20
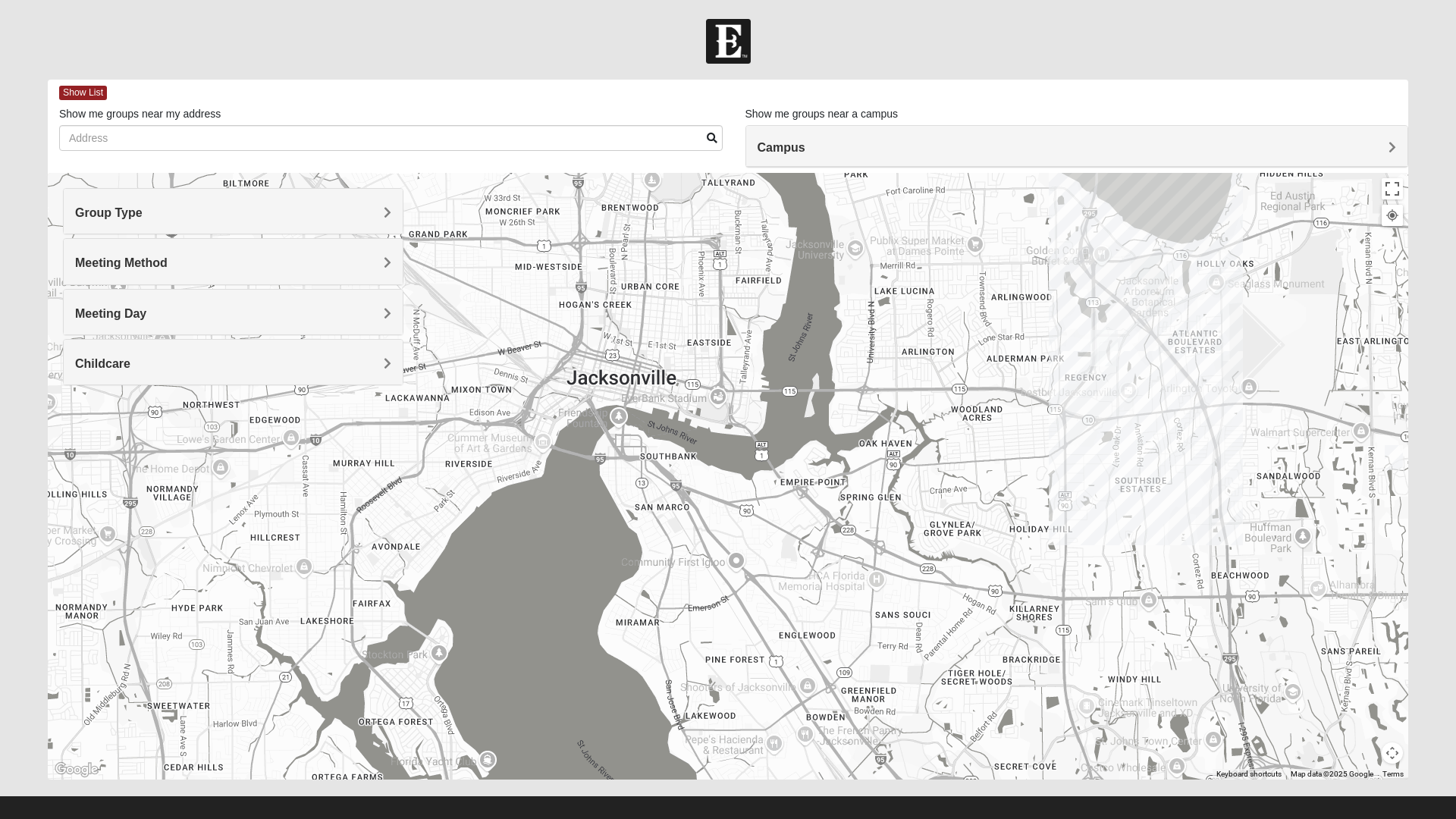
click at [131, 369] on span "Childcare" at bounding box center [103, 363] width 55 height 13
click at [94, 425] on div "No" at bounding box center [234, 419] width 316 height 20
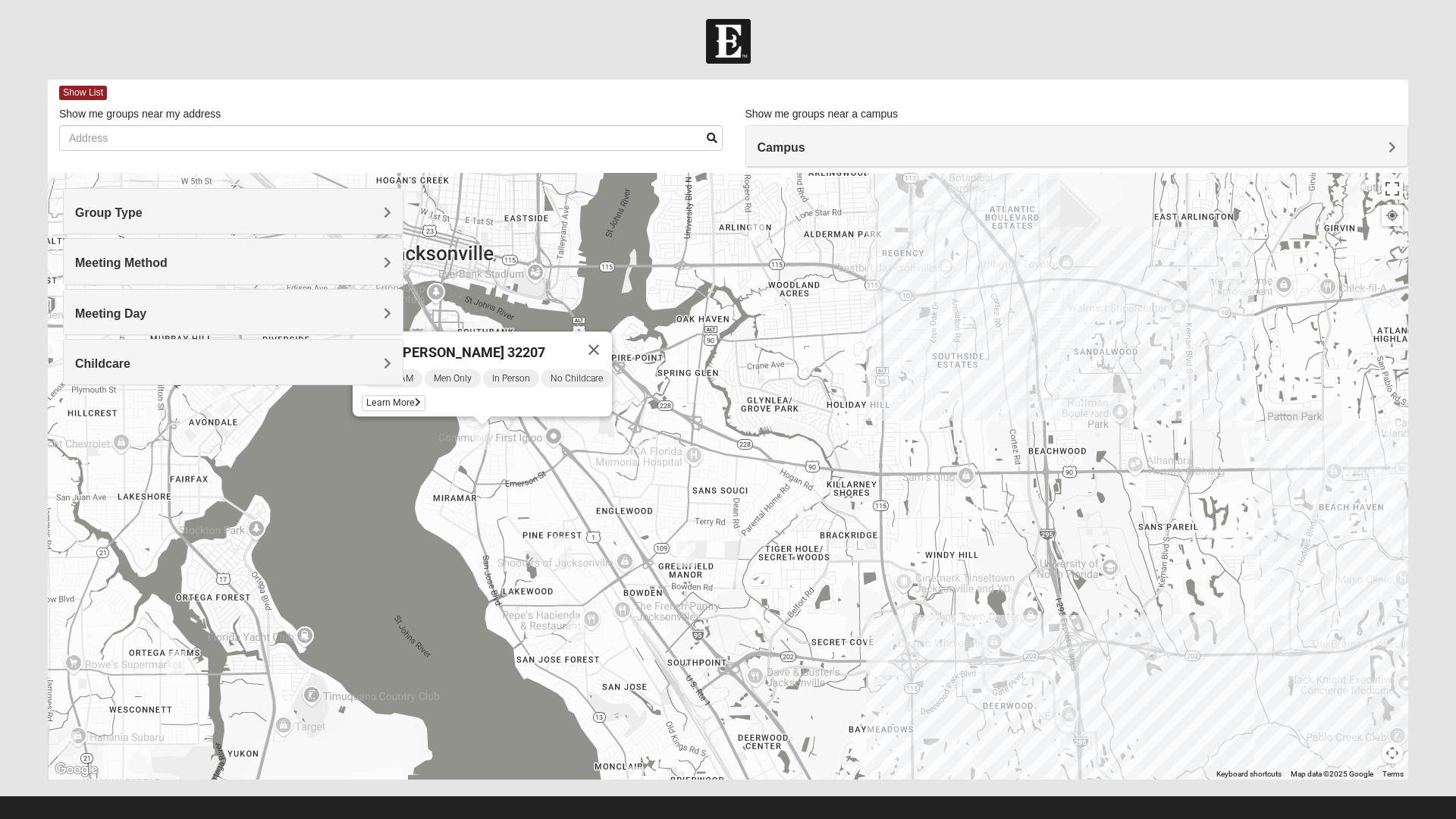
click at [561, 544] on img "Mixed Brown 32207" at bounding box center [562, 549] width 30 height 37
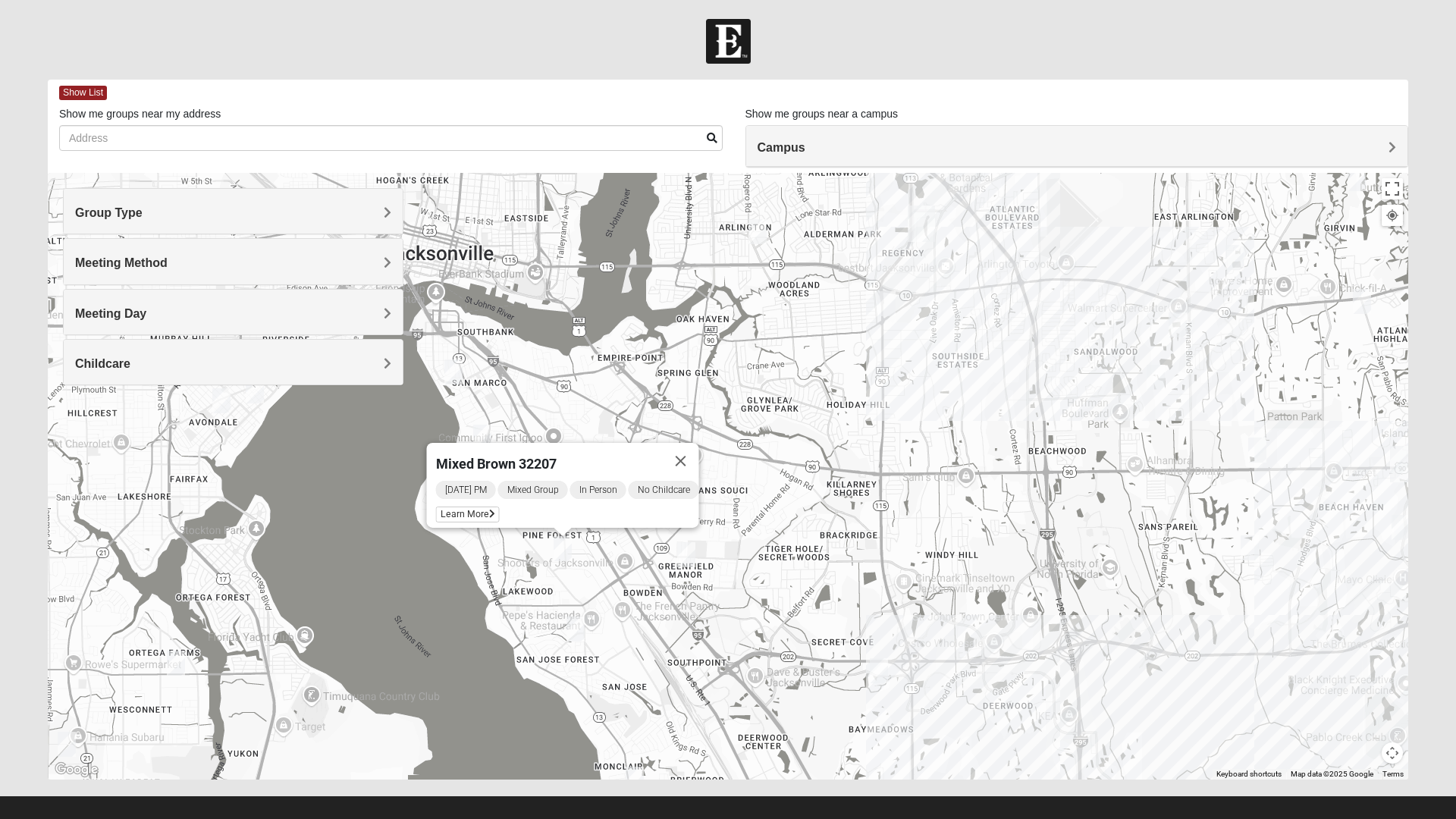
click at [445, 613] on div "Mixed Brown 32207 [DATE] PM Mixed Group In Person No Childcare Learn More" at bounding box center [728, 476] width 1360 height 607
click at [481, 426] on img "Mens Enriquez 32207" at bounding box center [482, 437] width 30 height 37
